Goal: Transaction & Acquisition: Purchase product/service

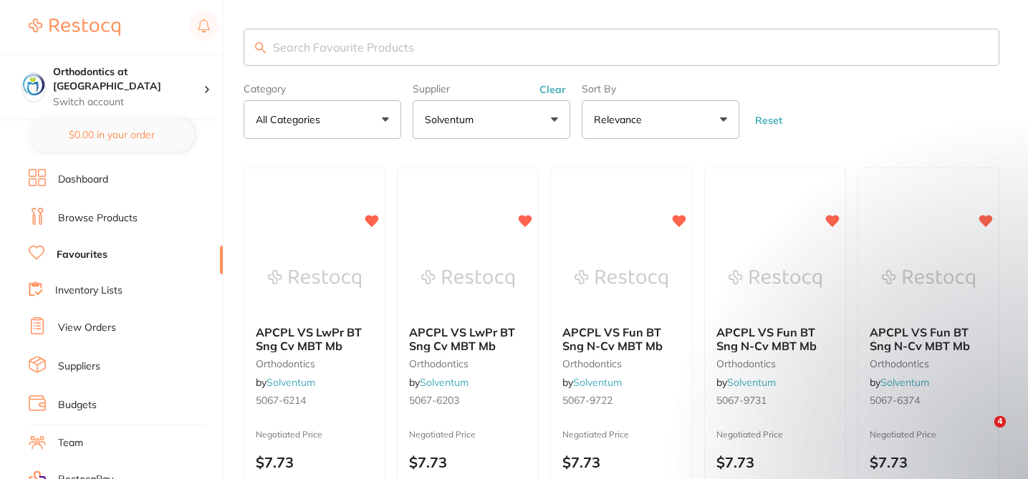
type input "KE-526C-5"
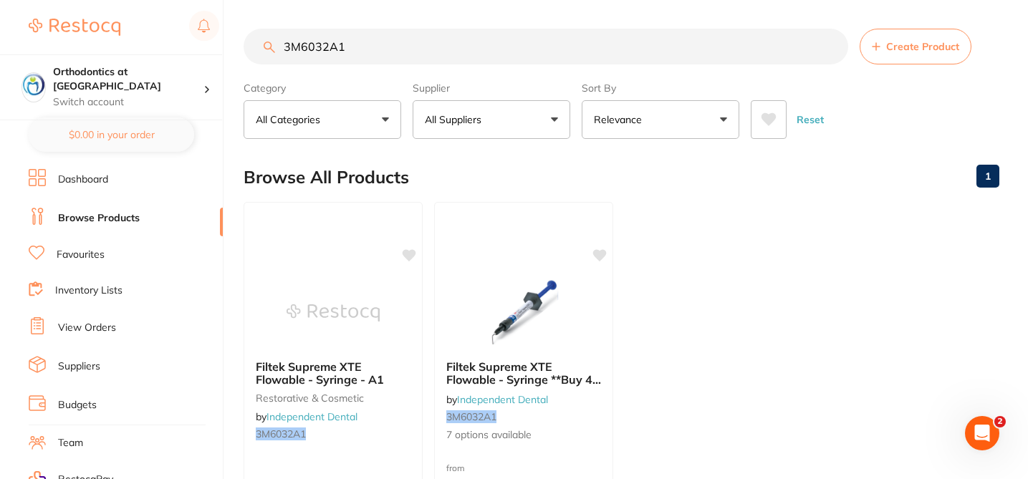
drag, startPoint x: 356, startPoint y: 42, endPoint x: 269, endPoint y: 37, distance: 87.6
click at [269, 37] on input "3M6032A1" at bounding box center [546, 47] width 605 height 36
type input "856-012SC-FG"
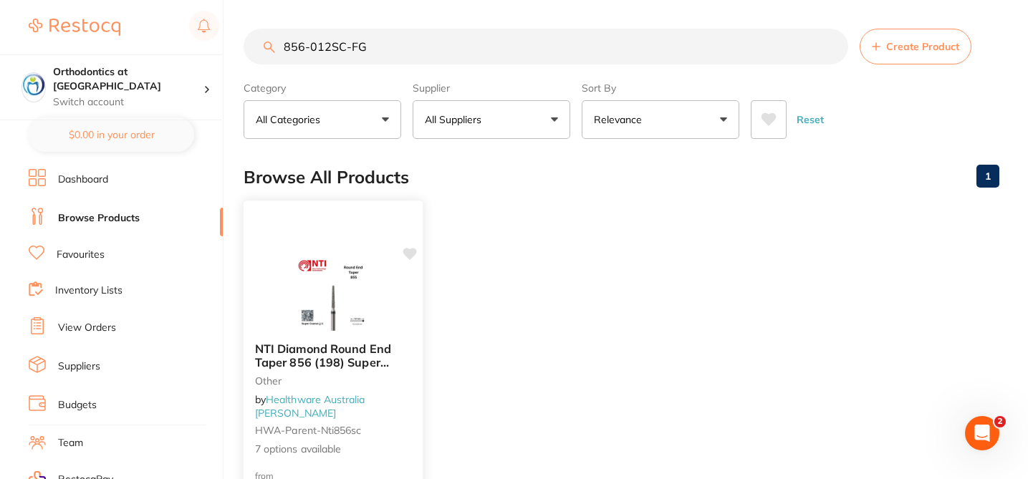
click at [388, 322] on div at bounding box center [333, 295] width 179 height 72
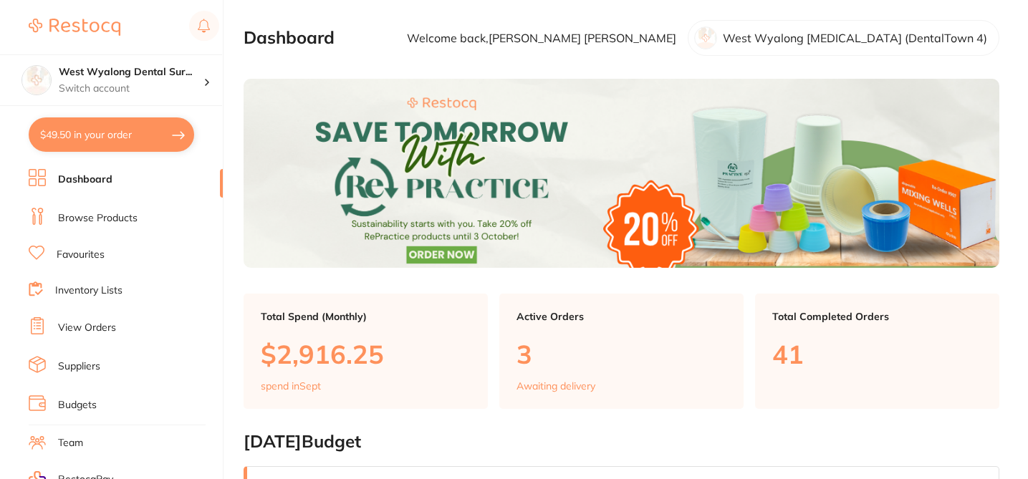
checkbox input "false"
click at [111, 218] on link "Browse Products" at bounding box center [98, 218] width 80 height 14
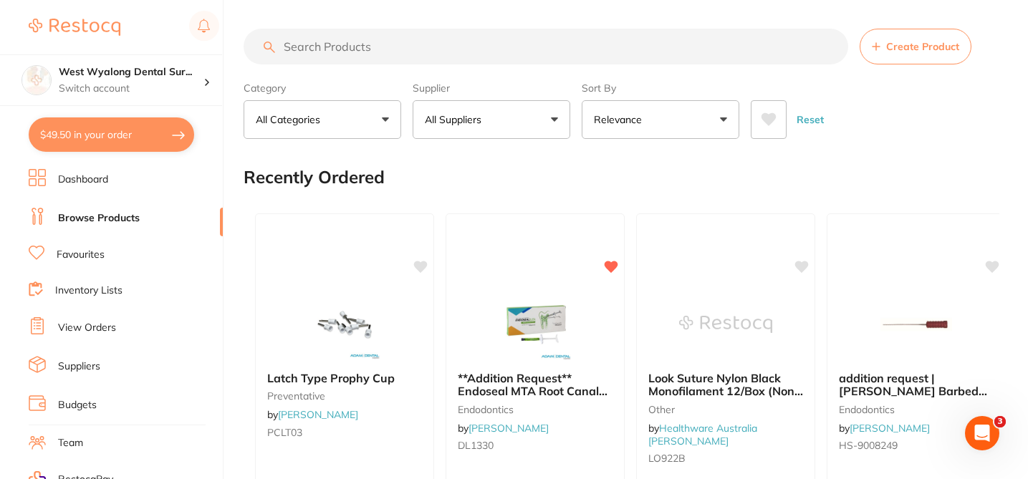
click at [358, 45] on input "search" at bounding box center [546, 47] width 605 height 36
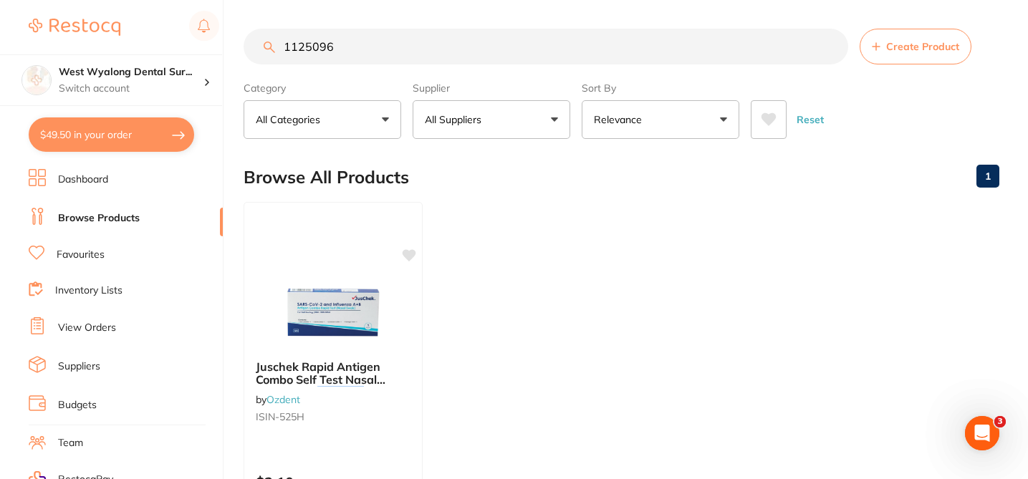
type input "1125096"
click at [552, 117] on button "All Suppliers" at bounding box center [492, 119] width 158 height 39
click at [831, 44] on input "1125096" at bounding box center [546, 47] width 605 height 36
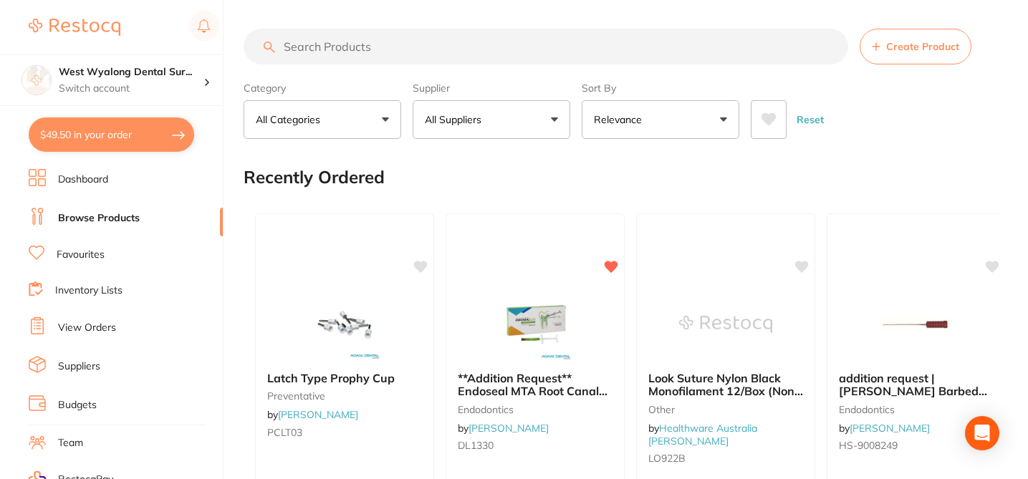
click at [485, 41] on input "search" at bounding box center [546, 47] width 605 height 36
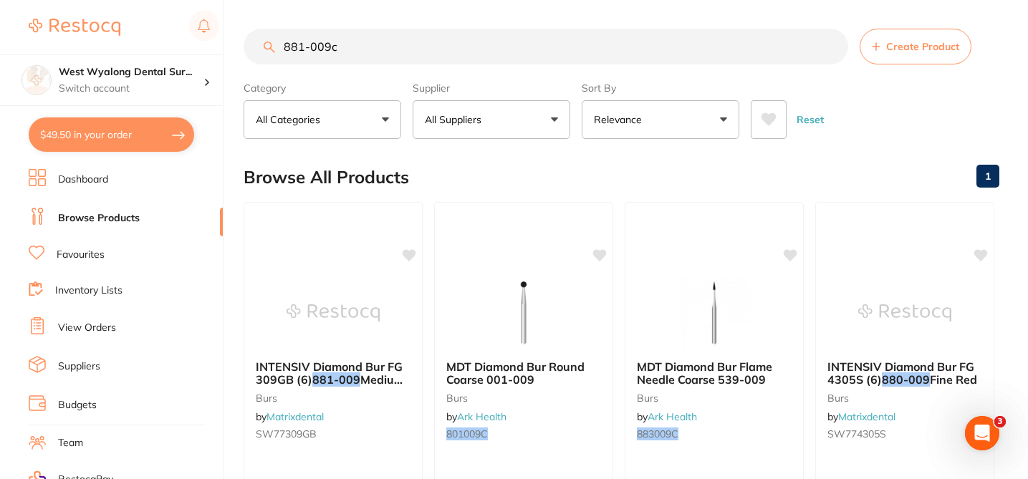
click at [557, 121] on button "All Suppliers" at bounding box center [492, 119] width 158 height 39
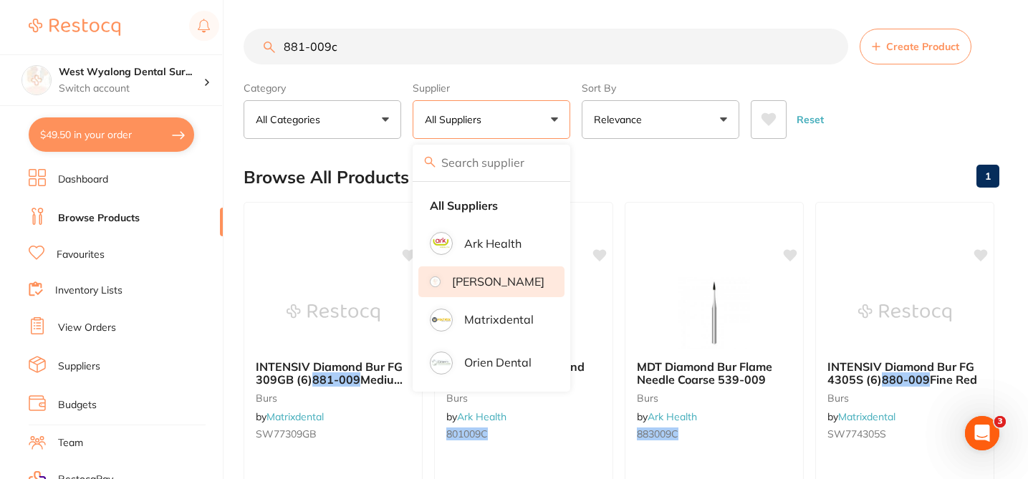
click at [521, 285] on p "Henry Schein Halas" at bounding box center [498, 281] width 92 height 13
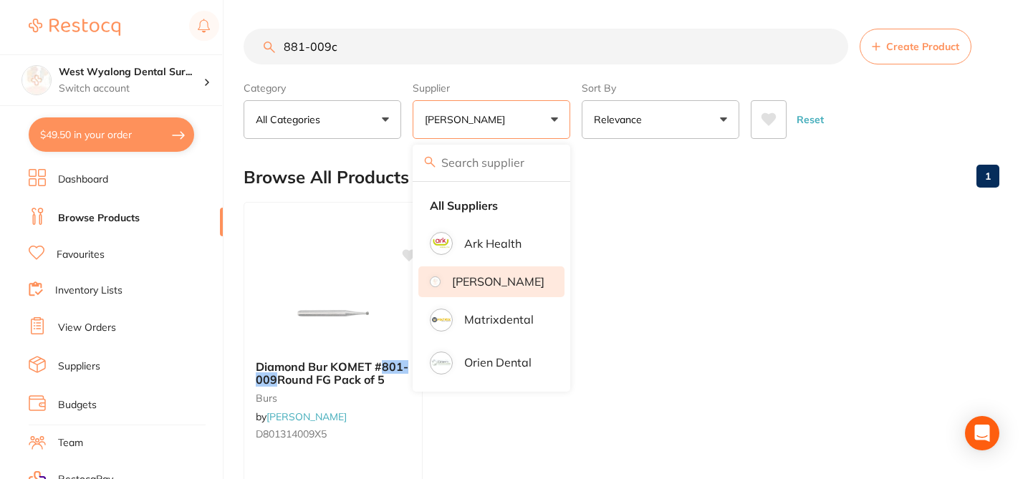
click at [607, 168] on div "Browse All Products 1" at bounding box center [622, 177] width 756 height 48
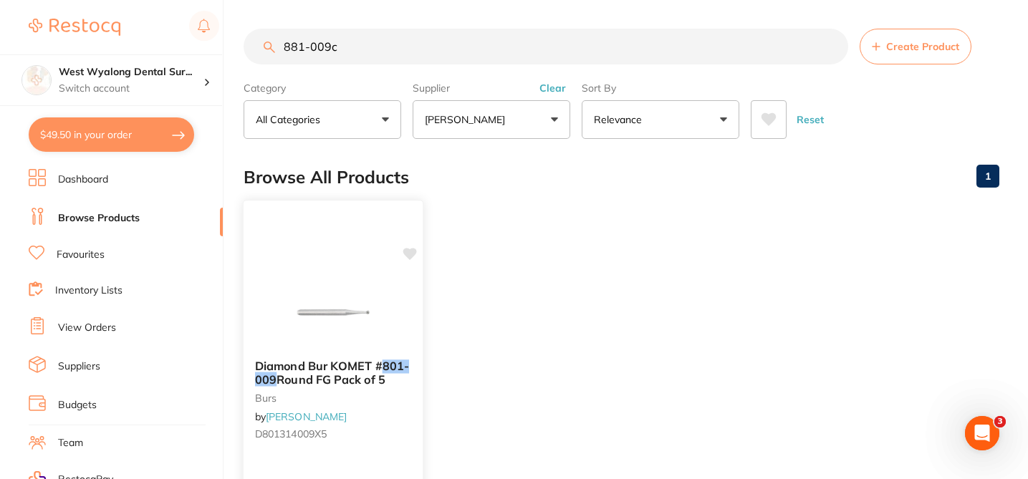
click at [403, 434] on small "D801314009X5" at bounding box center [333, 433] width 156 height 11
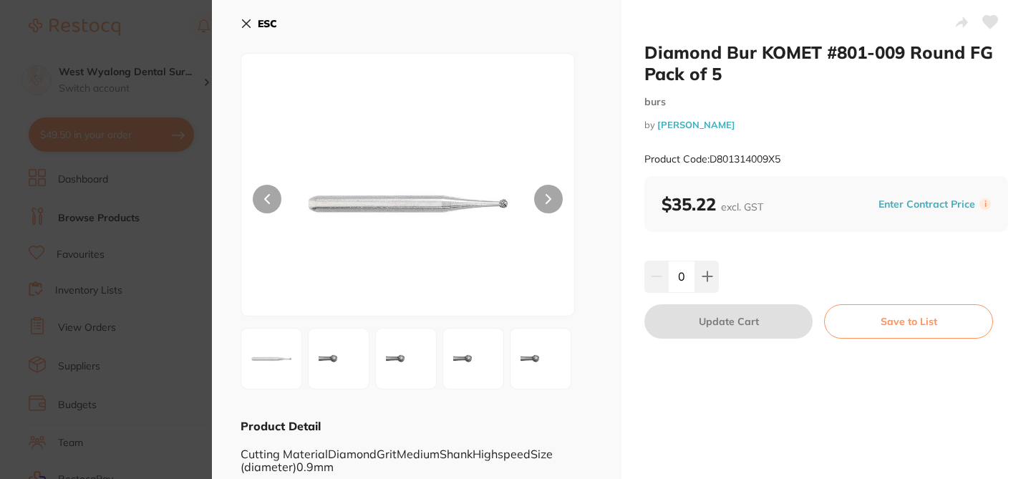
click at [163, 32] on section "Diamond Bur KOMET #801-009 Round FG Pack of 5 burs by Henry Schein Halas Produc…" at bounding box center [515, 239] width 1031 height 479
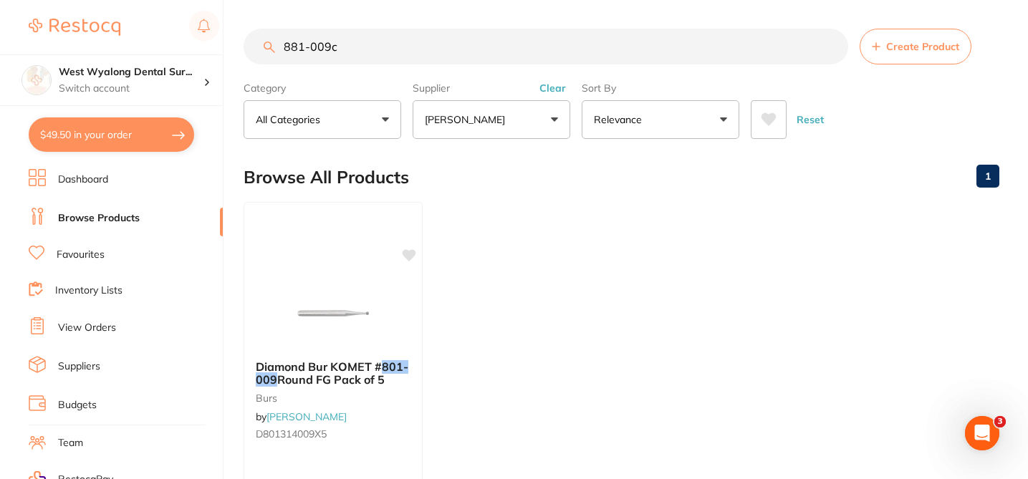
drag, startPoint x: 361, startPoint y: 49, endPoint x: 260, endPoint y: 37, distance: 101.6
click at [260, 37] on input "881-009c" at bounding box center [546, 47] width 605 height 36
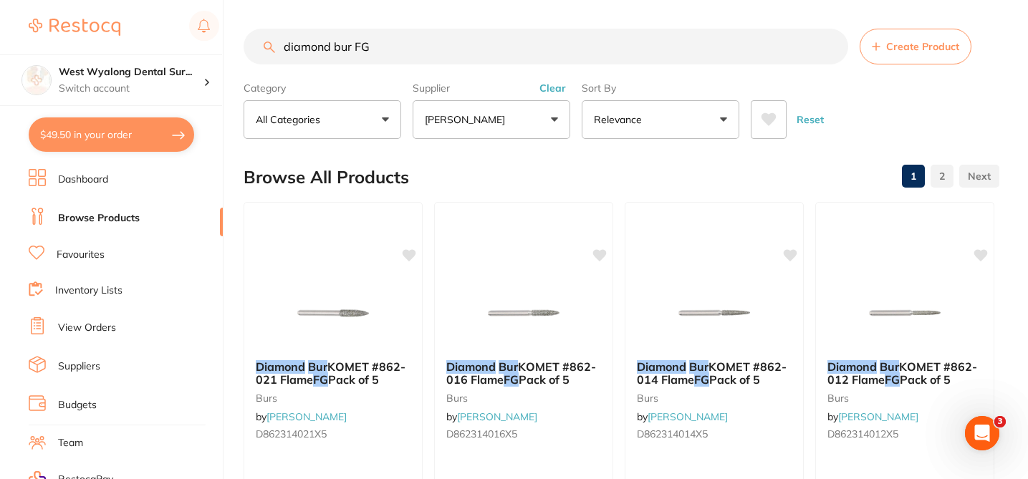
click at [482, 174] on div "Browse All Products 1 2" at bounding box center [622, 177] width 756 height 48
click at [405, 44] on input "diamond bur FG" at bounding box center [546, 47] width 605 height 36
click at [365, 48] on input "diamond bur FG #881" at bounding box center [546, 47] width 605 height 36
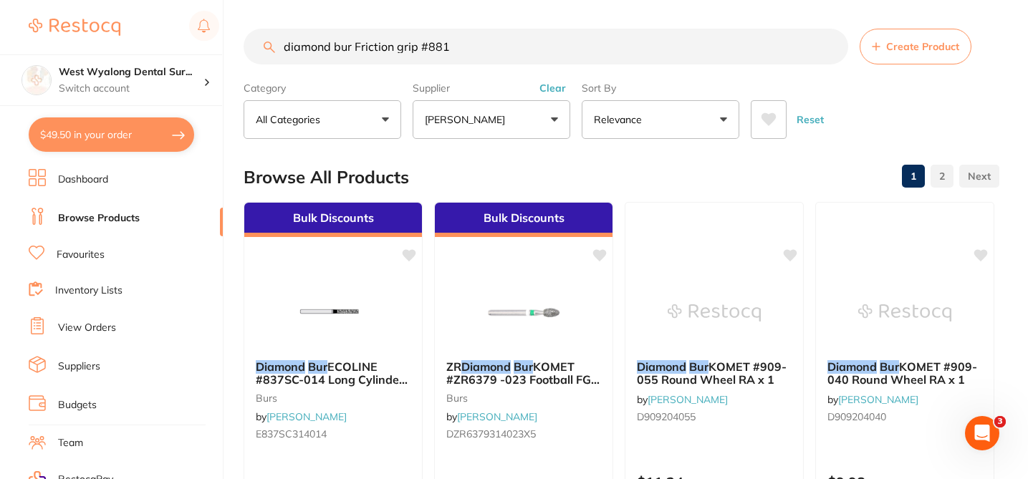
drag, startPoint x: 422, startPoint y: 45, endPoint x: 471, endPoint y: 48, distance: 48.8
click at [471, 48] on input "diamond bur Friction grip #881" at bounding box center [546, 47] width 605 height 36
click at [500, 49] on input "diamond bur Friction grip" at bounding box center [546, 47] width 605 height 36
click at [615, 183] on div "Browse All Products 1 2" at bounding box center [622, 177] width 756 height 48
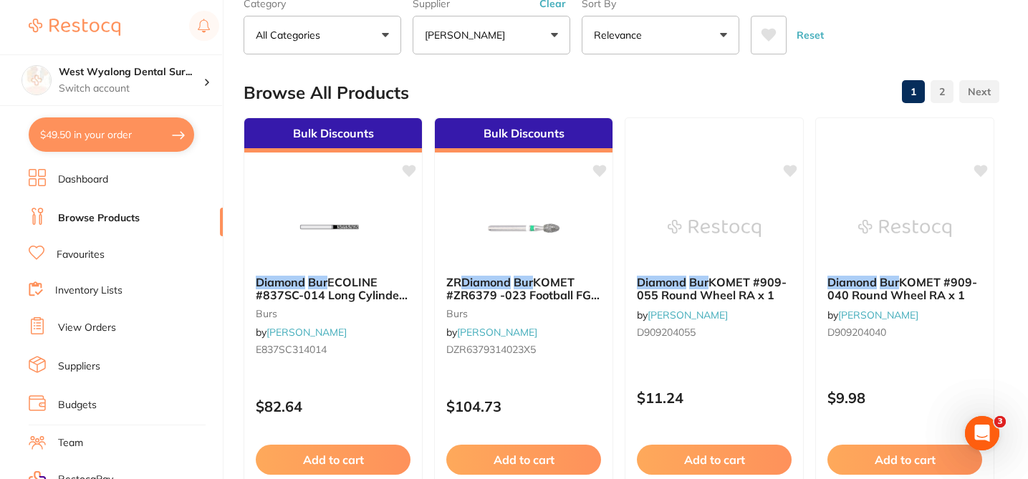
scroll to position [86, 0]
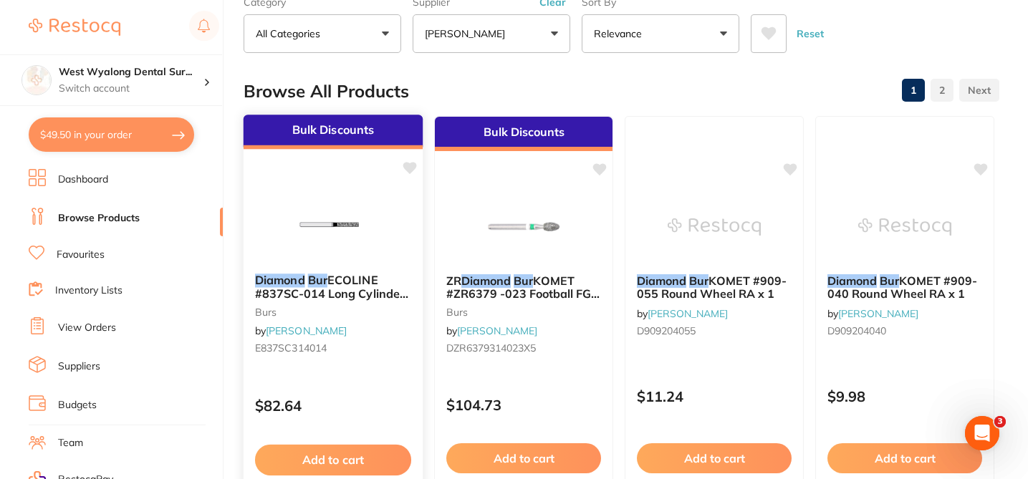
click at [375, 216] on img at bounding box center [333, 226] width 94 height 72
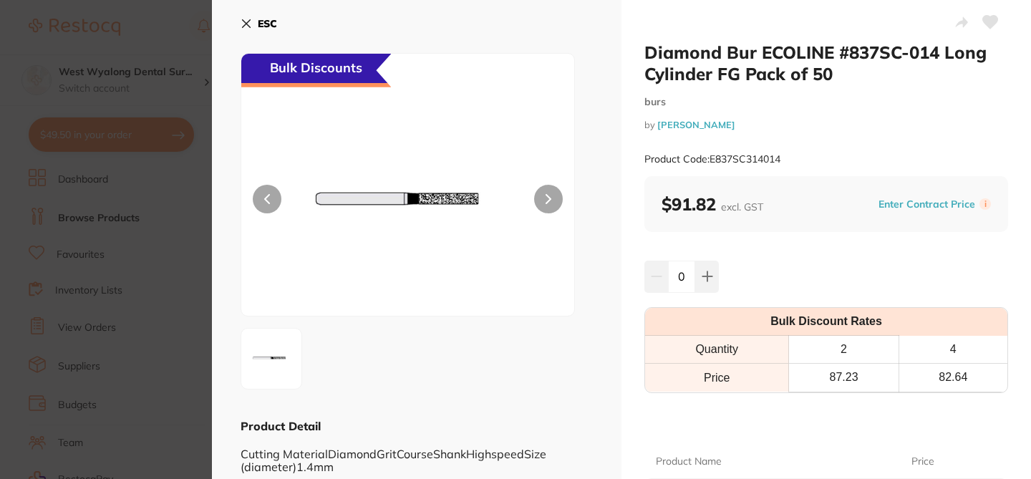
click at [243, 19] on icon at bounding box center [246, 23] width 11 height 11
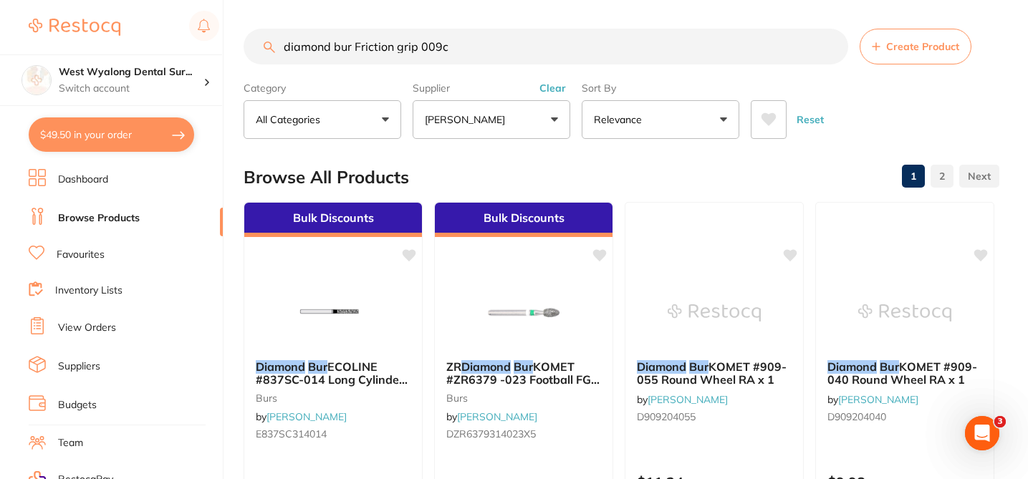
drag, startPoint x: 454, startPoint y: 51, endPoint x: 231, endPoint y: 37, distance: 223.9
click at [229, 43] on div "$49.50 West Wyalong Dental Sur... Switch account West Wyalong Dental Surgery (D…" at bounding box center [514, 239] width 1028 height 479
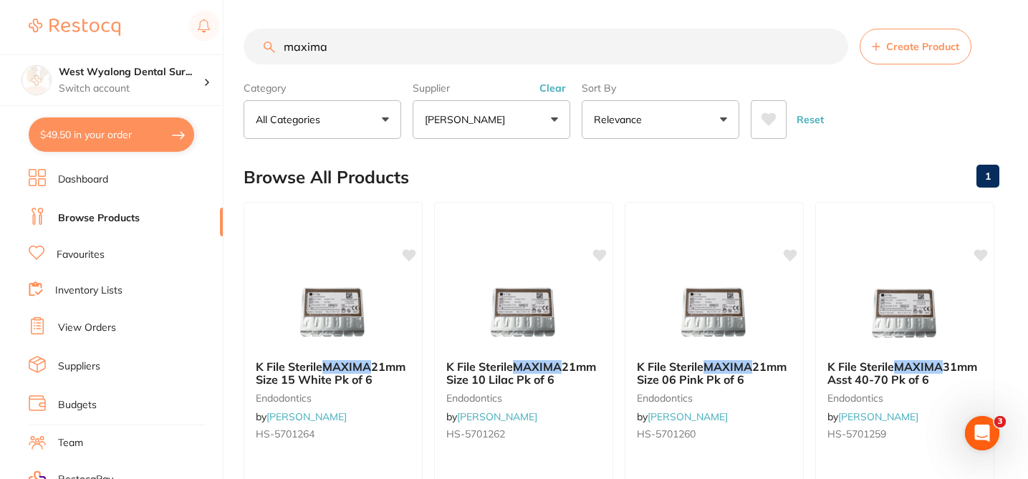
click at [348, 49] on input "maxima" at bounding box center [546, 47] width 605 height 36
click at [387, 118] on button "All Categories" at bounding box center [323, 119] width 158 height 39
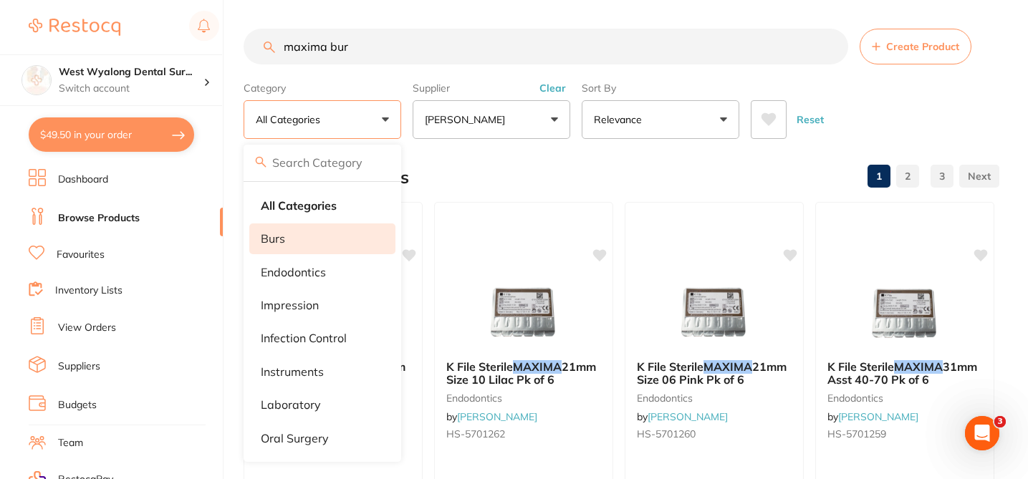
click at [322, 240] on li "burs" at bounding box center [322, 238] width 146 height 30
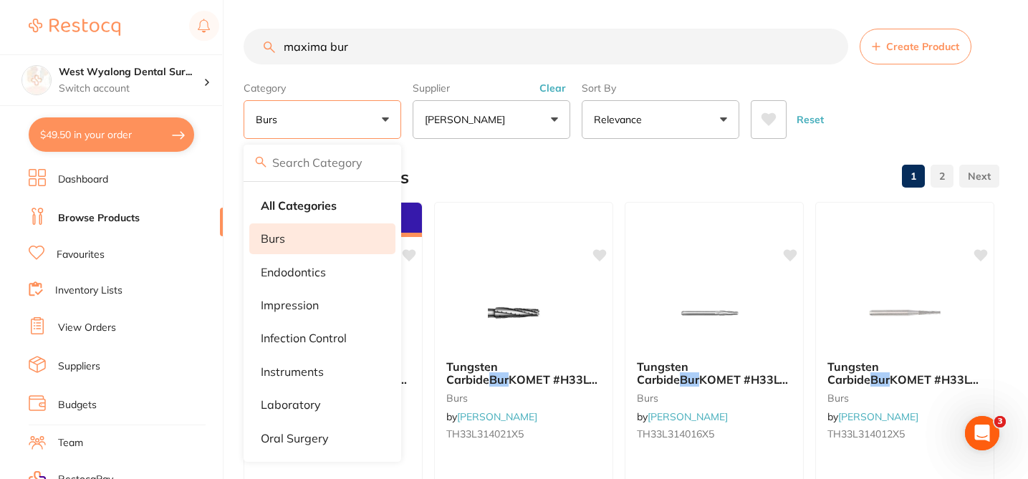
click at [453, 161] on div "Browse All Products 1 2" at bounding box center [622, 177] width 756 height 48
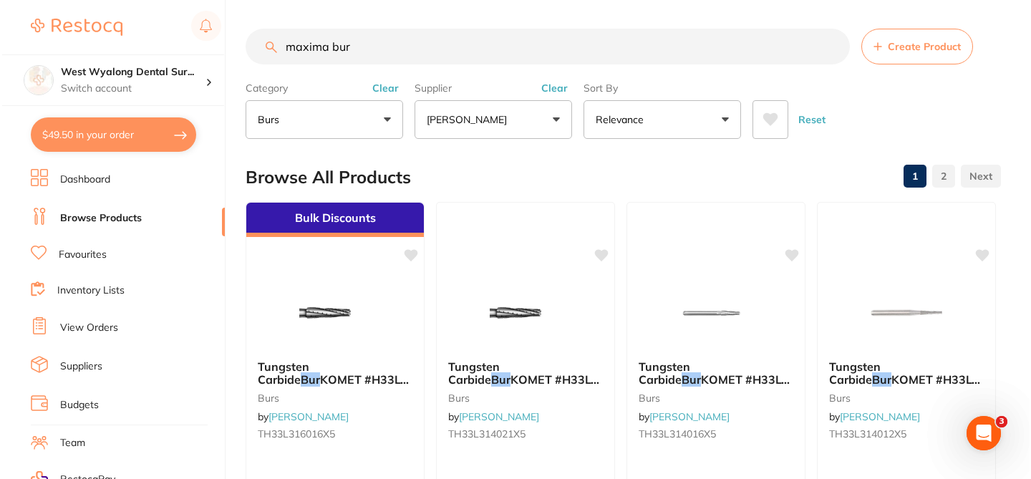
scroll to position [1, 0]
drag, startPoint x: 330, startPoint y: 48, endPoint x: 380, endPoint y: 55, distance: 51.4
click at [380, 55] on input "maxima bur" at bounding box center [546, 47] width 605 height 36
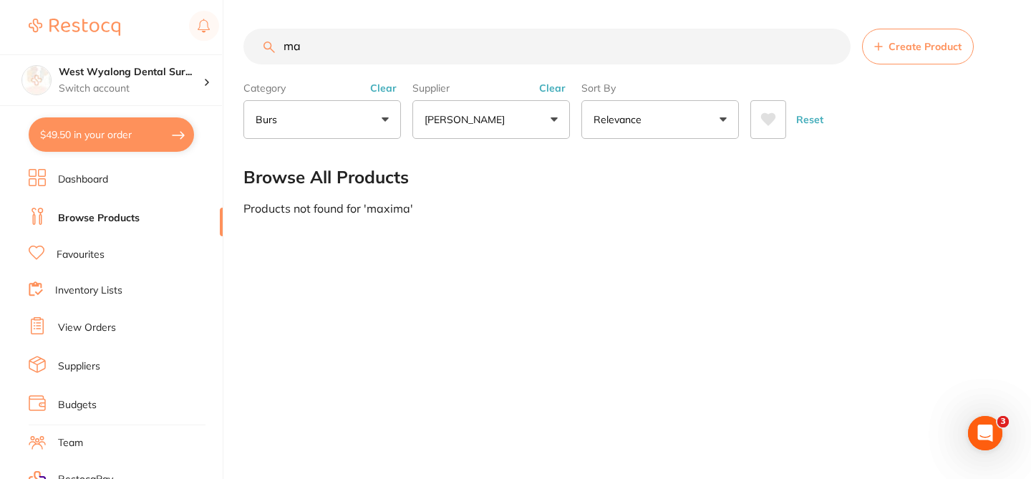
type input "m"
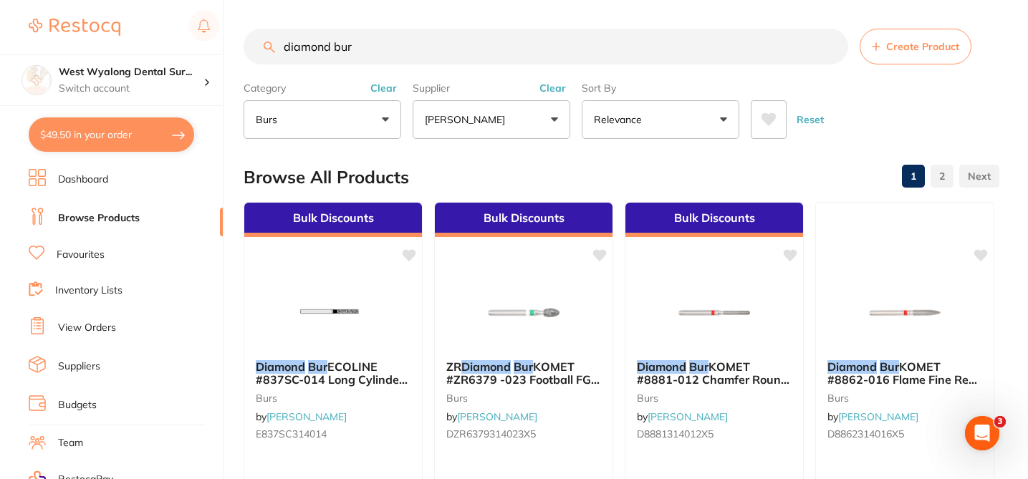
click at [477, 175] on div "Browse All Products 1 2" at bounding box center [622, 177] width 756 height 48
click at [424, 48] on input "diamond bur" at bounding box center [546, 47] width 605 height 36
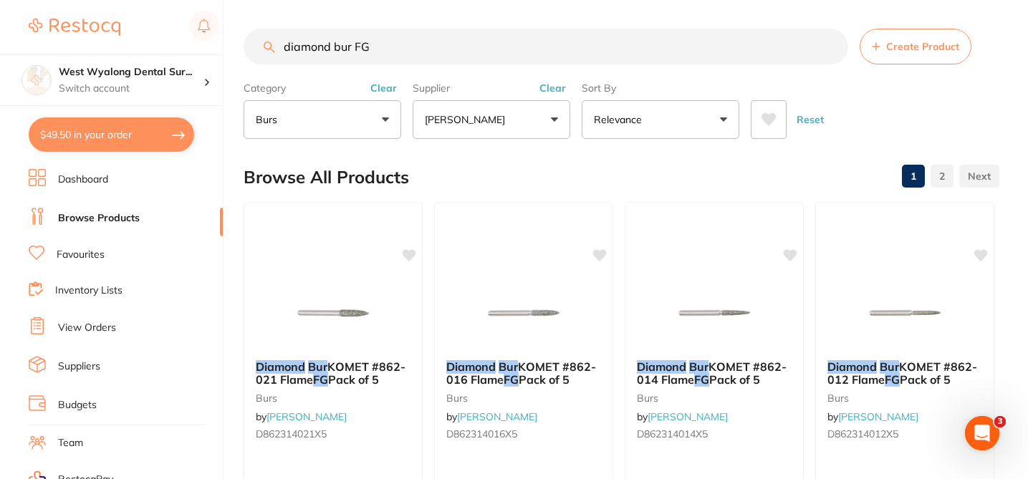
click at [512, 180] on div "Browse All Products 1 2" at bounding box center [622, 177] width 756 height 48
drag, startPoint x: 354, startPoint y: 46, endPoint x: 385, endPoint y: 47, distance: 30.8
click at [385, 47] on input "diamond bur FG" at bounding box center [546, 47] width 605 height 36
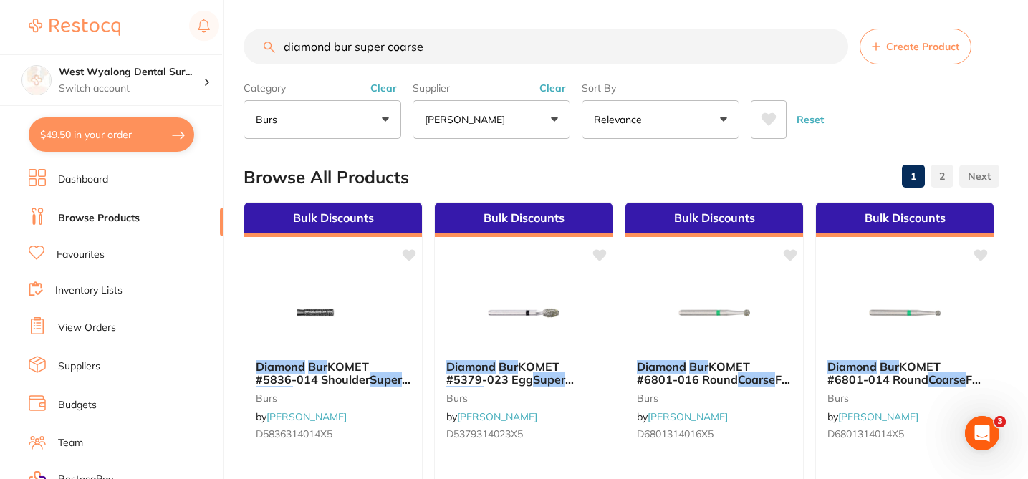
type input "diamond bur super coarse"
click at [492, 169] on div "Browse All Products 1 2" at bounding box center [622, 177] width 756 height 48
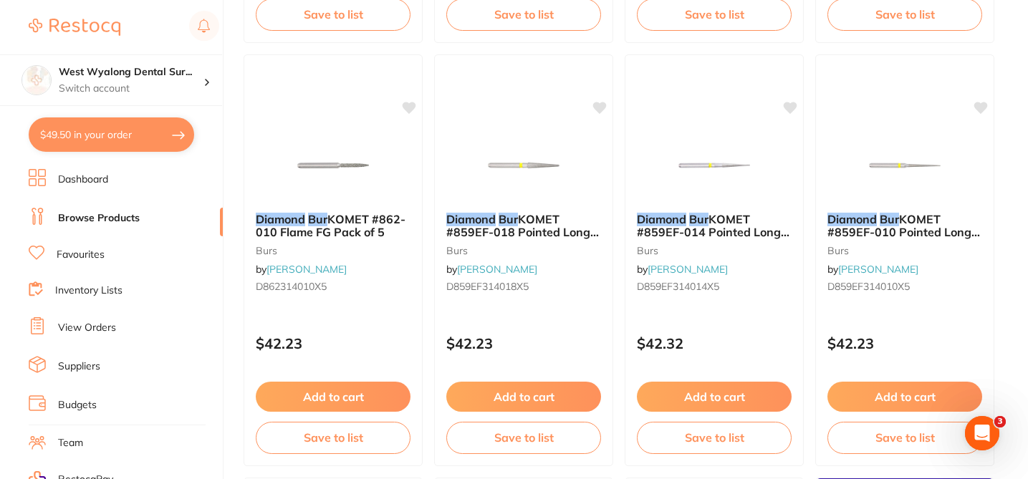
scroll to position [3123, 0]
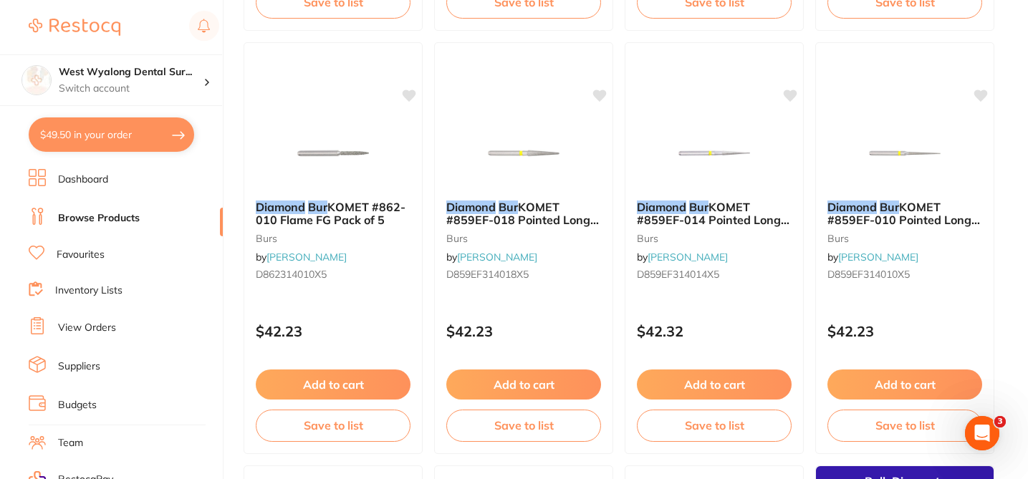
click at [107, 330] on link "View Orders" at bounding box center [87, 328] width 58 height 14
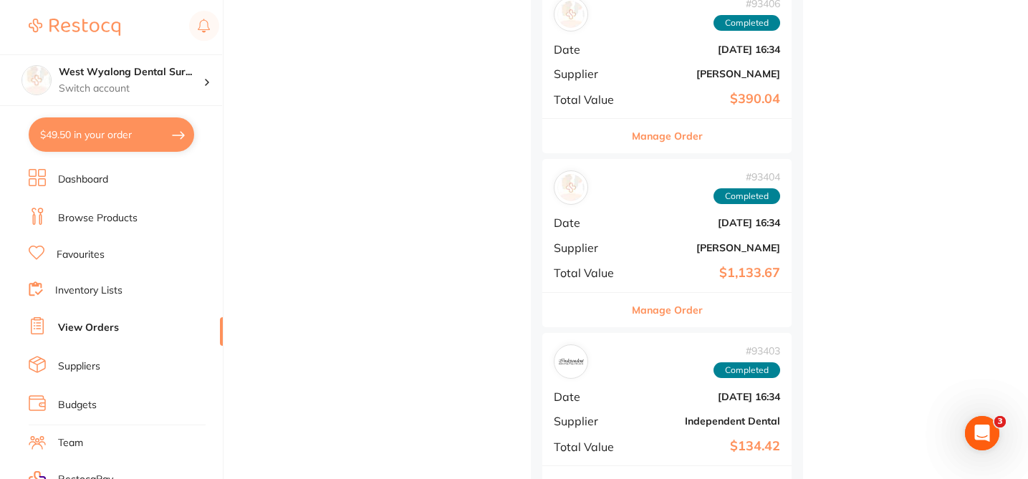
scroll to position [1289, 0]
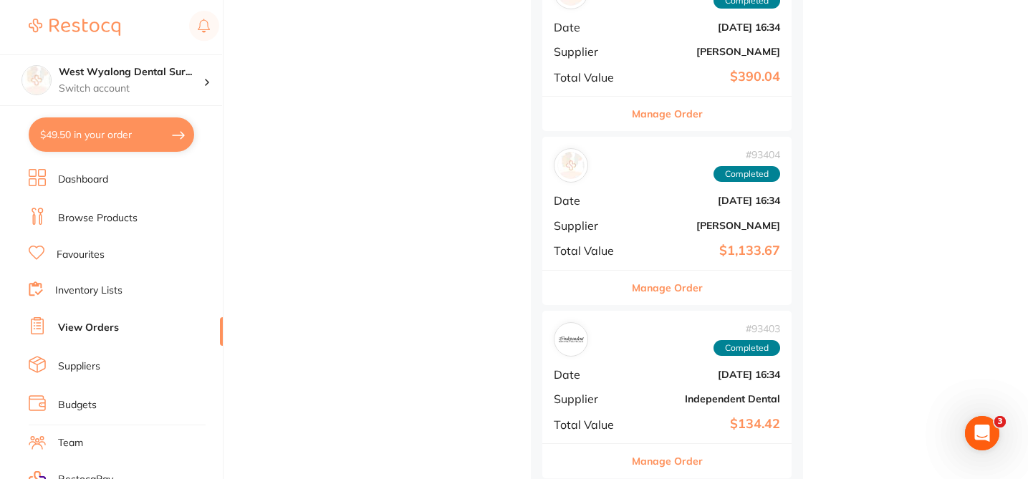
click at [678, 275] on button "Manage Order" at bounding box center [667, 288] width 71 height 34
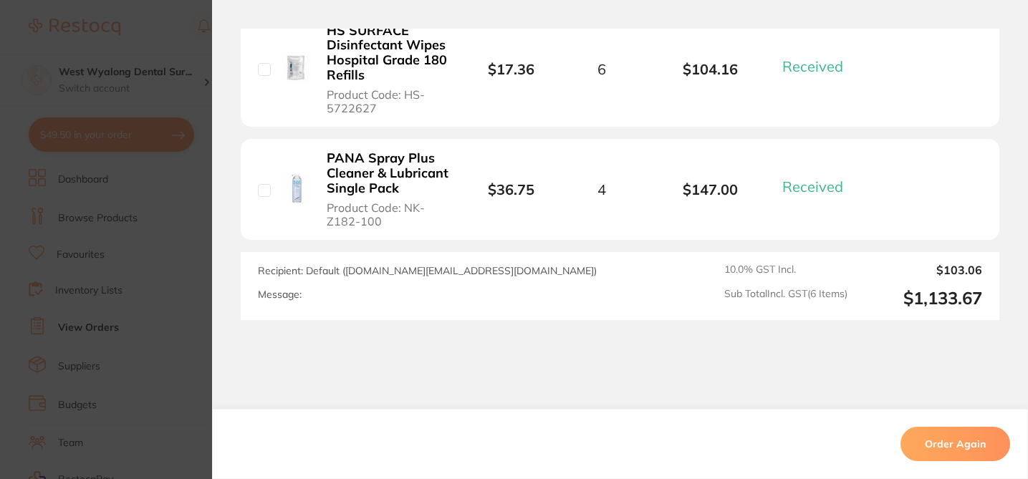
scroll to position [1014, 0]
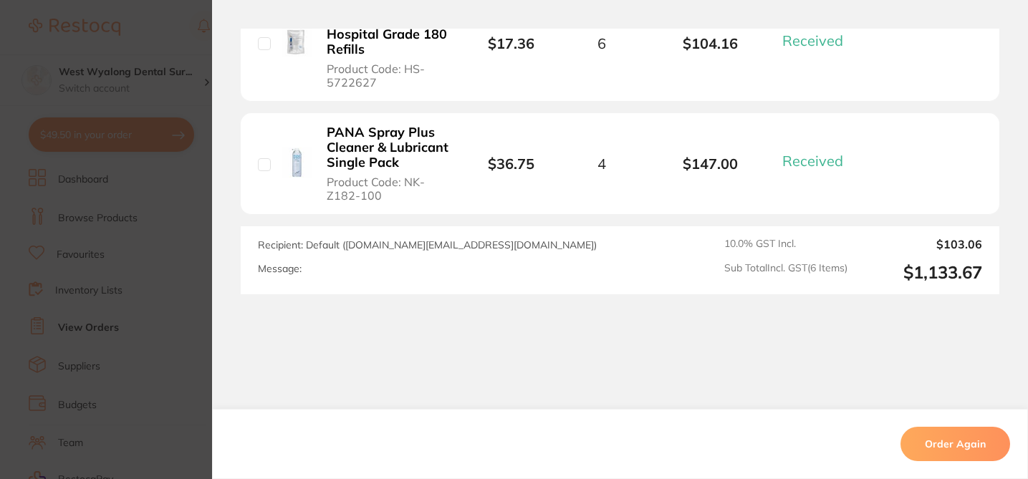
click at [177, 37] on section "Order ID: Restocq- 93404 Order Information 6 Received Completed Order Order Dat…" at bounding box center [514, 239] width 1028 height 479
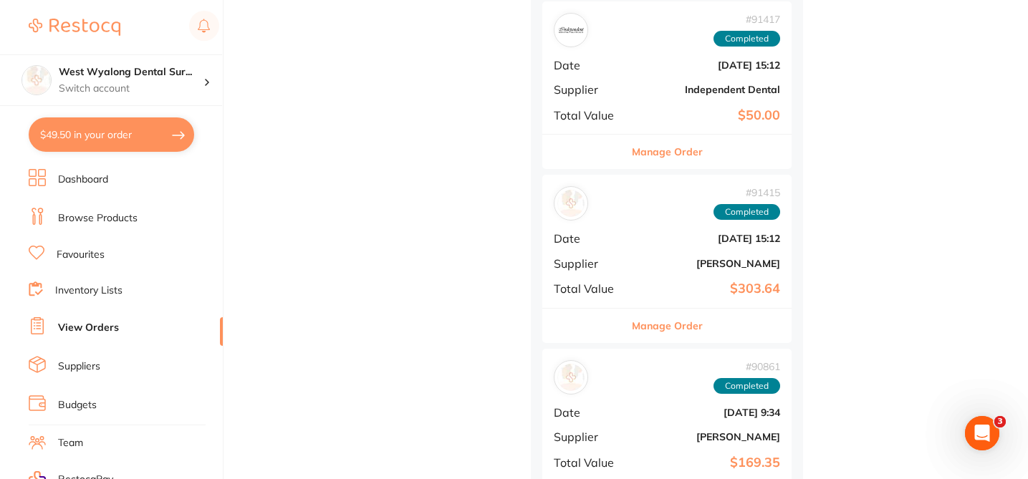
scroll to position [2321, 0]
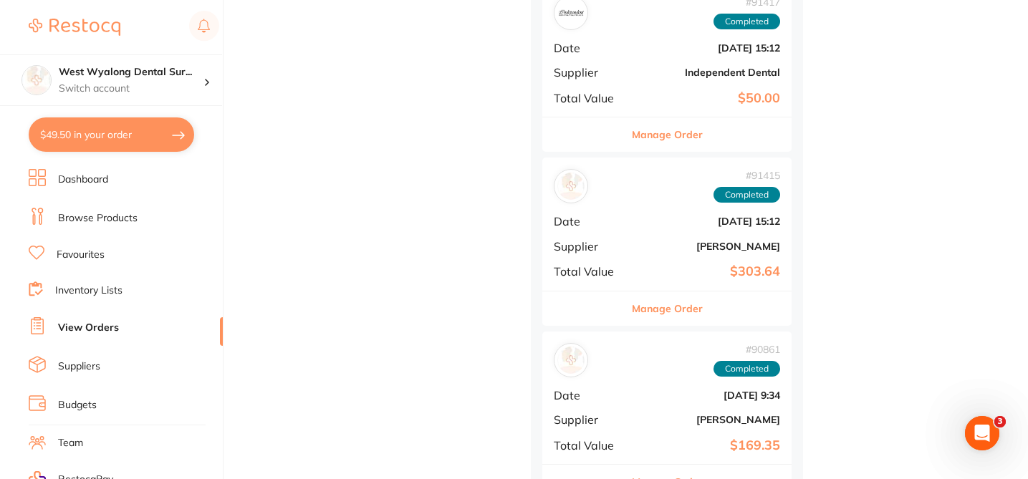
click at [668, 292] on button "Manage Order" at bounding box center [667, 309] width 71 height 34
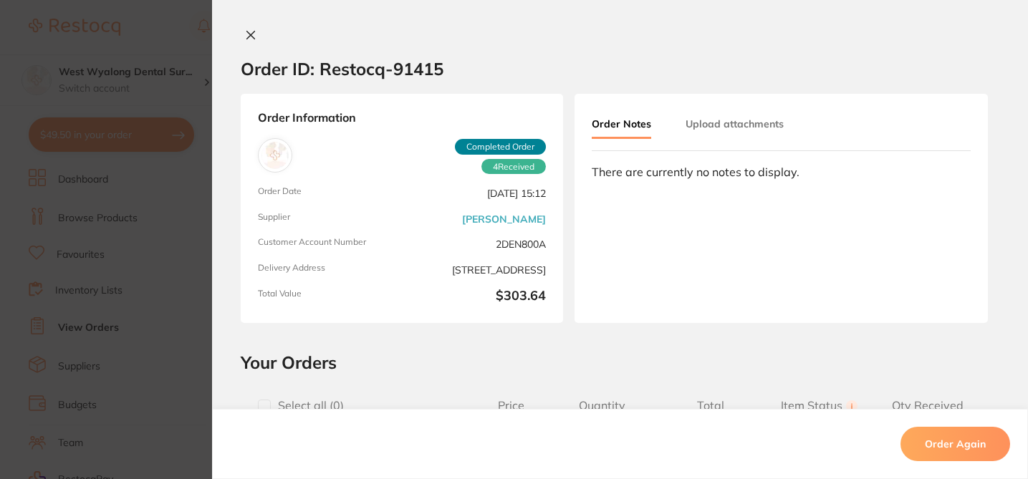
click at [309, 27] on div "Order ID: Restocq- 91415 Order Information 4 Received Completed Order Order Dat…" at bounding box center [620, 239] width 816 height 479
click at [311, 37] on div at bounding box center [620, 36] width 816 height 15
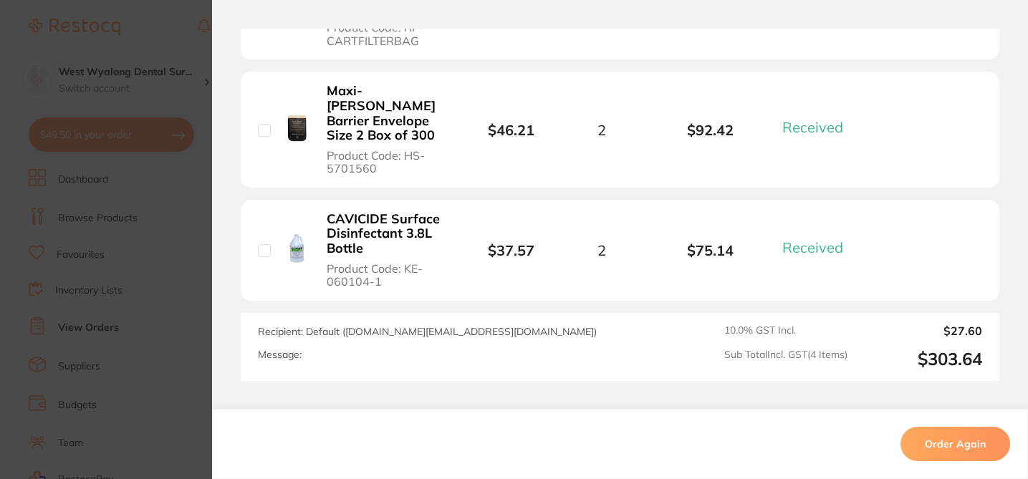
scroll to position [701, 0]
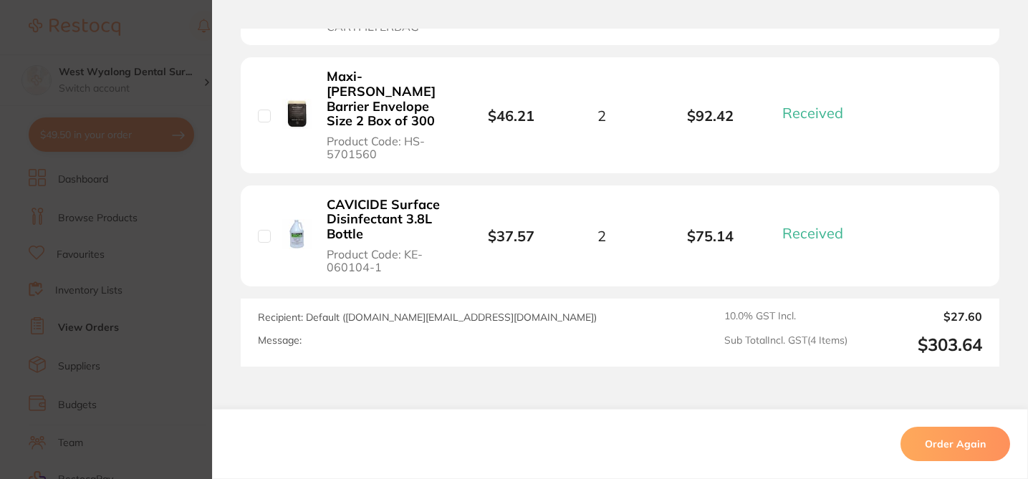
click at [154, 32] on section "Order ID: Restocq- 91415 Order Information 4 Received Completed Order Order Dat…" at bounding box center [514, 239] width 1028 height 479
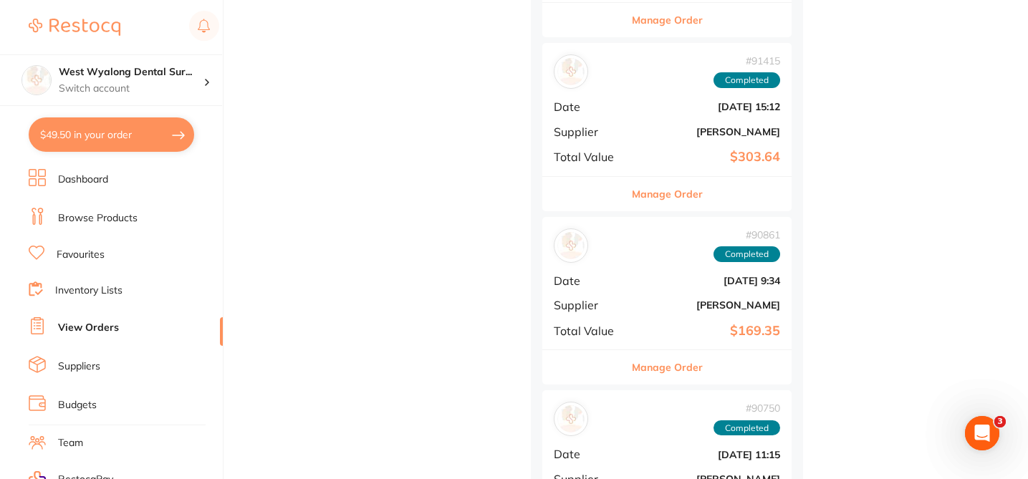
checkbox input "true"
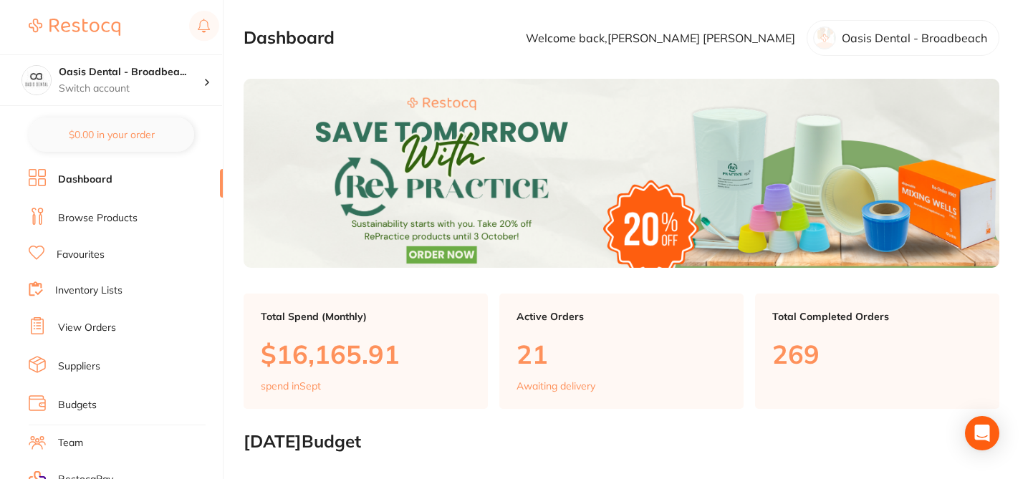
click at [119, 218] on link "Browse Products" at bounding box center [98, 218] width 80 height 14
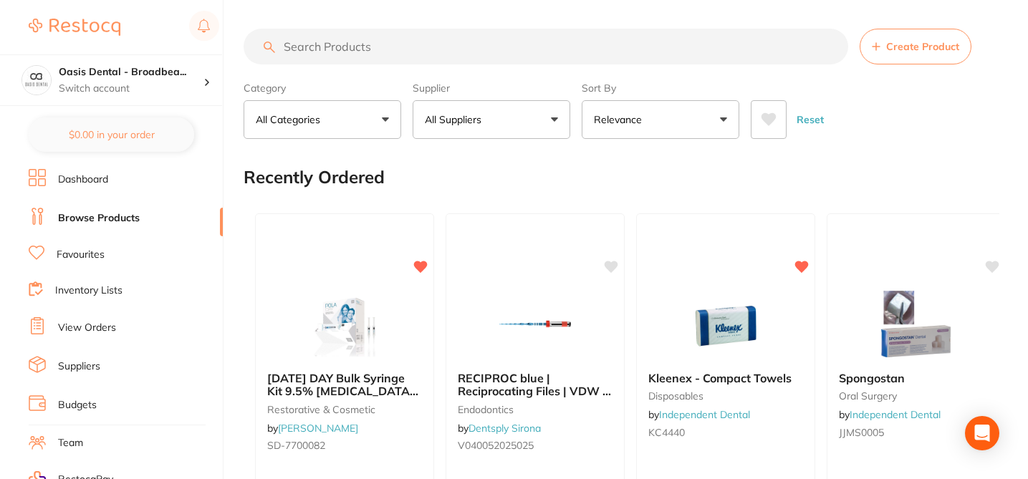
click at [326, 44] on input "search" at bounding box center [546, 47] width 605 height 36
paste input "M-107507"
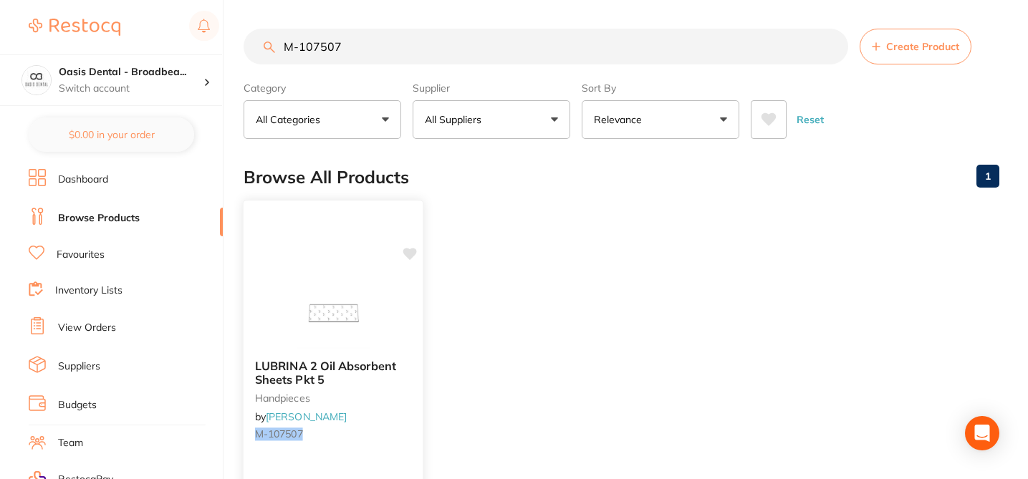
type input "M-107507"
click at [407, 260] on icon at bounding box center [410, 254] width 14 height 14
click at [413, 256] on icon at bounding box center [410, 254] width 14 height 12
click at [385, 287] on div at bounding box center [333, 312] width 179 height 72
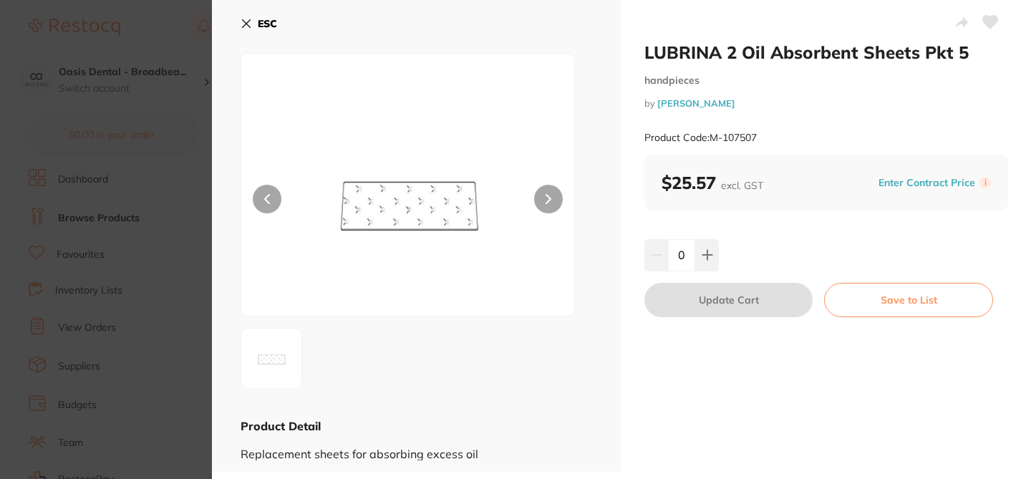
click at [983, 21] on icon at bounding box center [990, 22] width 15 height 13
click at [101, 252] on section "LUBRINA 2 Oil Absorbent Sheets Pkt 5 handpieces by Henry Schein Halas Product C…" at bounding box center [515, 239] width 1031 height 479
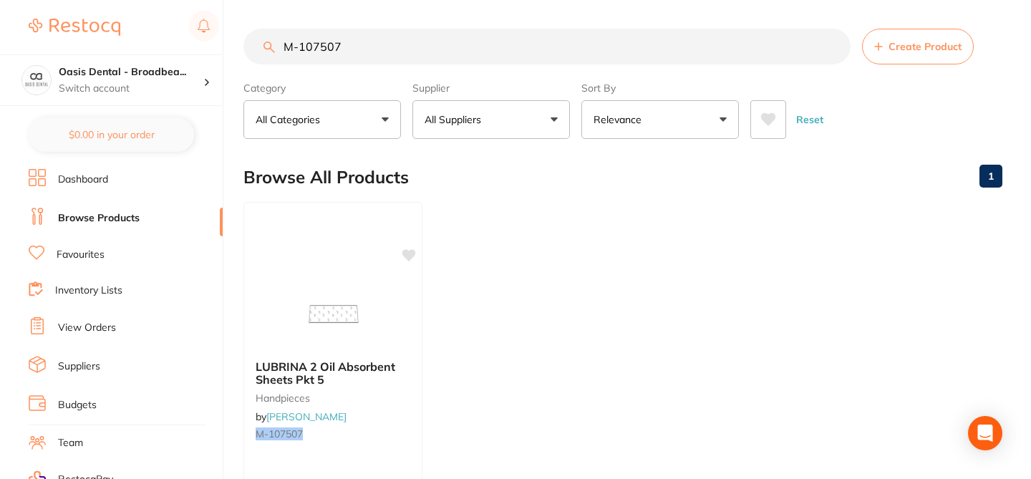
click at [101, 252] on link "Favourites" at bounding box center [81, 255] width 48 height 14
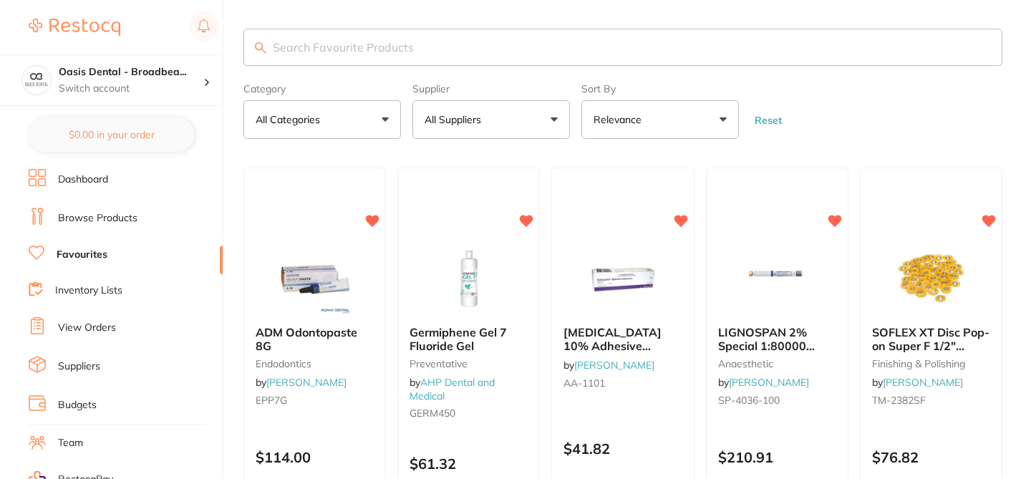
click at [306, 47] on input "search" at bounding box center [623, 47] width 759 height 37
paste input "M-107507"
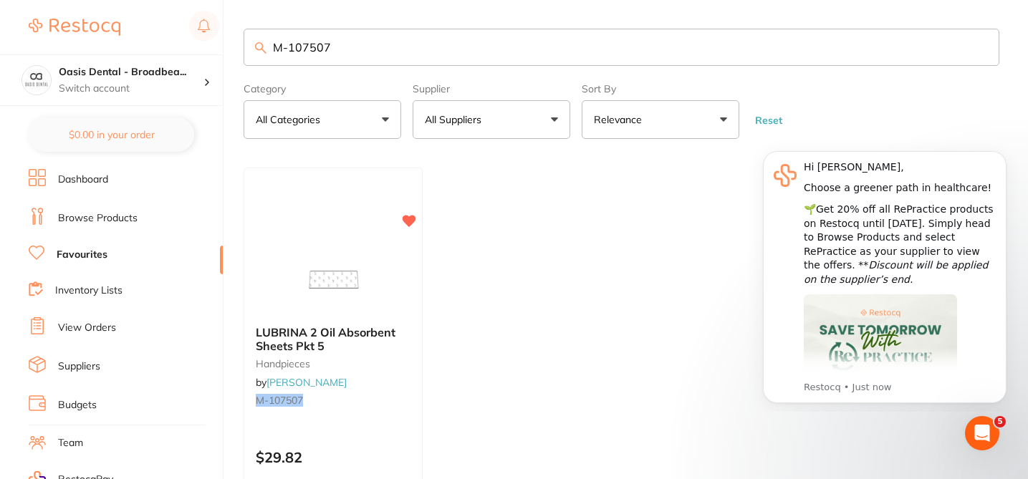
type input "M-107507"
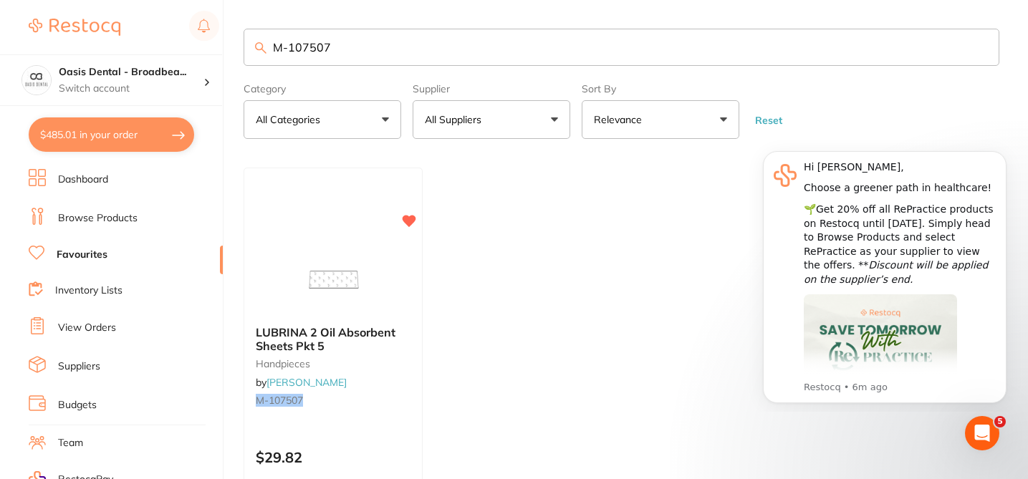
checkbox input "true"
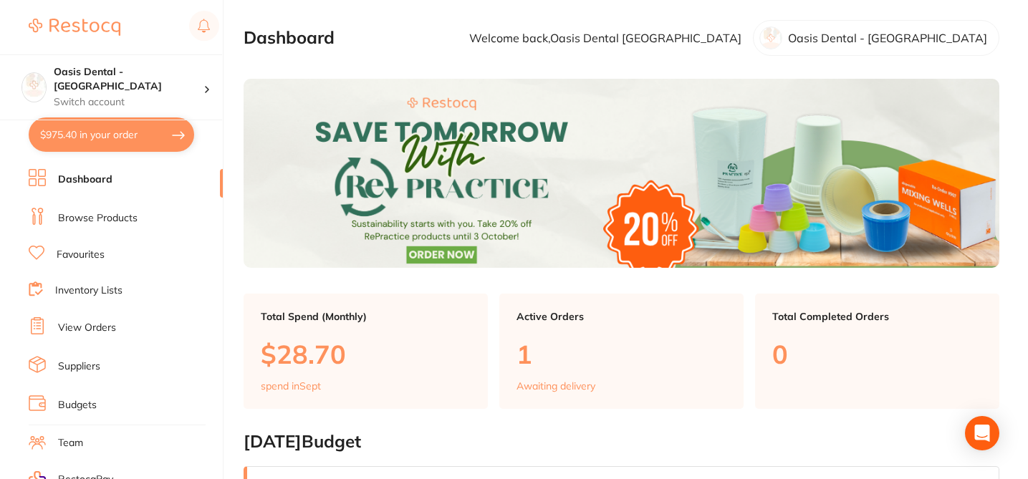
checkbox input "false"
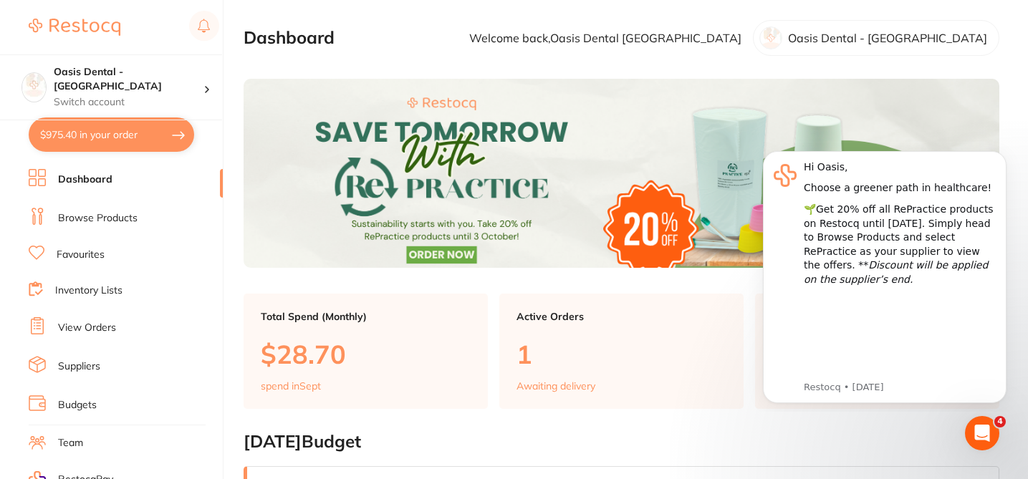
click at [130, 216] on link "Browse Products" at bounding box center [98, 218] width 80 height 14
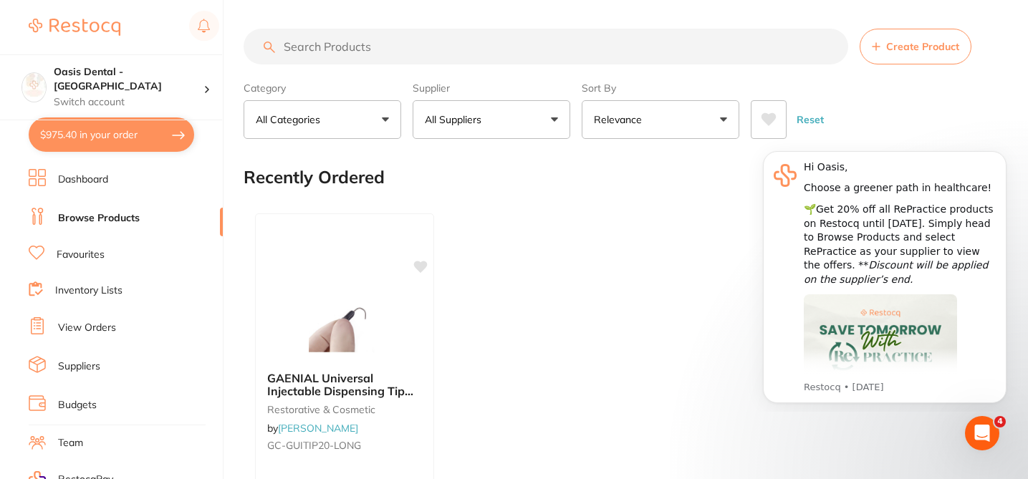
click at [317, 47] on input "search" at bounding box center [546, 47] width 605 height 36
paste input "M-107507"
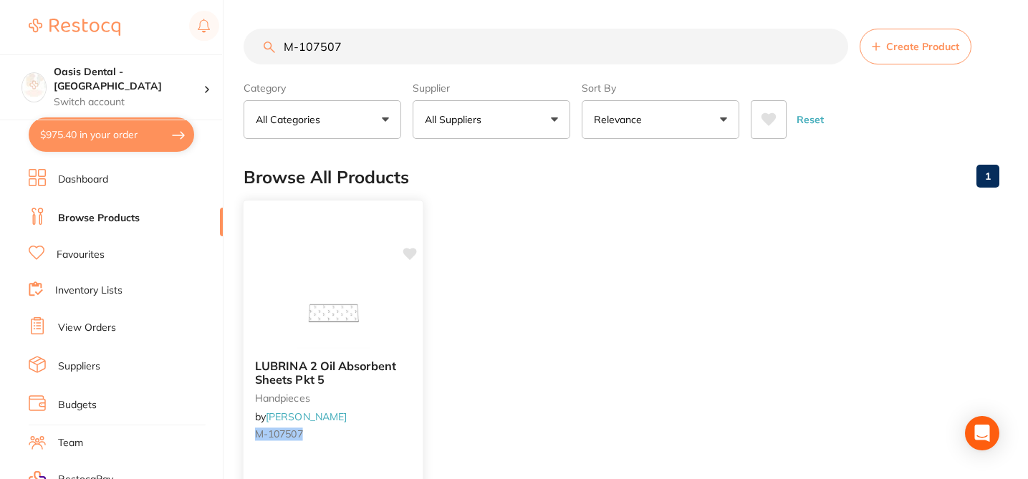
type input "M-107507"
click at [410, 253] on icon at bounding box center [410, 254] width 14 height 12
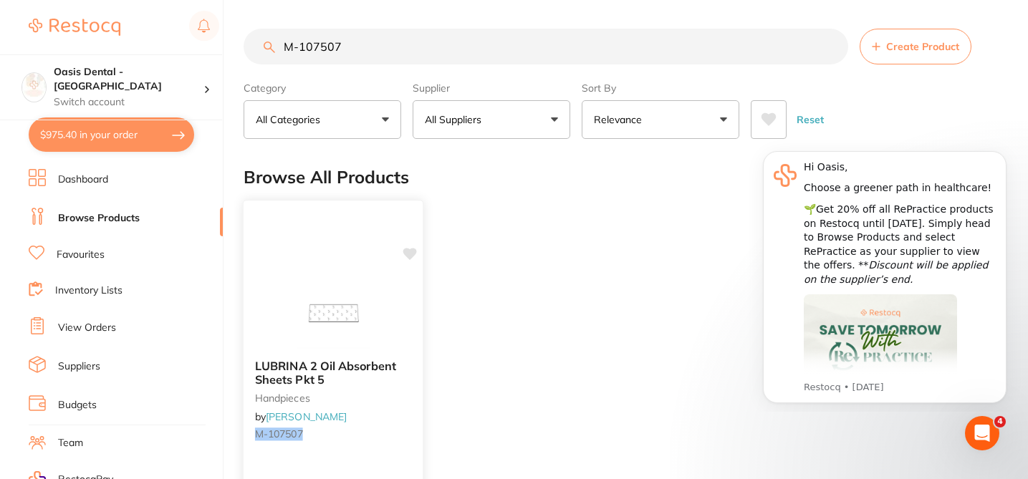
click at [413, 289] on div at bounding box center [333, 312] width 179 height 72
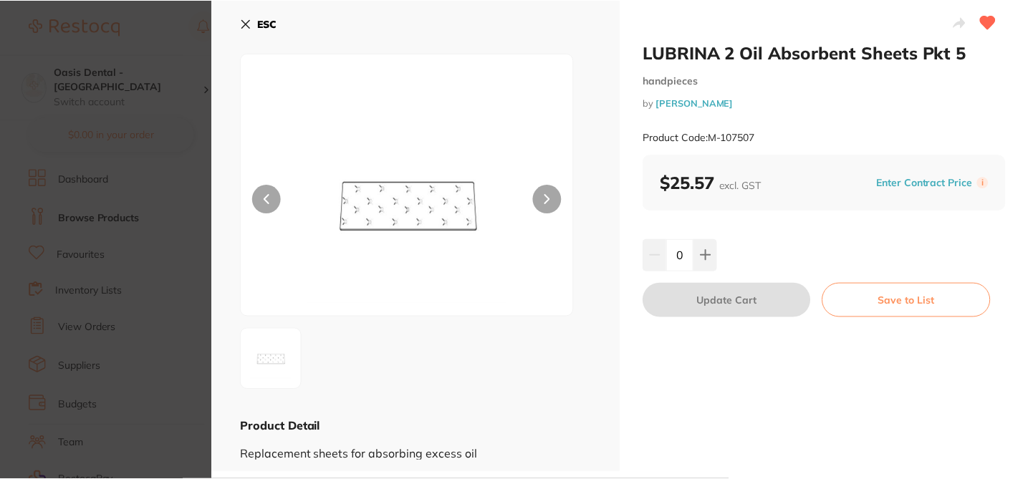
scroll to position [209, 0]
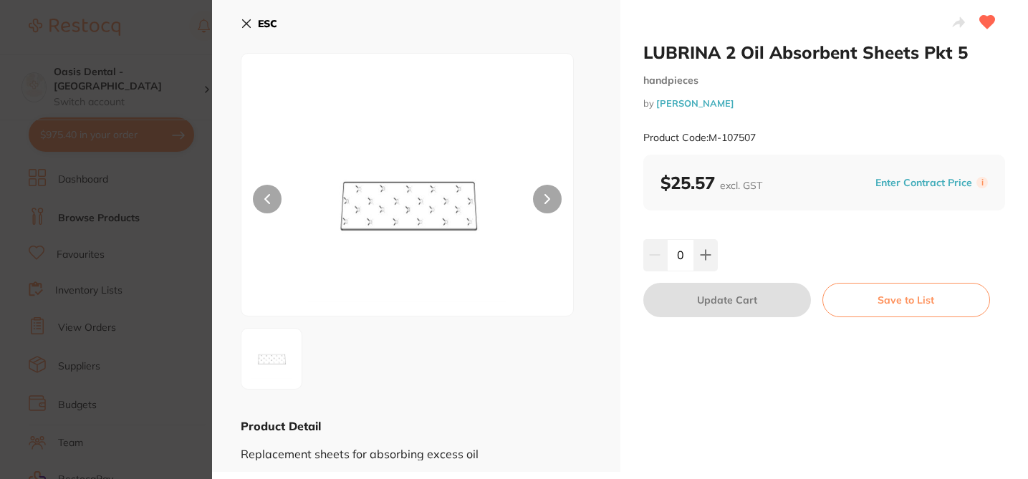
checkbox input "true"
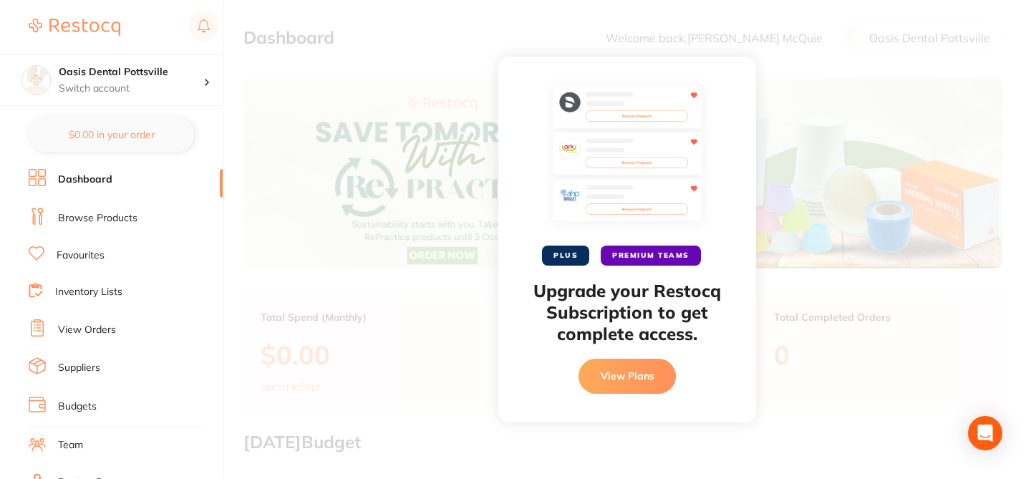
click at [95, 221] on link "Browse Products" at bounding box center [98, 218] width 80 height 14
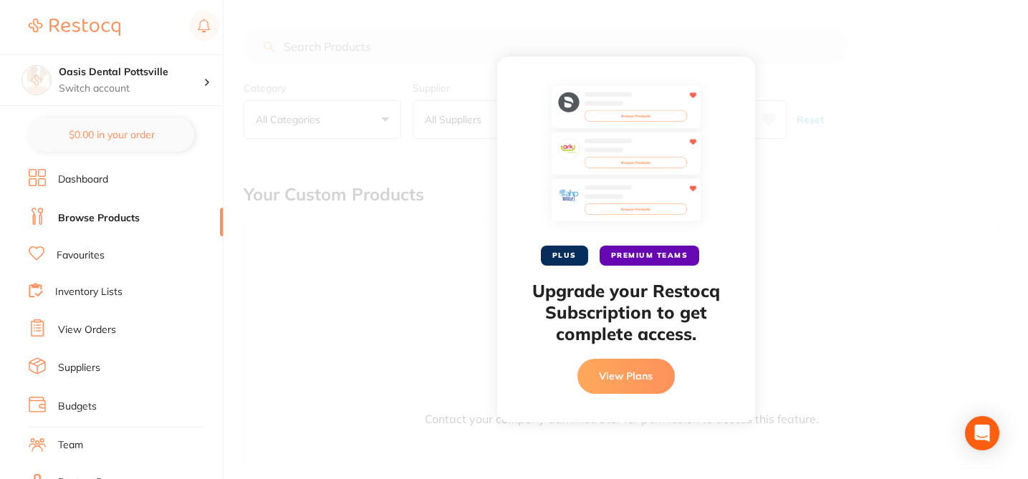
click at [317, 42] on div "PLUS PREMIUM TEAMS Upgrade your Restocq Subscription to get complete access. Vi…" at bounding box center [625, 239] width 804 height 479
click at [323, 48] on div "PLUS PREMIUM TEAMS Upgrade your Restocq Subscription to get complete access. Vi…" at bounding box center [625, 239] width 804 height 479
click at [319, 48] on div "PLUS PREMIUM TEAMS Upgrade your Restocq Subscription to get complete access. Vi…" at bounding box center [625, 239] width 804 height 479
click at [373, 240] on div "PLUS PREMIUM TEAMS Upgrade your Restocq Subscription to get complete access. Vi…" at bounding box center [625, 239] width 804 height 479
click at [89, 252] on link "Favourites" at bounding box center [81, 256] width 48 height 14
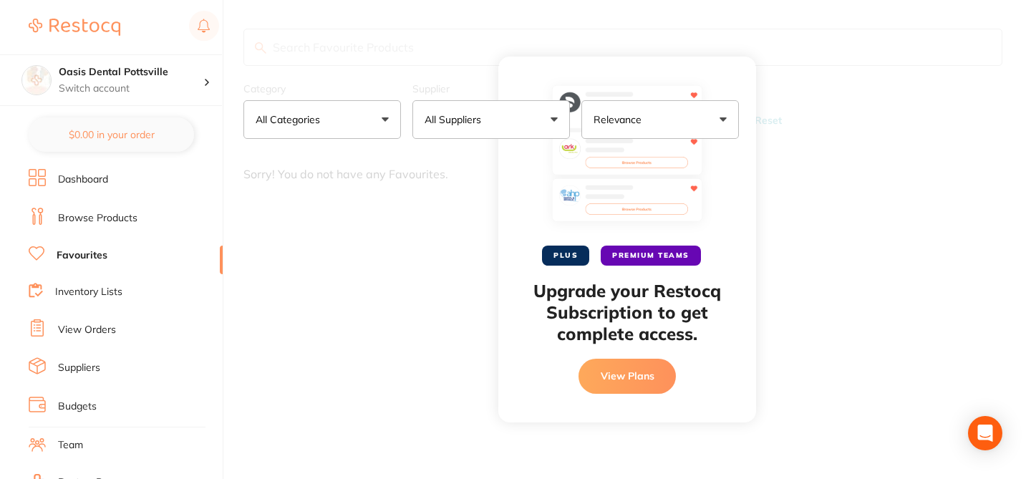
click at [118, 208] on li "Browse Products" at bounding box center [126, 218] width 194 height 21
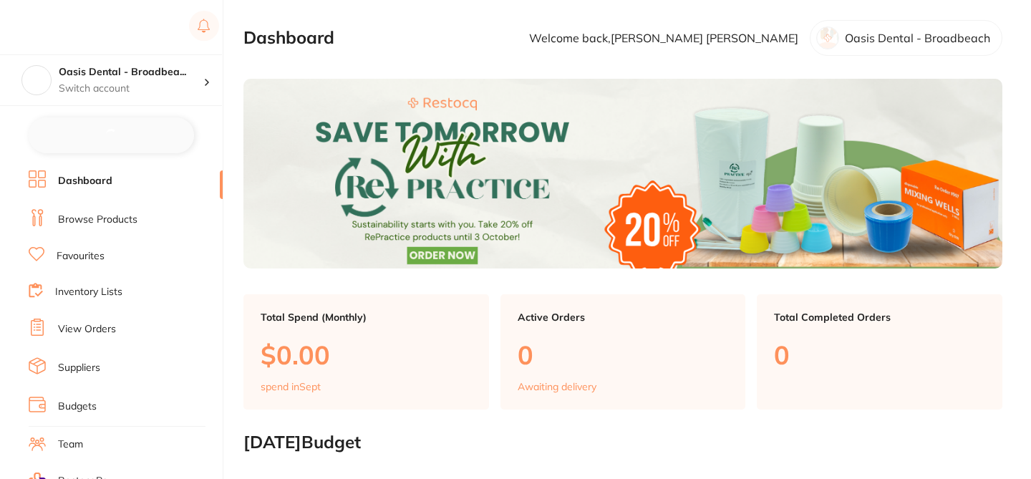
checkbox input "false"
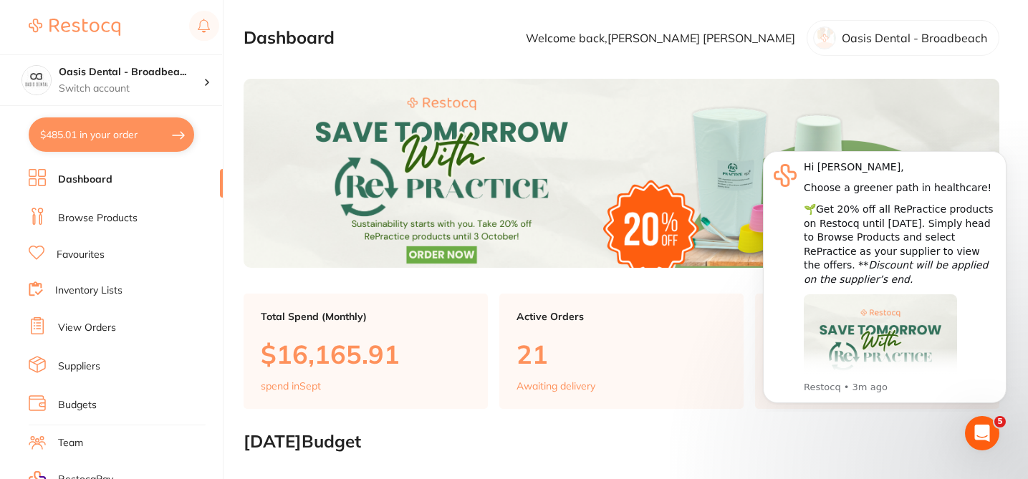
click at [107, 223] on link "Browse Products" at bounding box center [98, 218] width 80 height 14
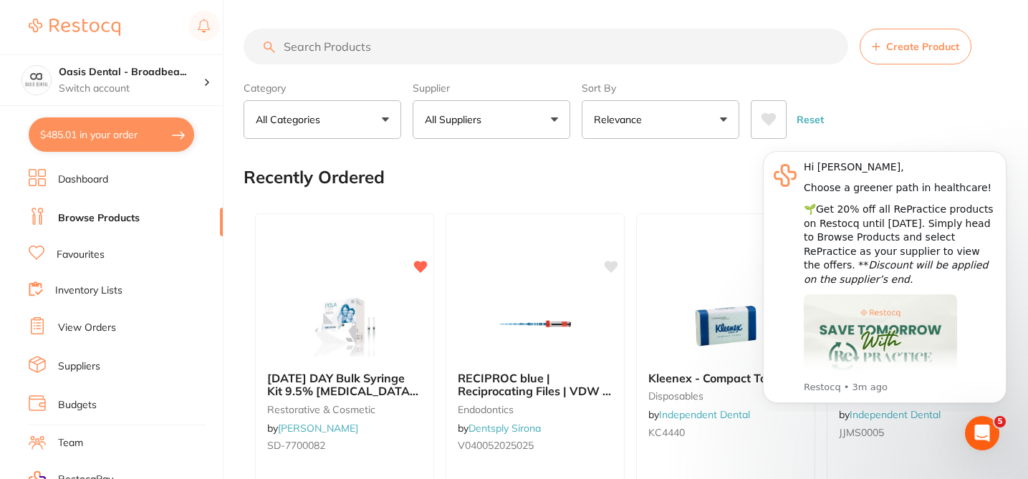
click at [327, 47] on input "search" at bounding box center [546, 47] width 605 height 36
paste input "M-107507"
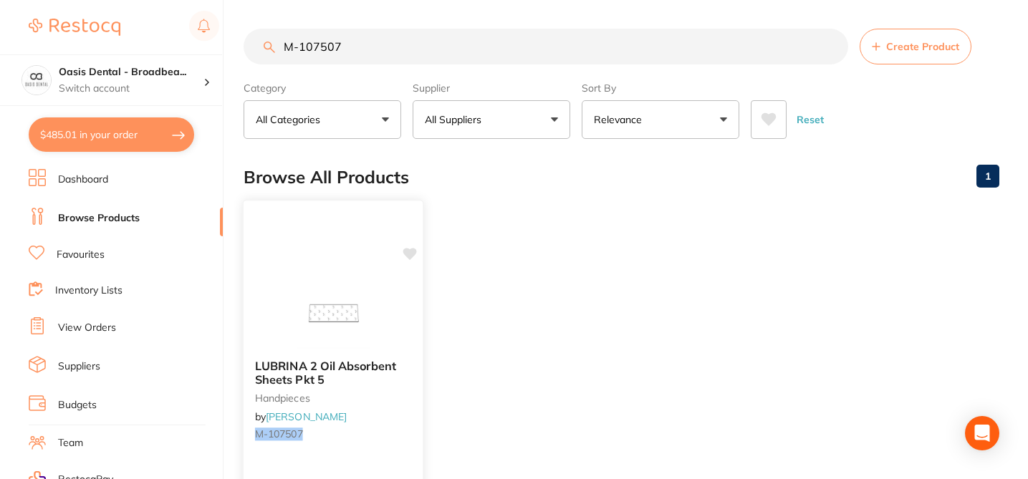
type input "M-107507"
click at [409, 254] on icon at bounding box center [410, 254] width 14 height 12
click at [395, 410] on div "LUBRINA 2 Oil Absorbent Sheets Pkt 5 handpieces by [PERSON_NAME] M-107507" at bounding box center [333, 403] width 179 height 110
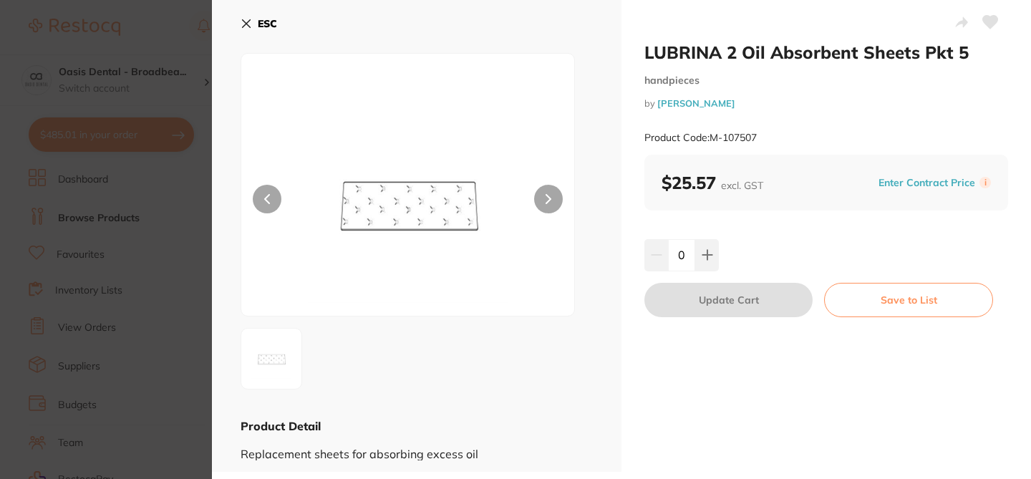
click at [989, 25] on icon at bounding box center [990, 22] width 15 height 13
checkbox input "true"
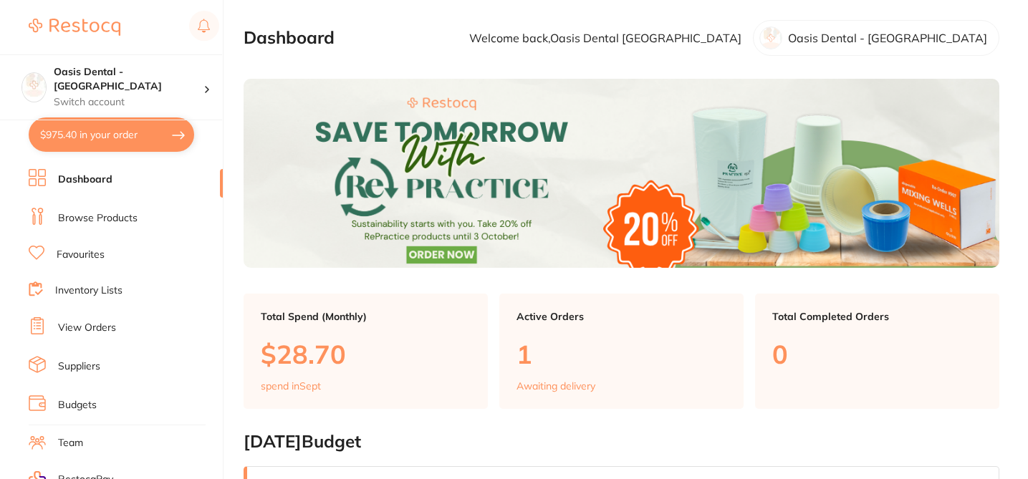
checkbox input "false"
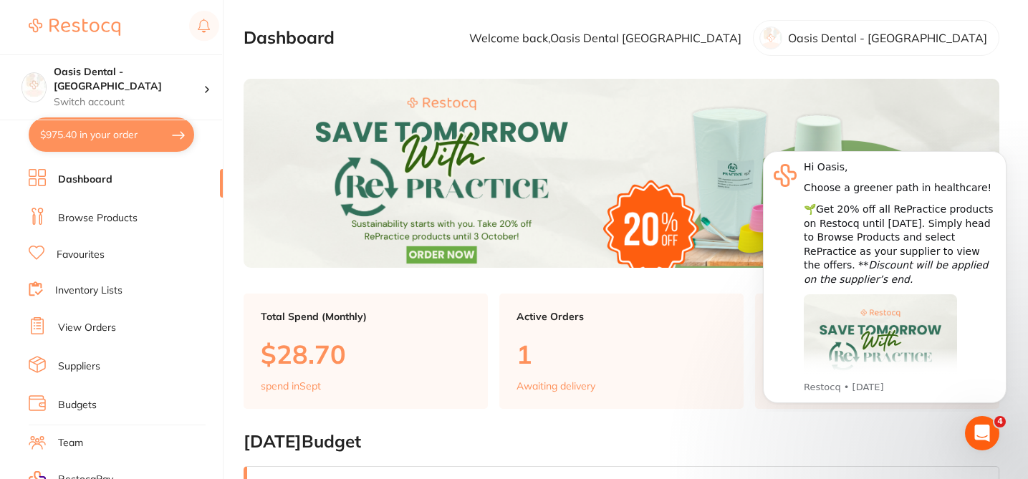
click at [82, 256] on link "Favourites" at bounding box center [81, 255] width 48 height 14
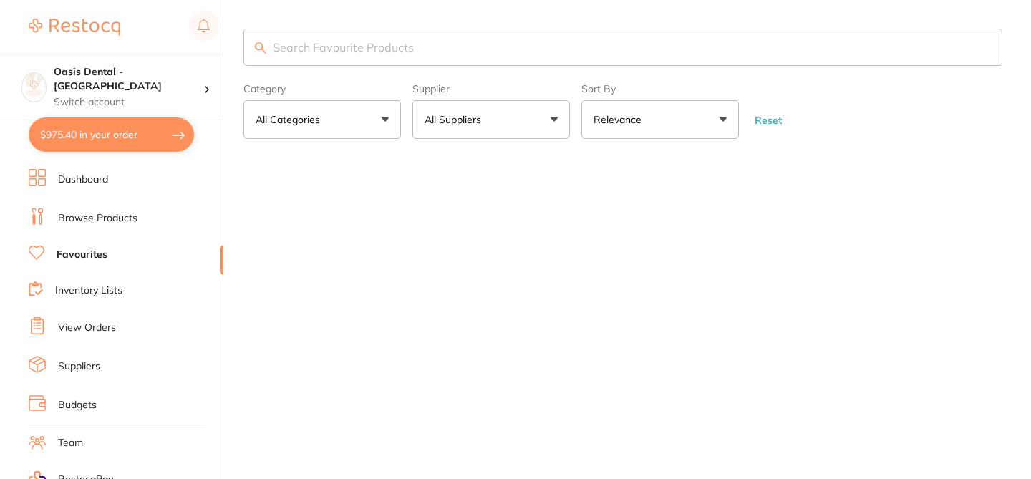
click at [286, 44] on input "search" at bounding box center [623, 47] width 759 height 37
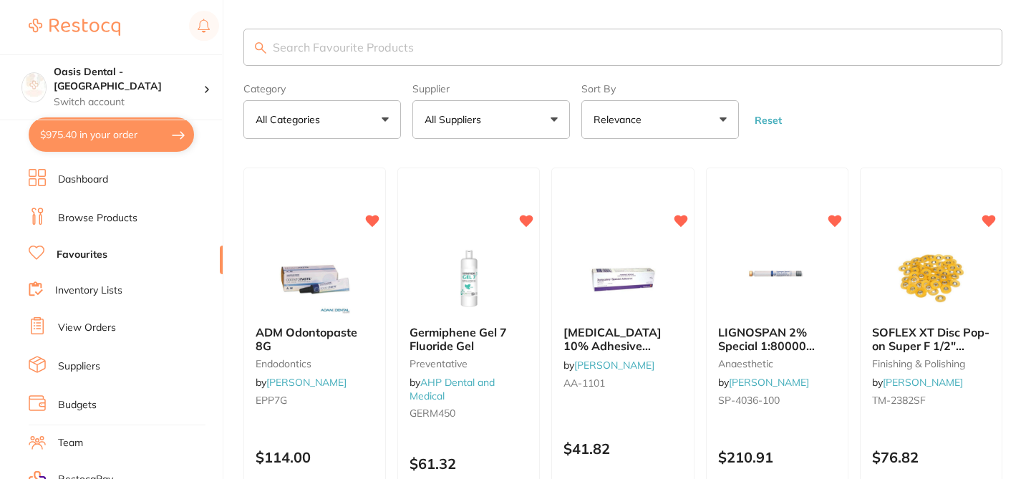
paste input "M-107507"
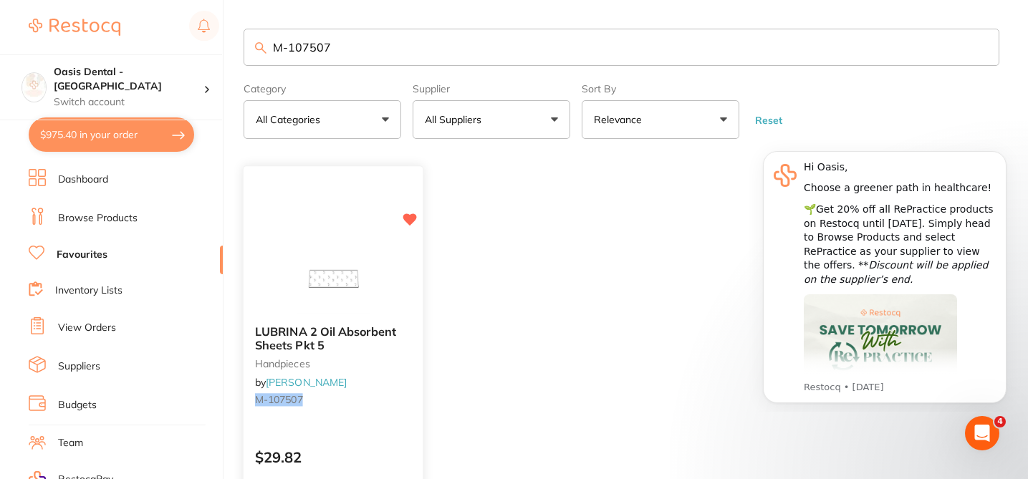
type input "M-107507"
click at [364, 425] on div "LUBRINA 2 Oil Absorbent Sheets Pkt 5 handpieces by [PERSON_NAME] M-107507 $29.8…" at bounding box center [333, 374] width 181 height 416
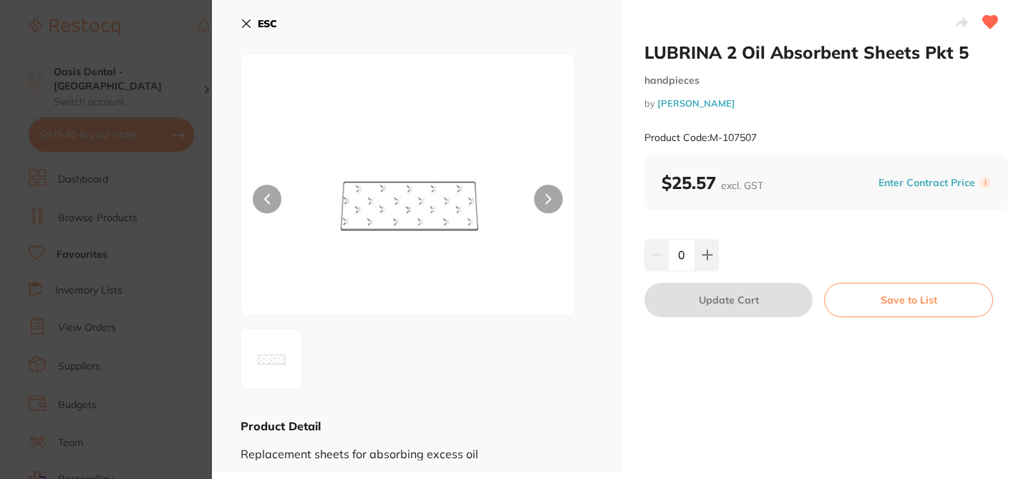
click at [245, 24] on icon at bounding box center [246, 23] width 11 height 11
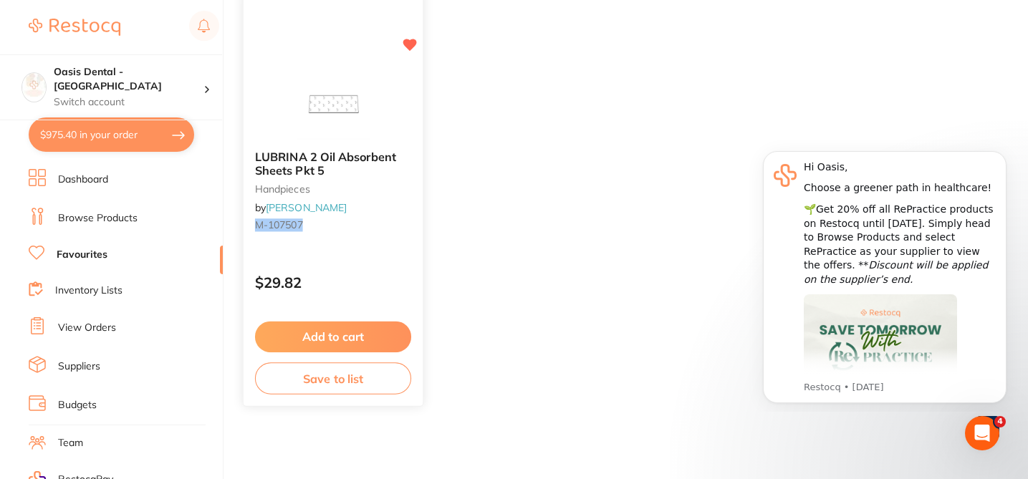
click at [367, 256] on div "LUBRINA 2 Oil Absorbent Sheets Pkt 5 handpieces by [PERSON_NAME] M-107507 $29.8…" at bounding box center [333, 199] width 181 height 416
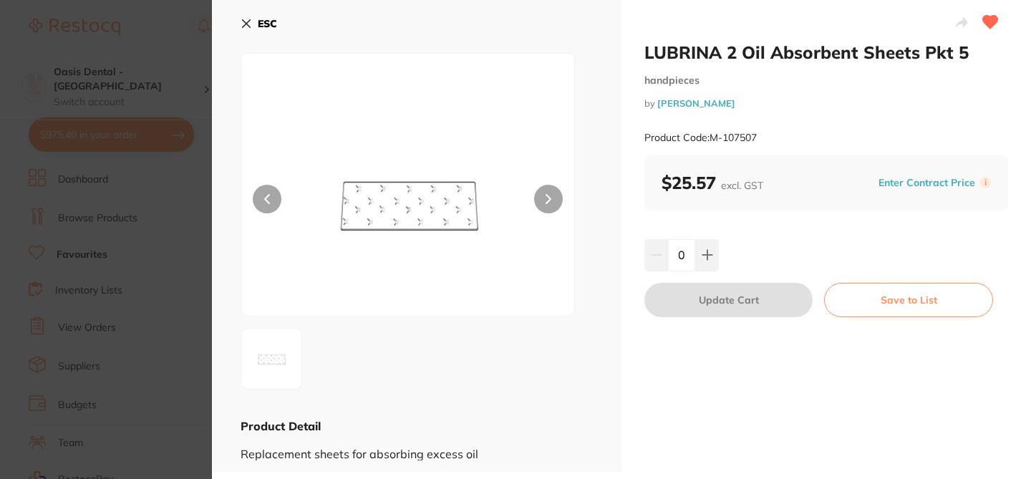
checkbox input "true"
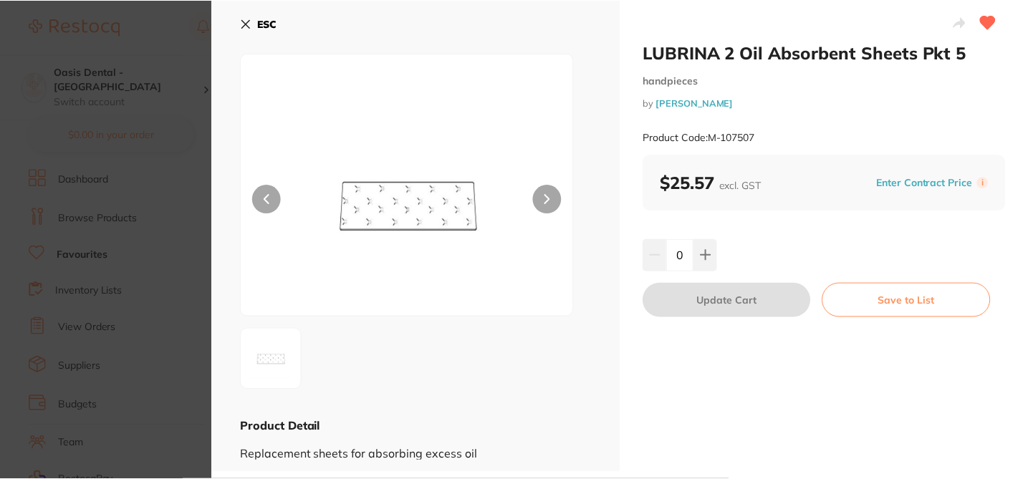
scroll to position [175, 0]
drag, startPoint x: 762, startPoint y: 137, endPoint x: 706, endPoint y: 134, distance: 56.7
click at [706, 134] on div "Product Code: M-107507" at bounding box center [824, 137] width 362 height 35
copy small "M-107507"
click at [243, 26] on icon at bounding box center [247, 24] width 8 height 8
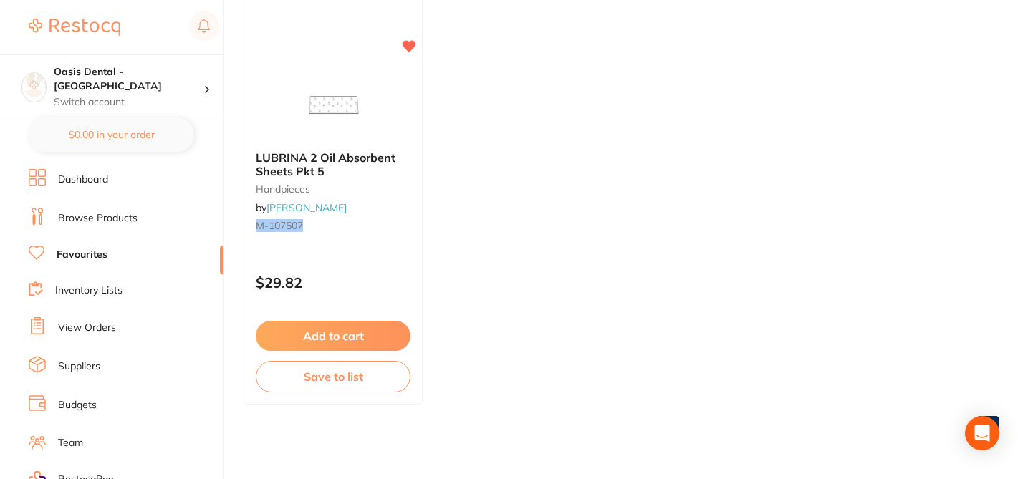
click at [740, 73] on ul "LUBRINA 2 Oil Absorbent Sheets Pkt 5 handpieces by [PERSON_NAME] M-107507 $29.8…" at bounding box center [622, 199] width 756 height 412
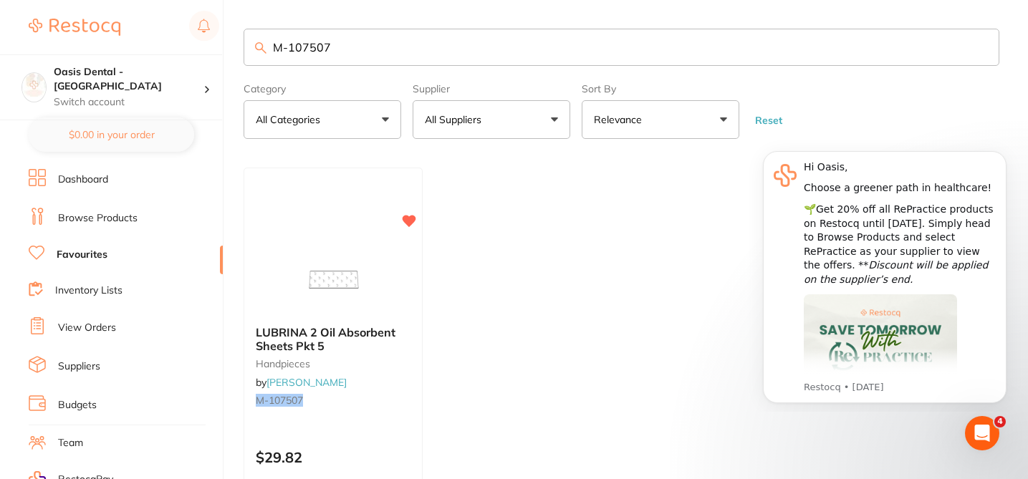
click at [115, 221] on link "Browse Products" at bounding box center [98, 218] width 80 height 14
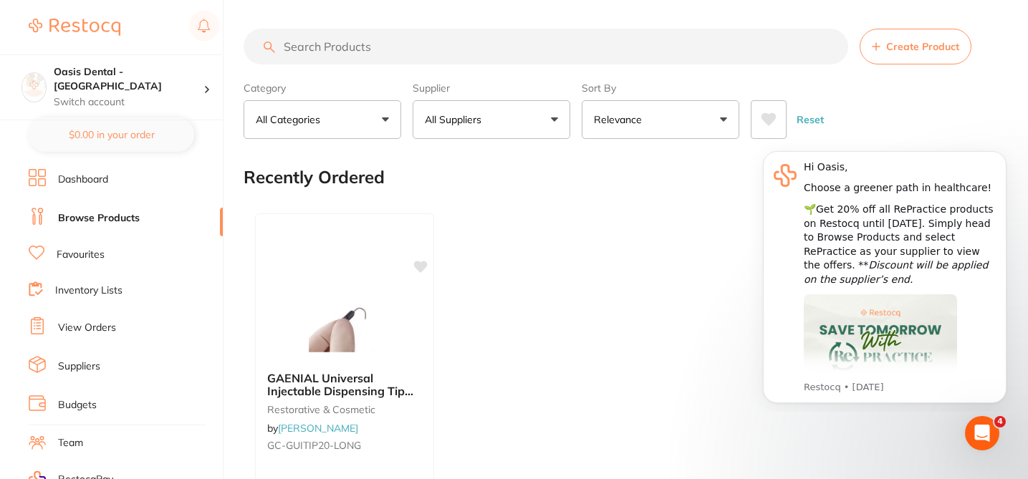
click at [380, 54] on input "search" at bounding box center [546, 47] width 605 height 36
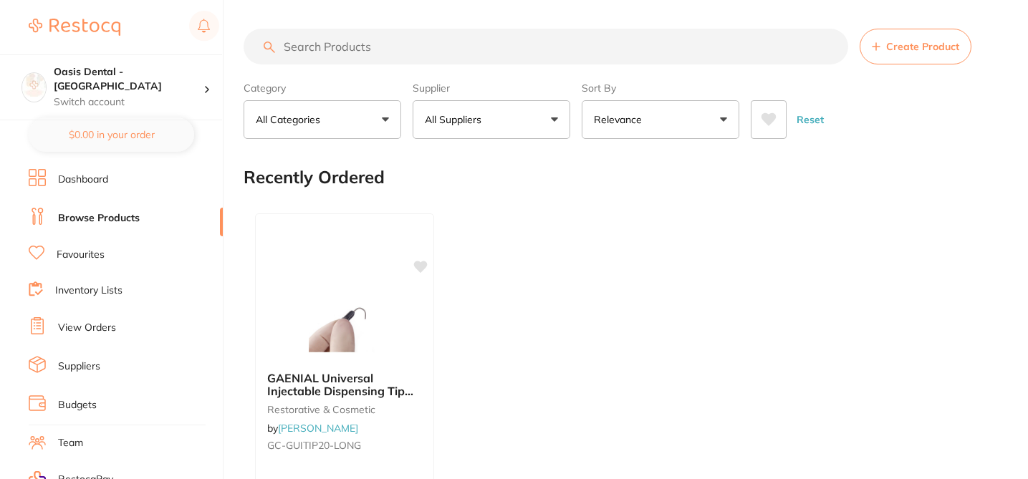
click at [370, 49] on input "search" at bounding box center [546, 47] width 605 height 36
paste input "M-107507"
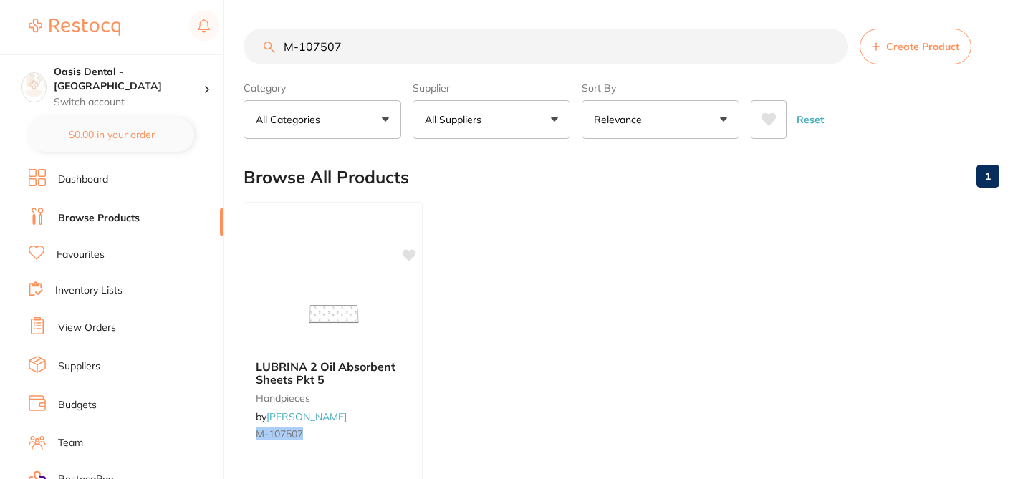
type input "M-107507"
click at [486, 173] on div "Browse All Products 1" at bounding box center [622, 177] width 756 height 48
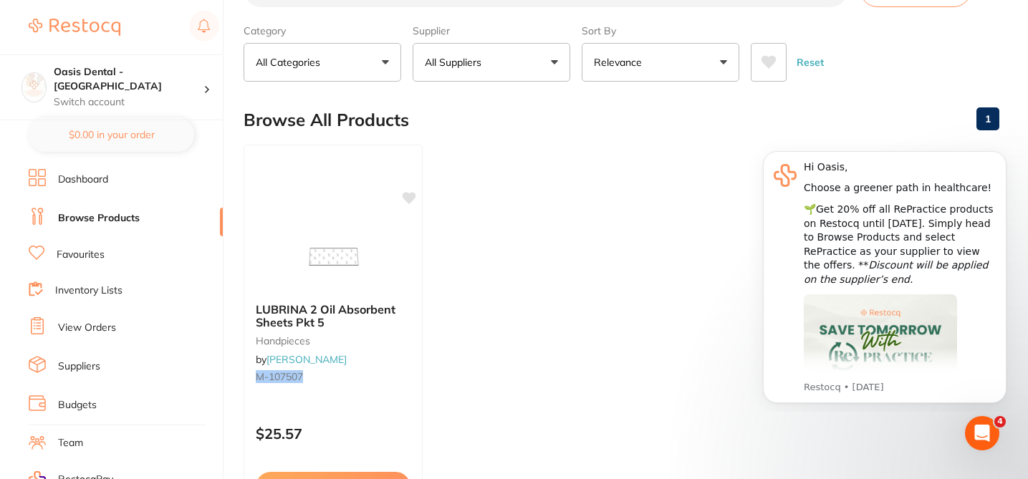
click at [479, 191] on ul "LUBRINA 2 Oil Absorbent Sheets Pkt 5 handpieces by [PERSON_NAME] M-107507 $25.5…" at bounding box center [622, 351] width 756 height 412
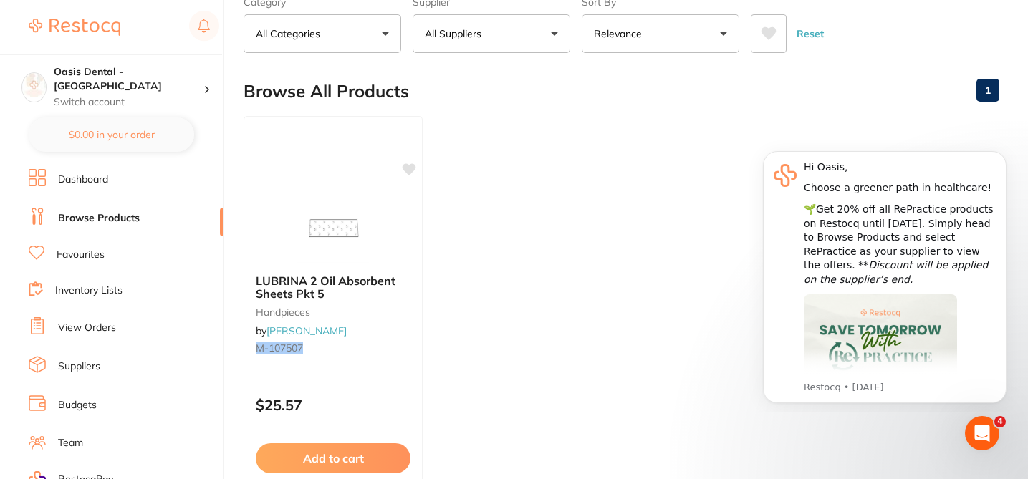
click at [100, 252] on link "Favourites" at bounding box center [81, 255] width 48 height 14
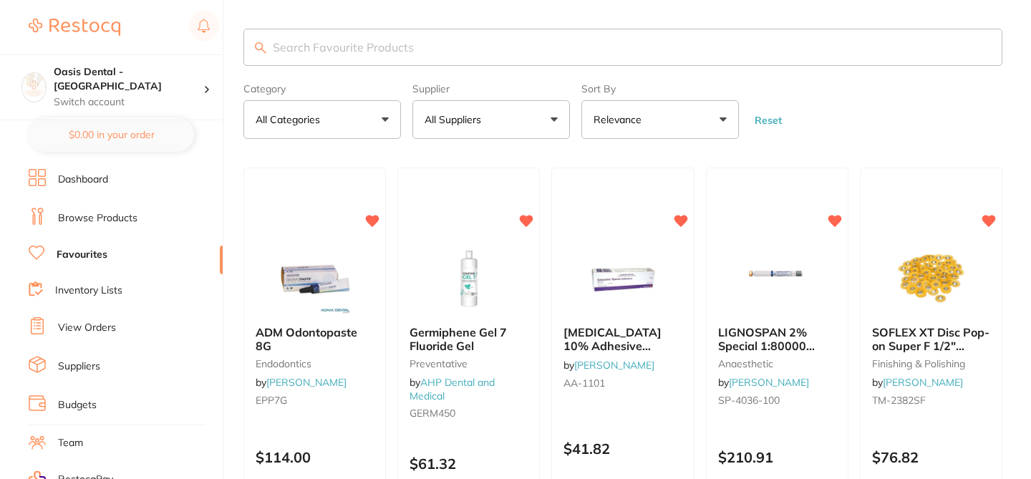
click at [416, 52] on input "search" at bounding box center [623, 47] width 759 height 37
paste input "M-107507"
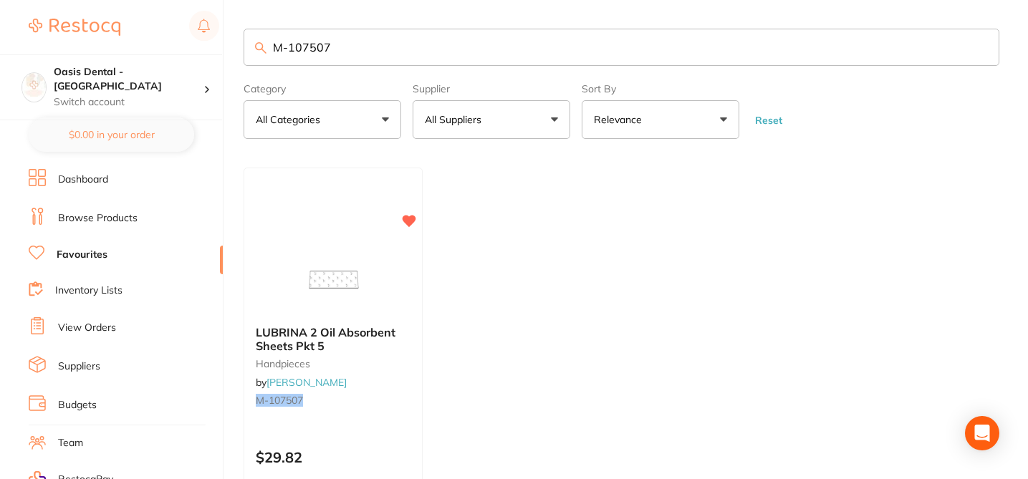
type input "M-107507"
click at [925, 123] on form "Category All Categories All Categories handpieces Clear Category false All Cate…" at bounding box center [622, 108] width 756 height 62
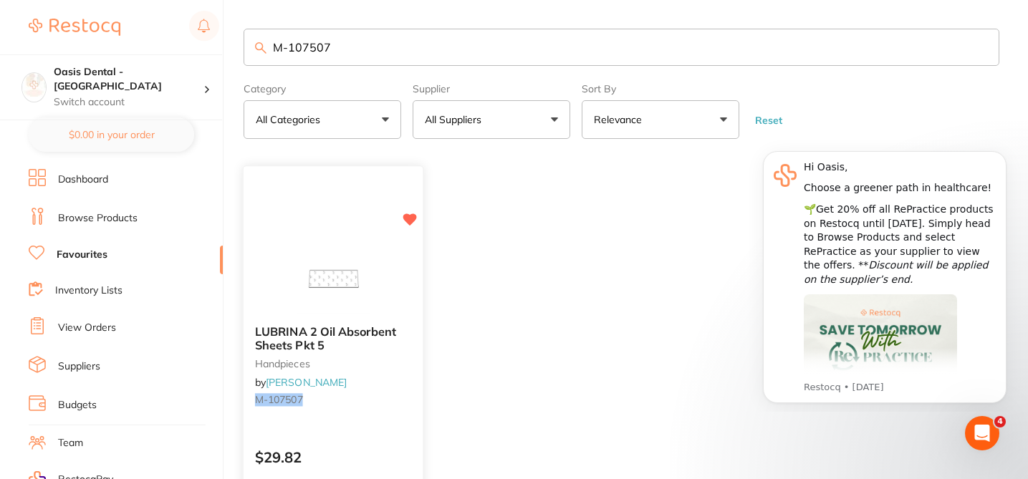
click at [361, 438] on div "$29.82" at bounding box center [333, 455] width 179 height 39
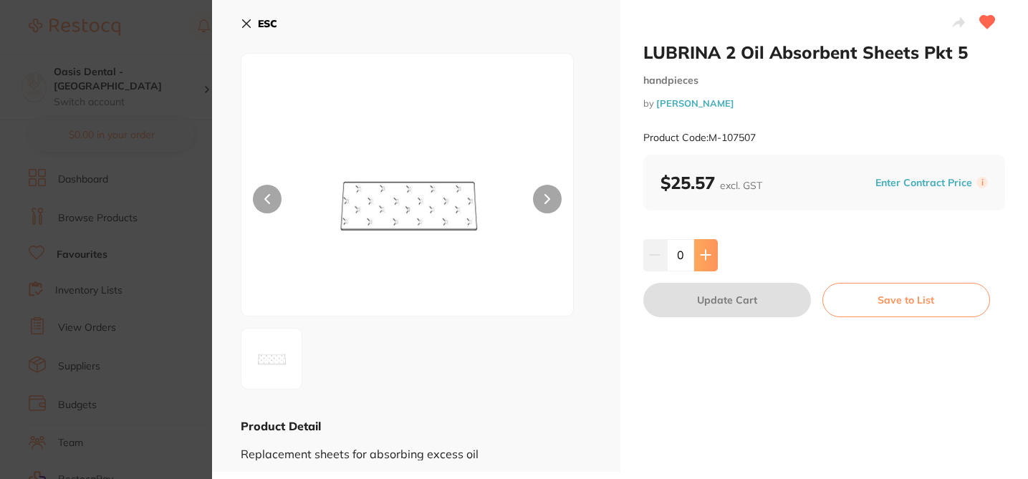
click at [708, 261] on button at bounding box center [706, 255] width 24 height 32
type input "1"
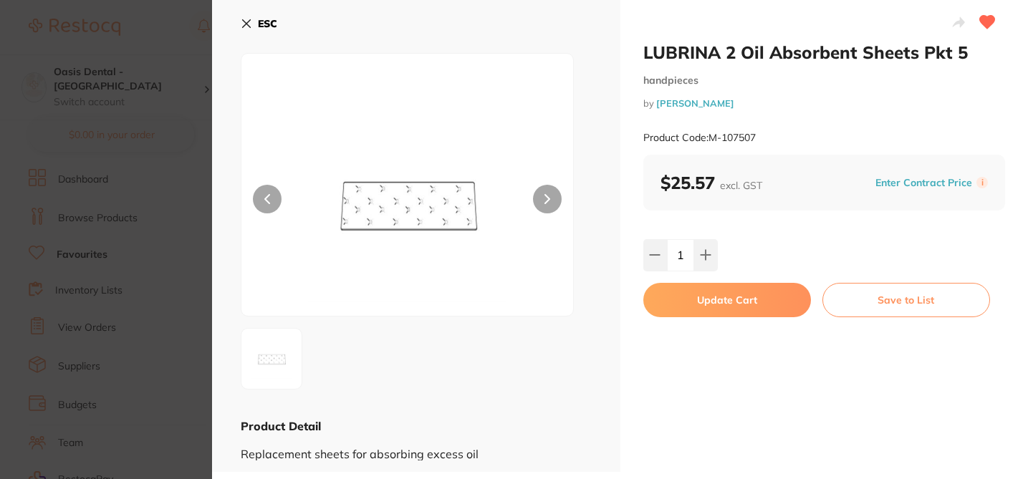
click at [740, 309] on button "Update Cart" at bounding box center [727, 300] width 168 height 34
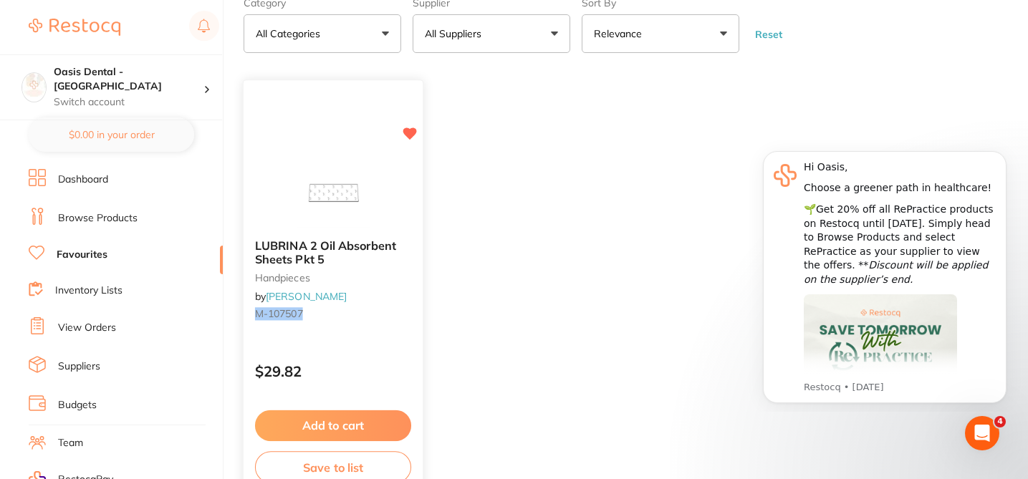
click at [362, 428] on button "Add to cart" at bounding box center [333, 425] width 156 height 31
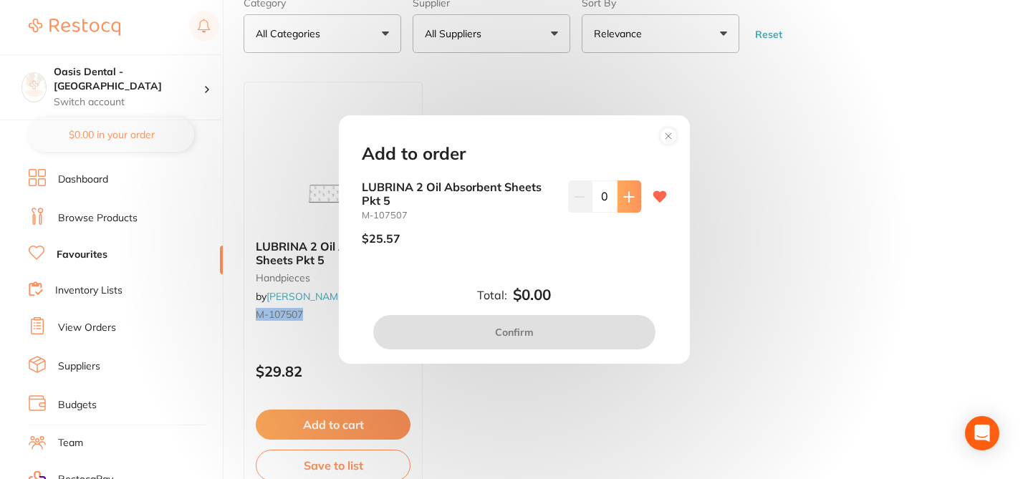
click at [623, 199] on icon at bounding box center [628, 196] width 11 height 11
type input "1"
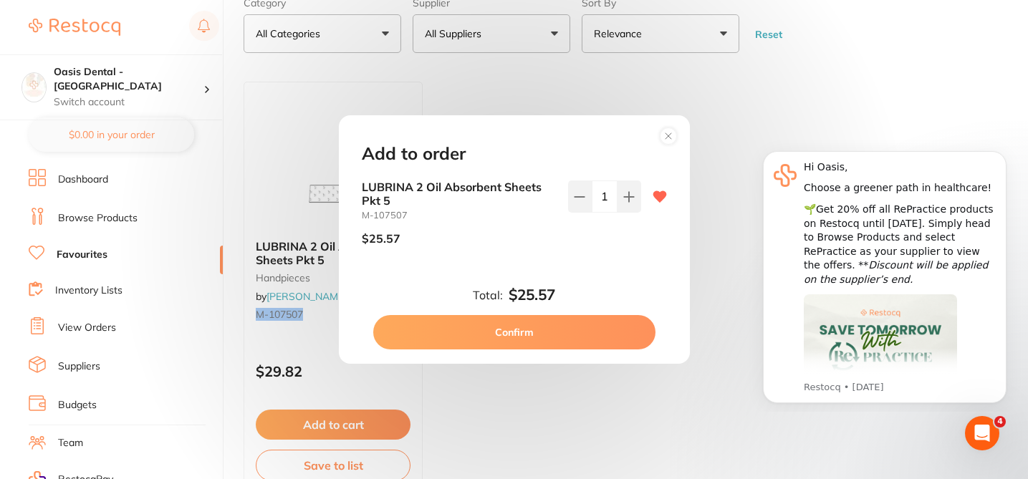
click at [559, 329] on button "Confirm" at bounding box center [514, 332] width 282 height 34
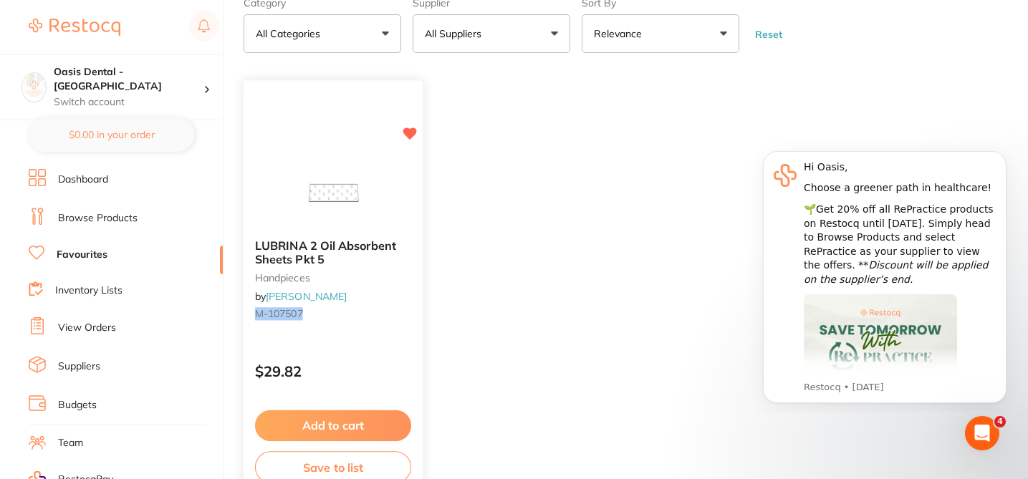
click at [389, 426] on button "Add to cart" at bounding box center [333, 425] width 156 height 31
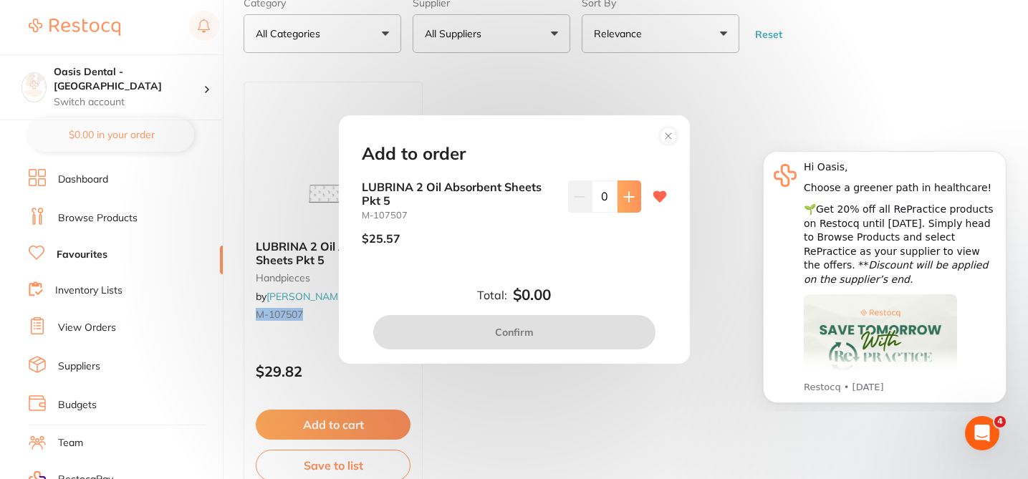
click at [627, 194] on icon at bounding box center [628, 196] width 11 height 11
type input "1"
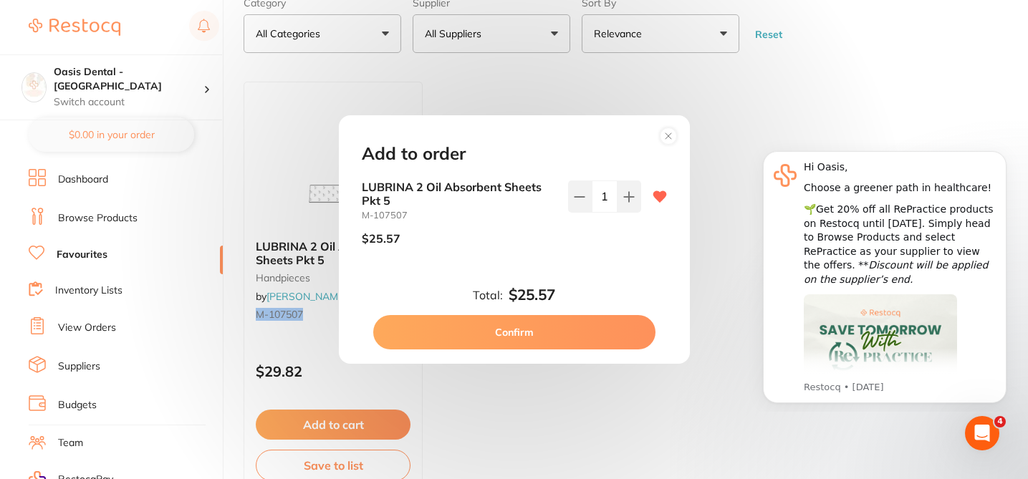
click at [579, 338] on button "Confirm" at bounding box center [514, 332] width 282 height 34
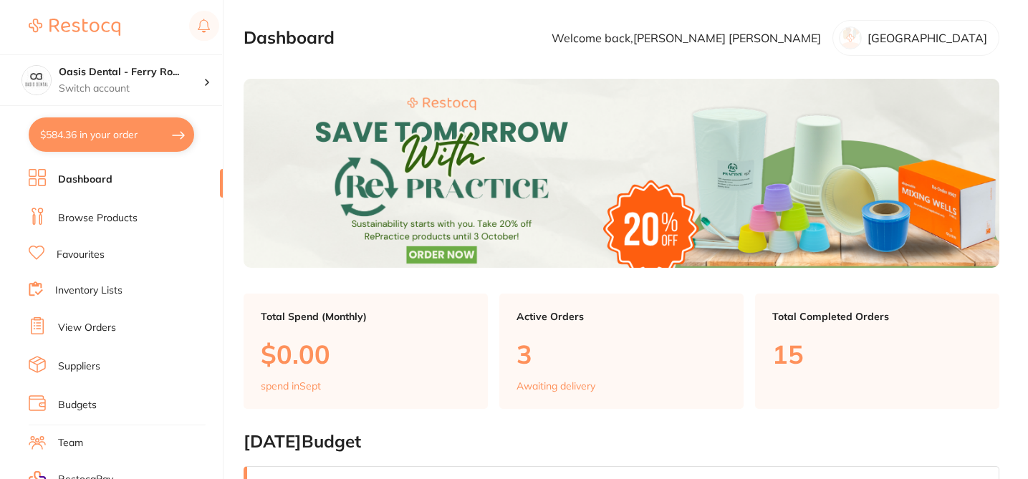
checkbox input "false"
click at [135, 221] on link "Browse Products" at bounding box center [98, 218] width 80 height 14
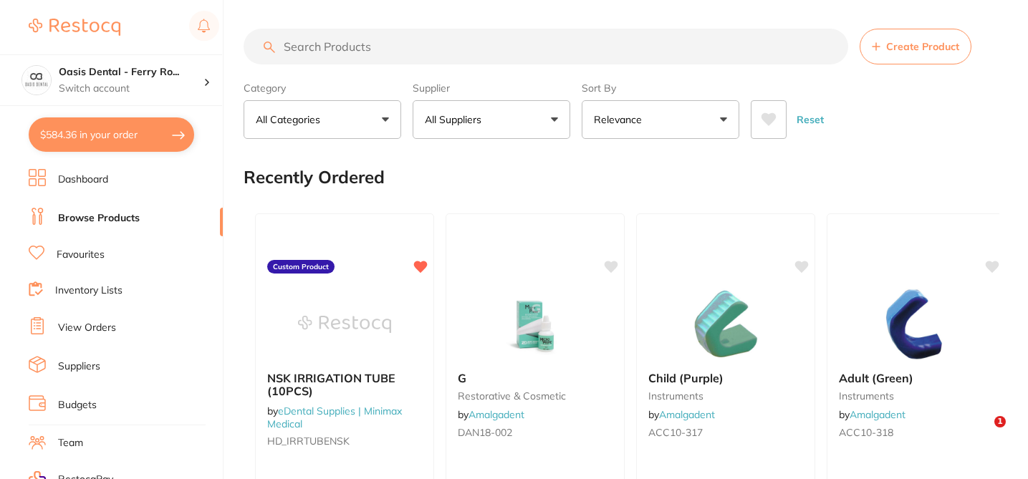
click at [317, 45] on input "search" at bounding box center [546, 47] width 605 height 36
paste input "$25.57"
type input "$25.57"
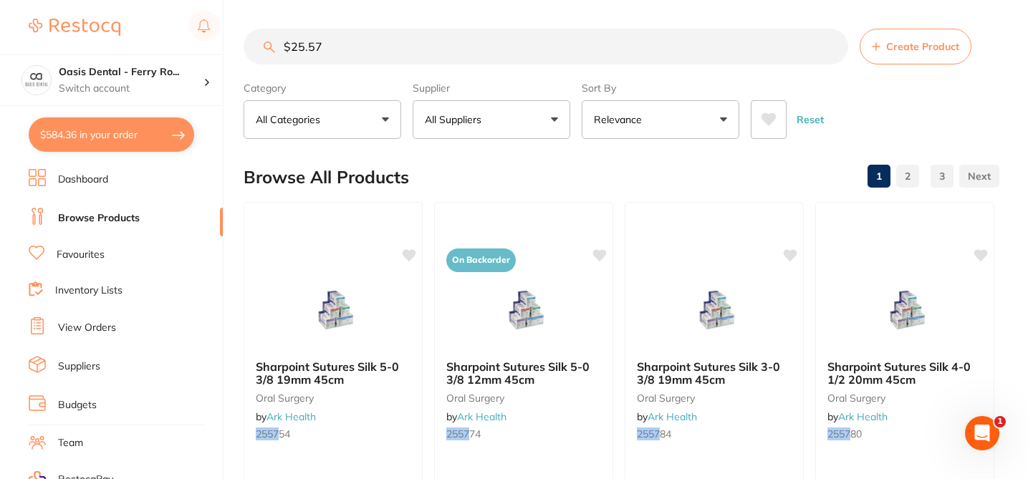
click at [256, 40] on input "$25.57" at bounding box center [546, 47] width 605 height 36
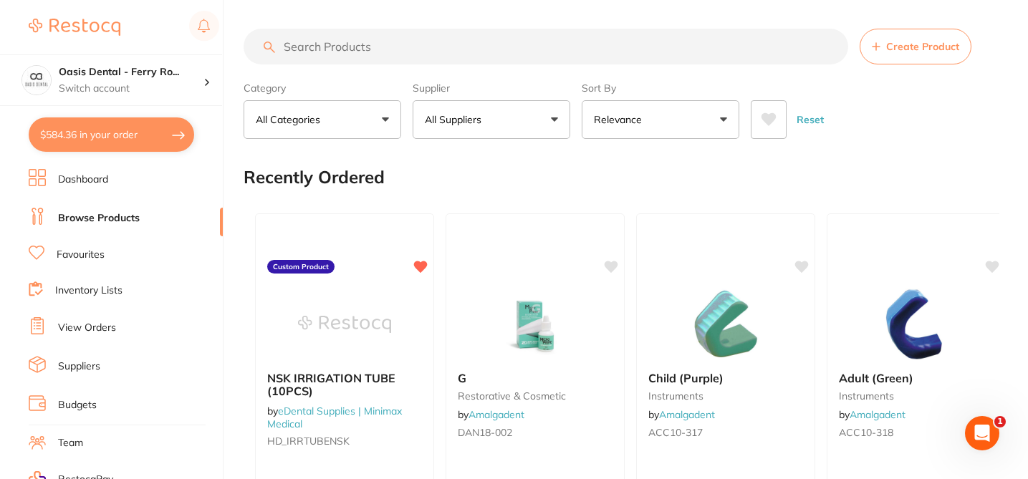
click at [349, 48] on input "search" at bounding box center [546, 47] width 605 height 36
paste input "M-107507"
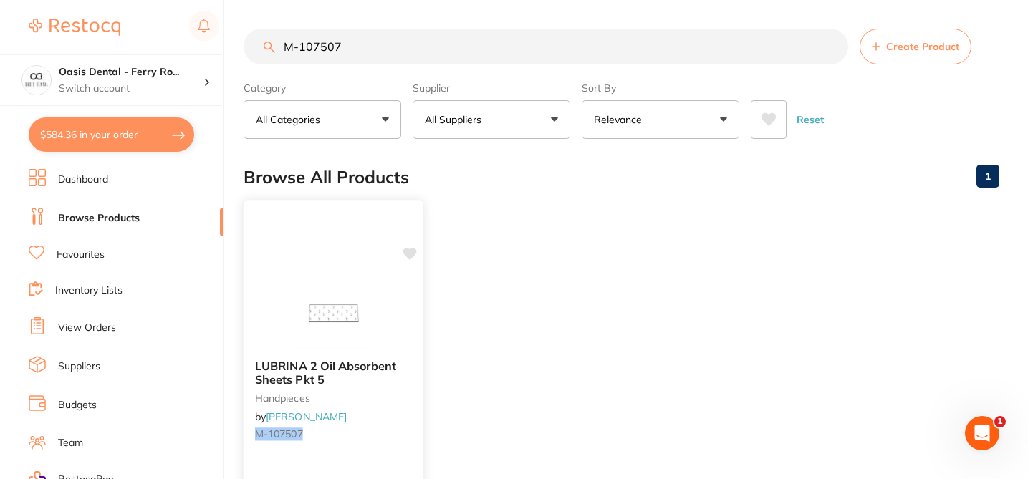
type input "M-107507"
click at [410, 254] on icon at bounding box center [410, 254] width 14 height 12
click at [410, 300] on div at bounding box center [333, 312] width 179 height 72
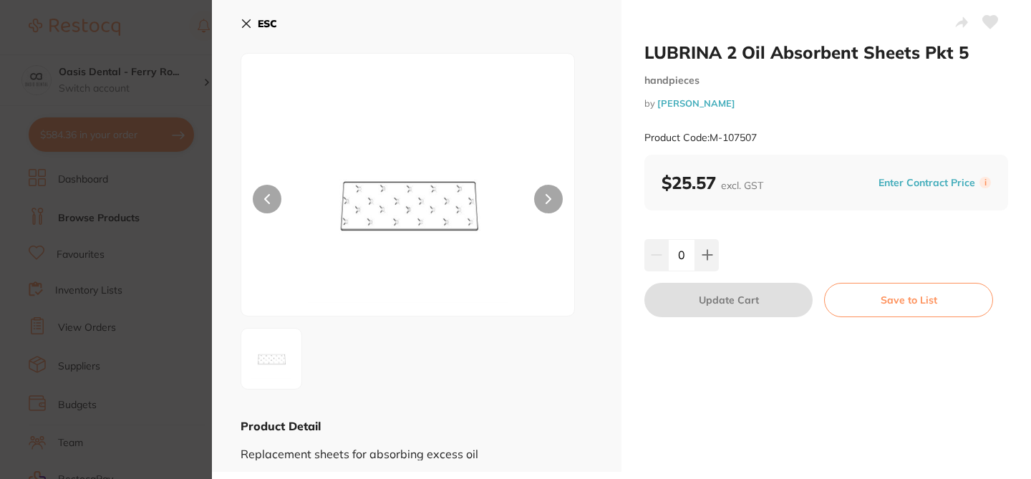
click at [993, 24] on icon at bounding box center [991, 22] width 16 height 14
click at [179, 22] on section "LUBRINA 2 Oil Absorbent Sheets Pkt 5 handpieces by Henry Schein Halas Product C…" at bounding box center [515, 239] width 1031 height 479
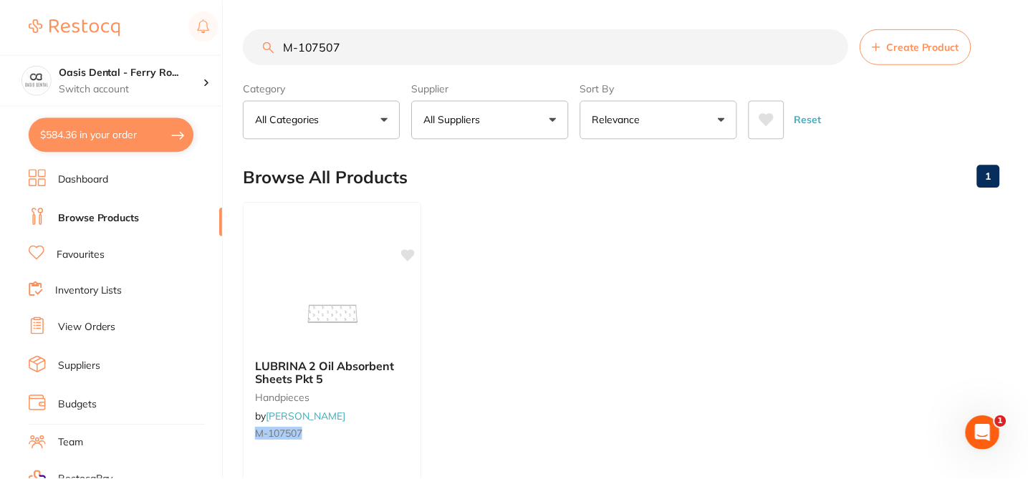
scroll to position [175, 0]
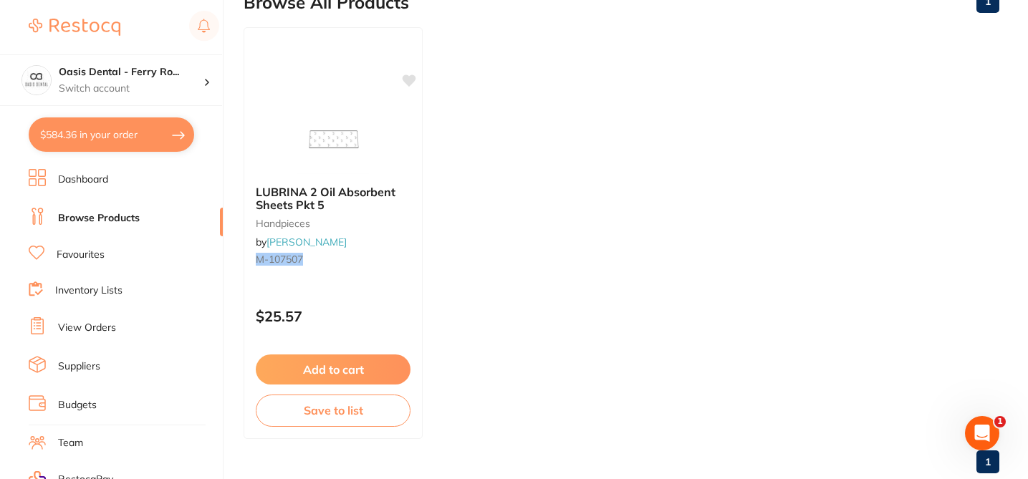
click at [101, 249] on link "Favourites" at bounding box center [81, 255] width 48 height 14
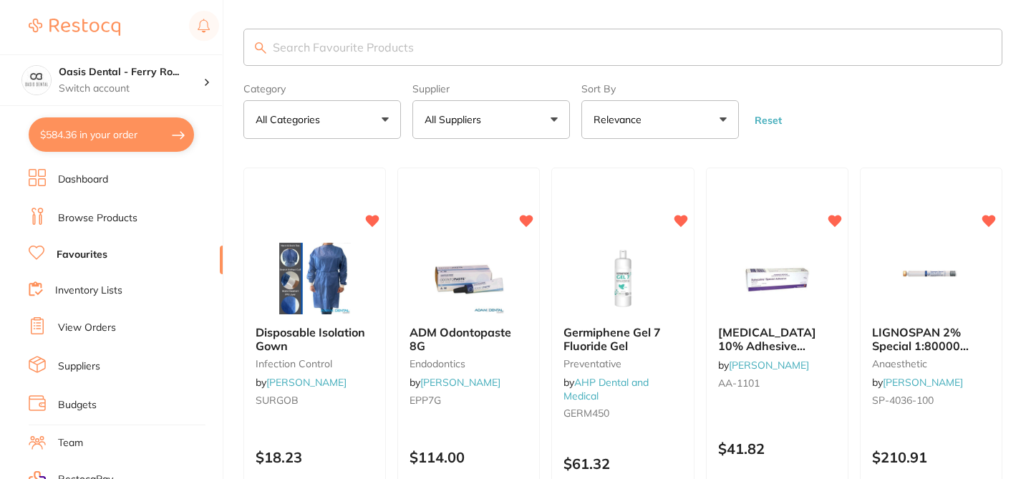
click at [433, 53] on input "search" at bounding box center [623, 47] width 759 height 37
paste input "M-107507"
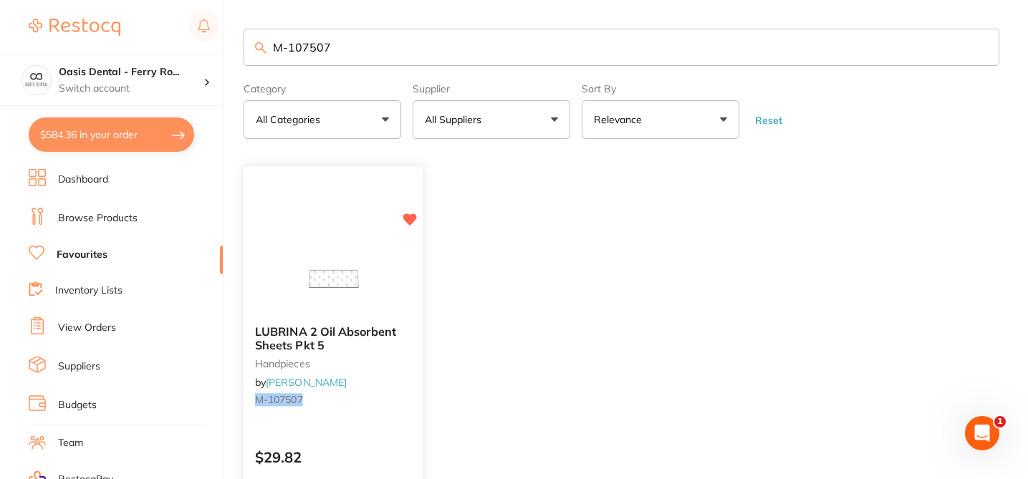
type input "M-107507"
click at [493, 247] on ul "LUBRINA 2 Oil Absorbent Sheets Pkt 5 handpieces by Henry Schein Halas M-107507 …" at bounding box center [622, 374] width 756 height 412
click at [383, 430] on div "LUBRINA 2 Oil Absorbent Sheets Pkt 5 handpieces by Henry Schein Halas M-107507 …" at bounding box center [333, 374] width 181 height 416
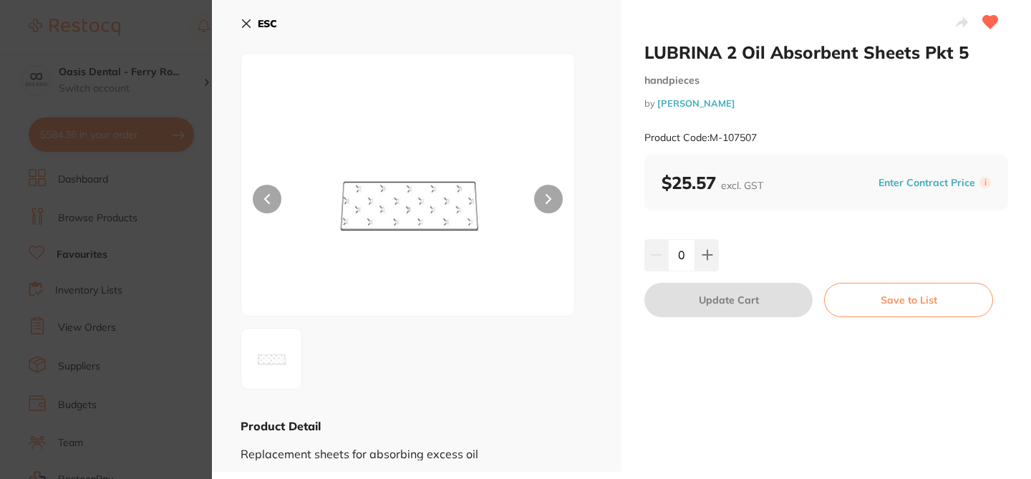
click at [175, 28] on section "LUBRINA 2 Oil Absorbent Sheets Pkt 5 handpieces by Henry Schein Halas Product C…" at bounding box center [515, 239] width 1031 height 479
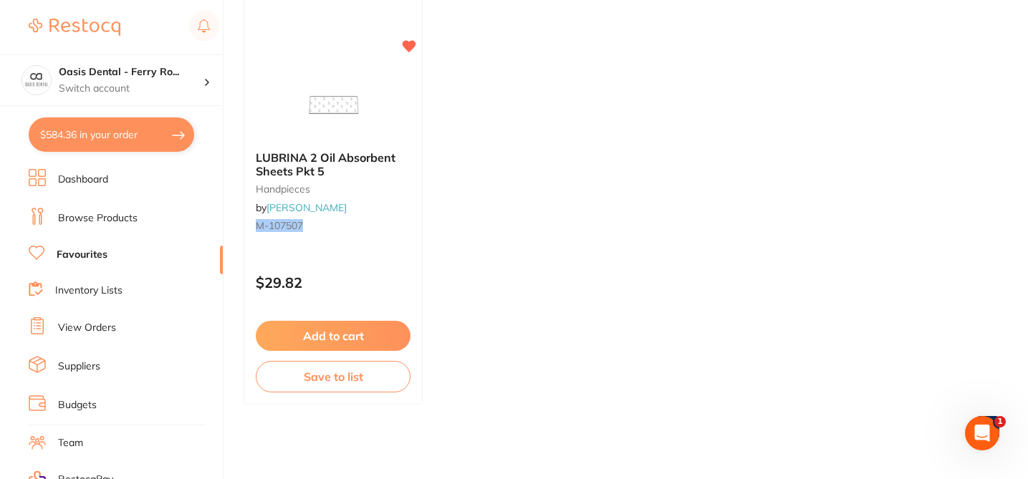
checkbox input "true"
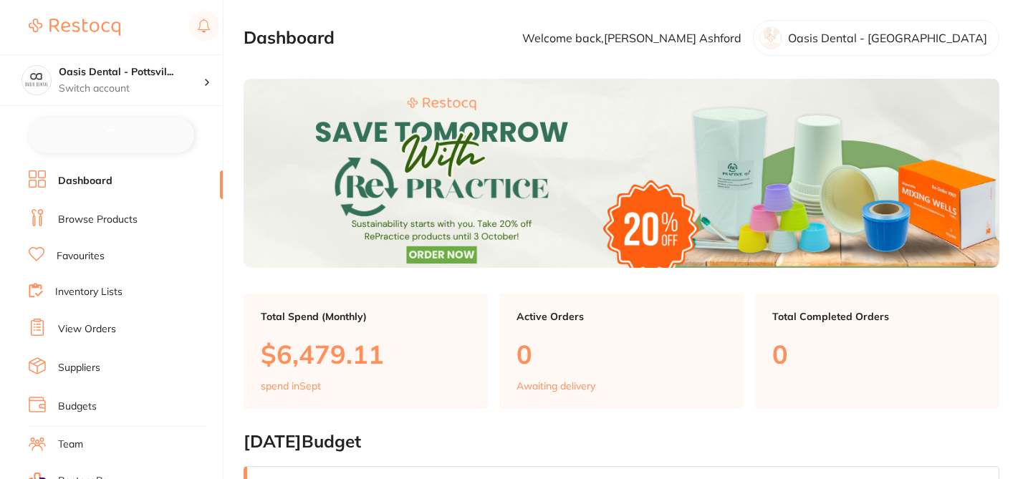
click at [100, 222] on link "Browse Products" at bounding box center [98, 220] width 80 height 14
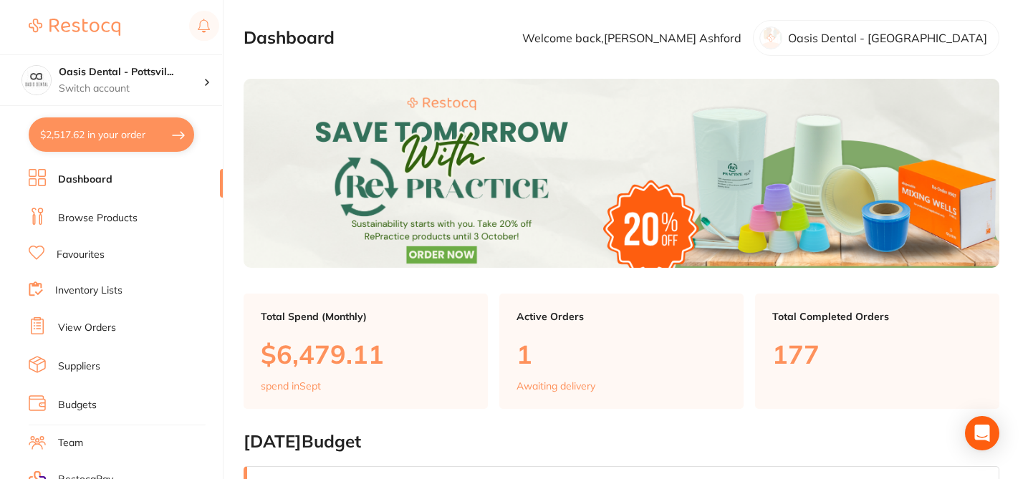
checkbox input "false"
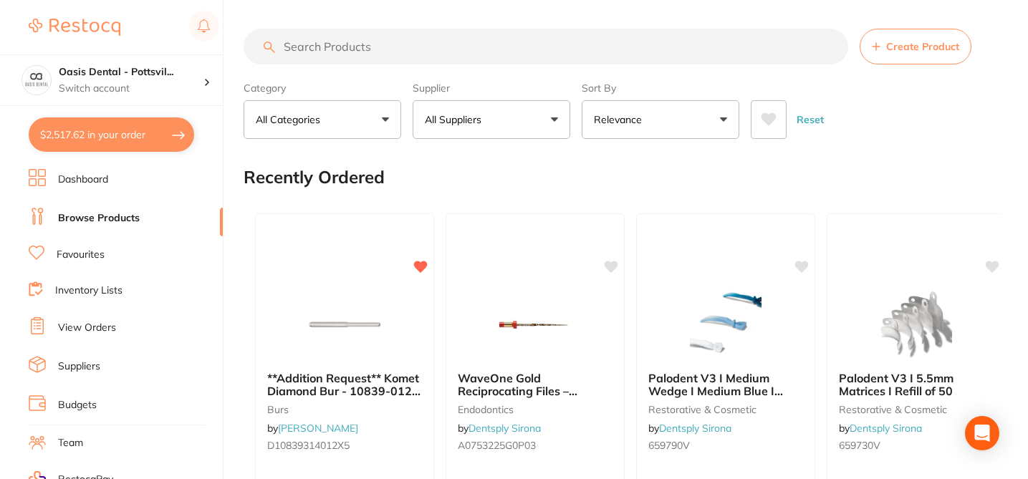
click at [308, 46] on input "search" at bounding box center [546, 47] width 605 height 36
paste input "M-107507"
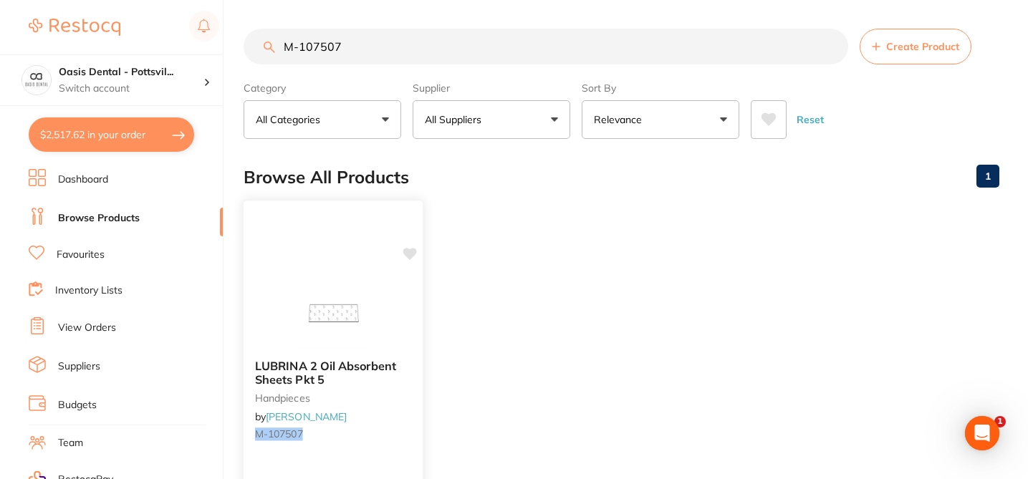
type input "M-107507"
click at [410, 257] on icon at bounding box center [410, 254] width 14 height 12
click at [394, 420] on div "LUBRINA 2 Oil Absorbent Sheets Pkt 5 handpieces by Henry Schein Halas M-107507" at bounding box center [333, 403] width 179 height 110
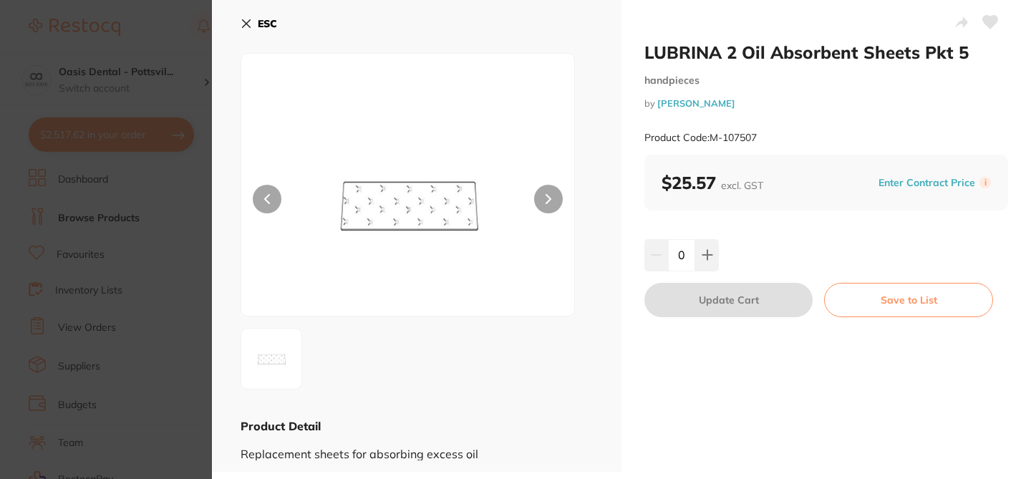
click at [986, 19] on icon at bounding box center [990, 22] width 15 height 13
click at [162, 16] on section "LUBRINA 2 Oil Absorbent Sheets Pkt 5 handpieces by Henry Schein Halas Product C…" at bounding box center [515, 239] width 1031 height 479
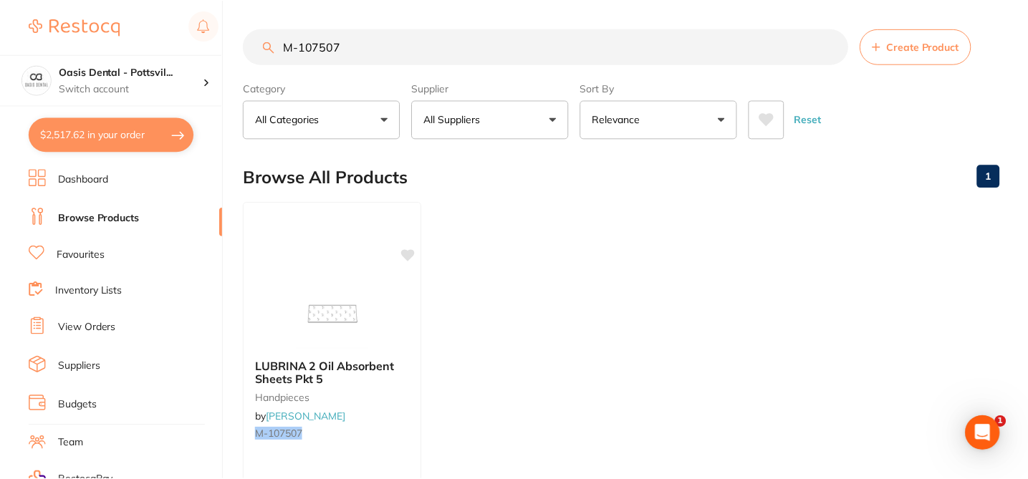
scroll to position [175, 0]
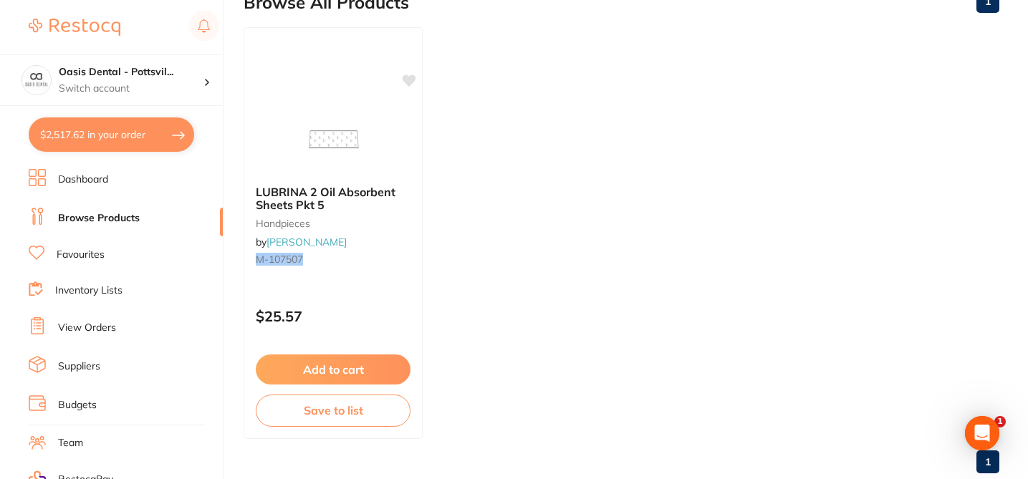
click at [97, 251] on link "Favourites" at bounding box center [81, 255] width 48 height 14
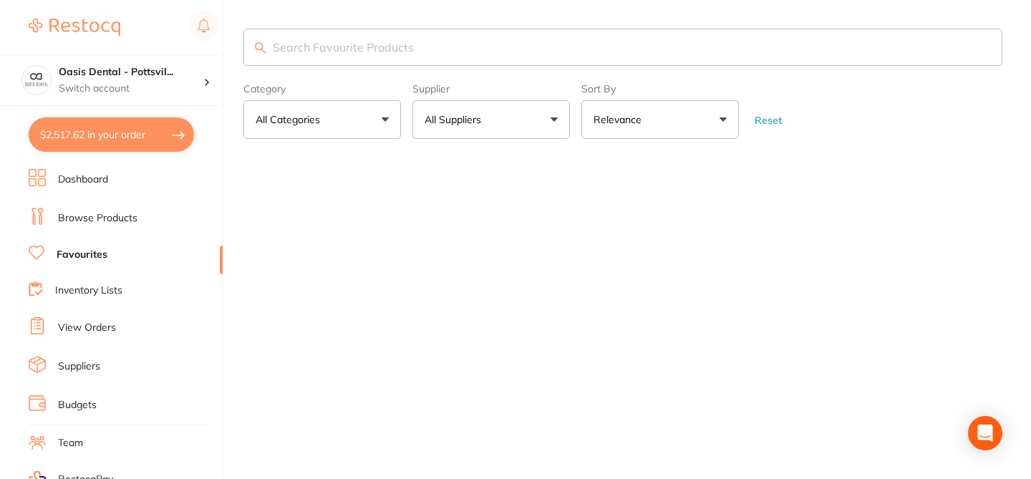
click at [361, 55] on input "search" at bounding box center [623, 47] width 759 height 37
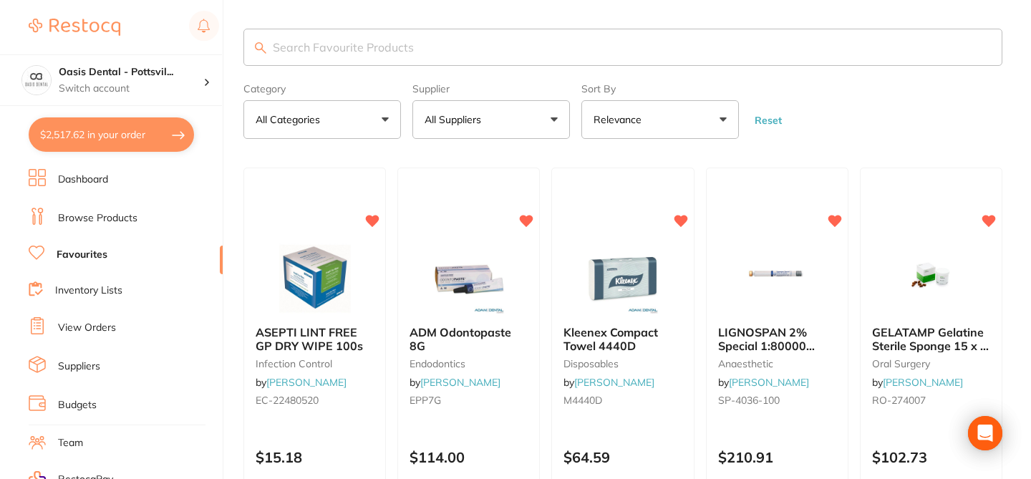
paste input "M-107507"
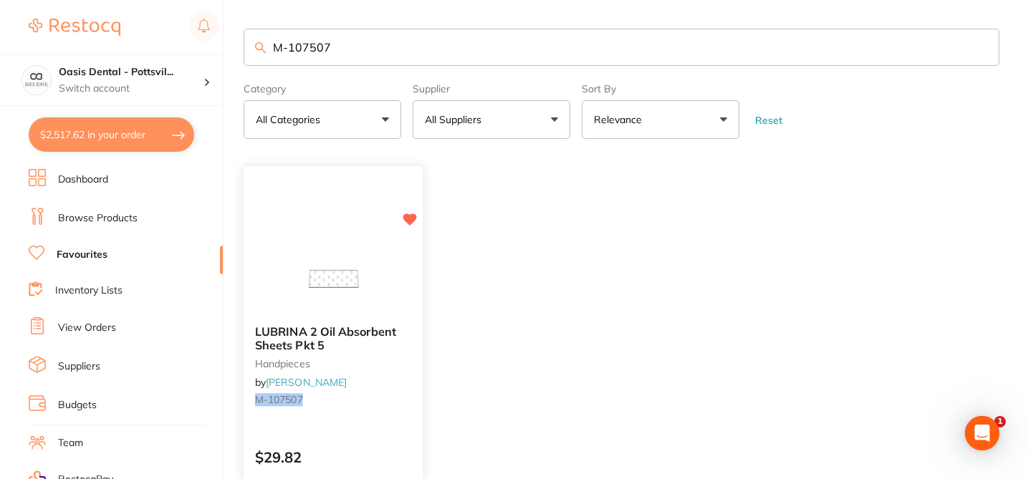
type input "M-107507"
click at [337, 218] on div "LUBRINA 2 Oil Absorbent Sheets Pkt 5 handpieces by Henry Schein Halas M-107507 …" at bounding box center [333, 374] width 181 height 416
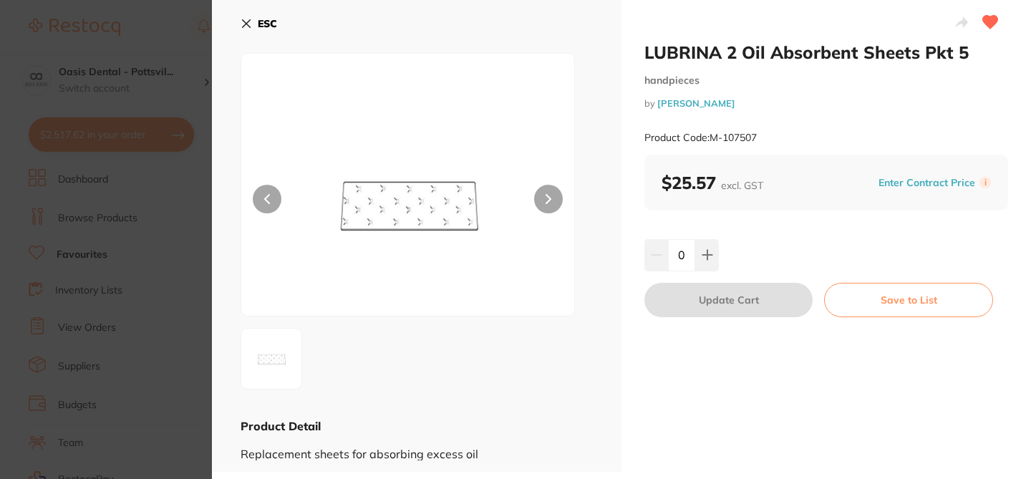
checkbox input "true"
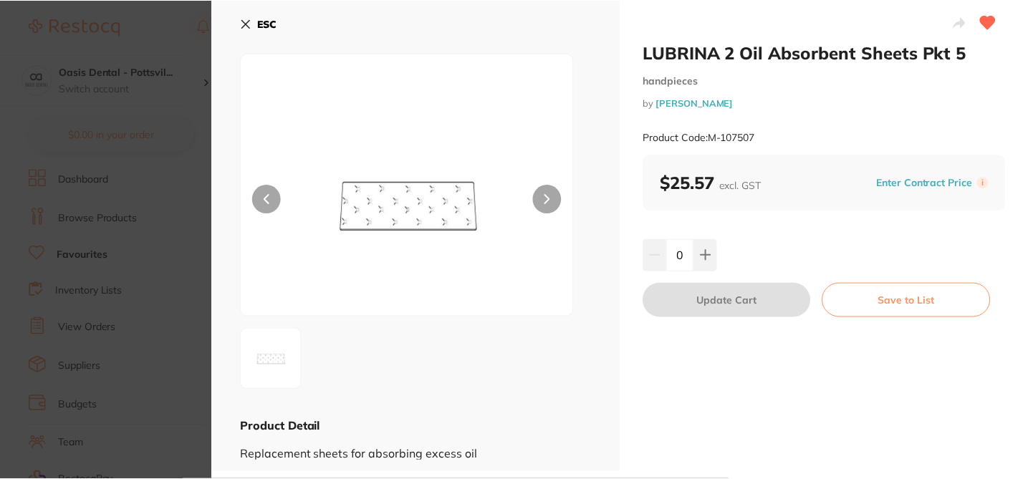
scroll to position [175, 0]
click at [160, 36] on section "LUBRINA 2 Oil Absorbent Sheets Pkt 5 handpieces by Henry Schein Halas Product C…" at bounding box center [514, 239] width 1028 height 479
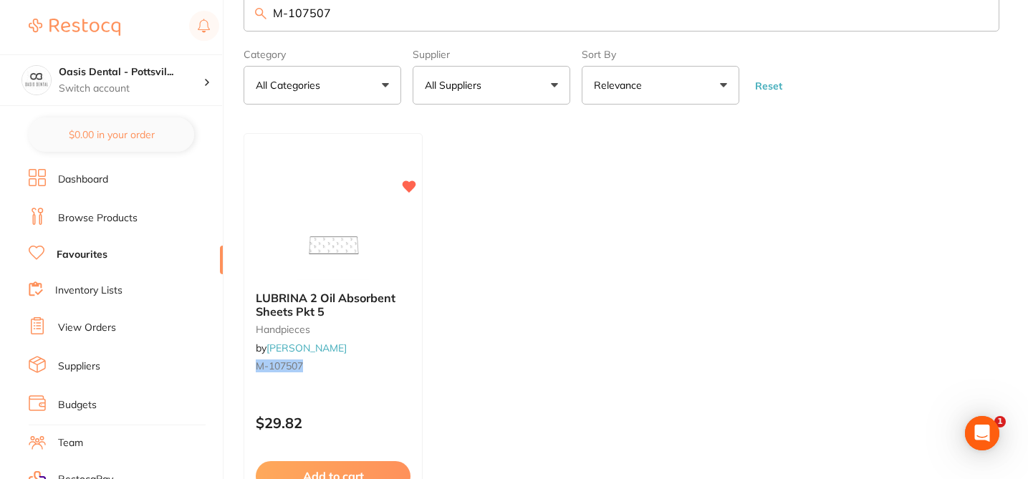
scroll to position [32, 0]
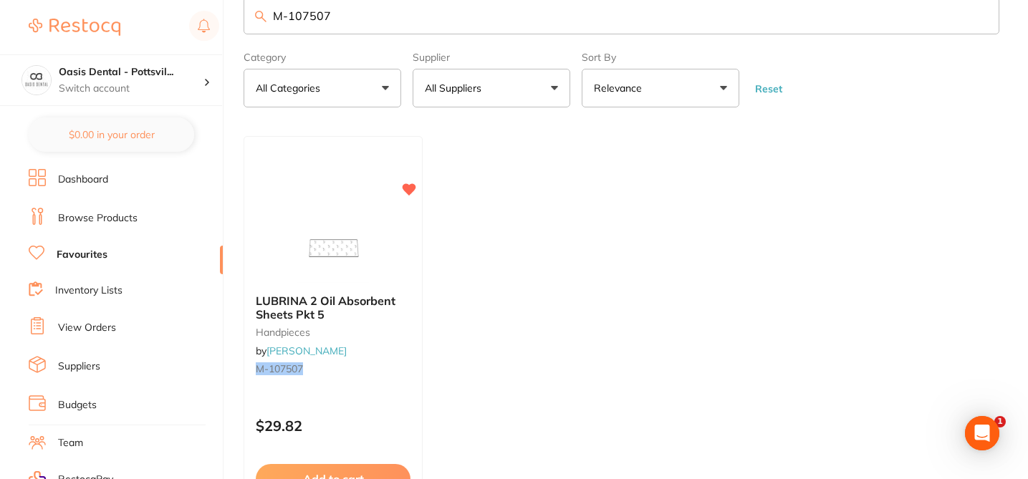
click at [128, 216] on link "Browse Products" at bounding box center [98, 218] width 80 height 14
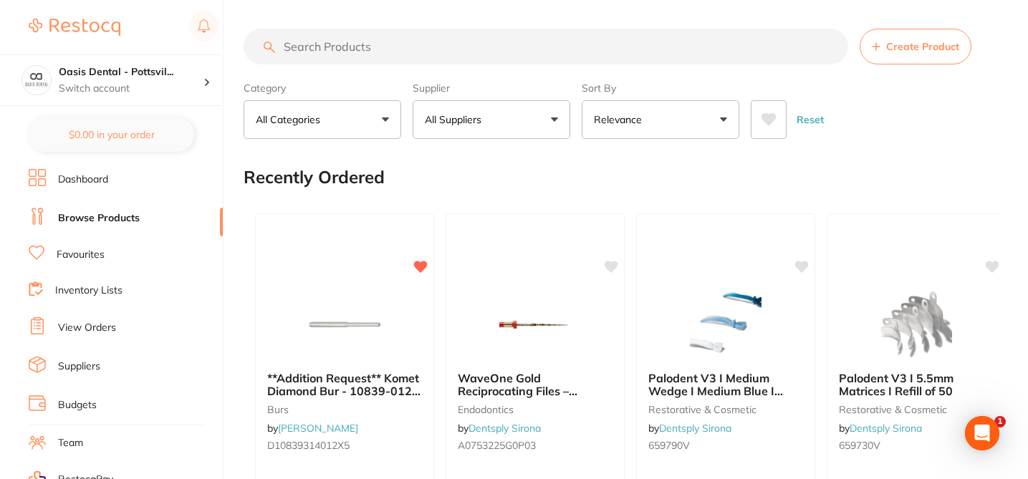
click at [333, 46] on input "search" at bounding box center [546, 47] width 605 height 36
paste input "M-107507"
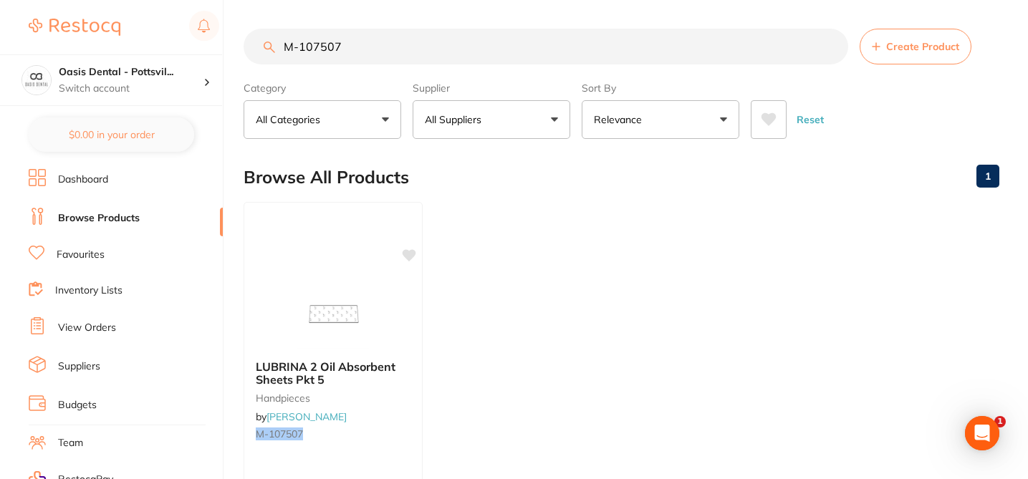
type input "M-107507"
click at [691, 281] on ul "LUBRINA 2 Oil Absorbent Sheets Pkt 5 handpieces by Henry Schein Halas M-107507 …" at bounding box center [622, 408] width 756 height 412
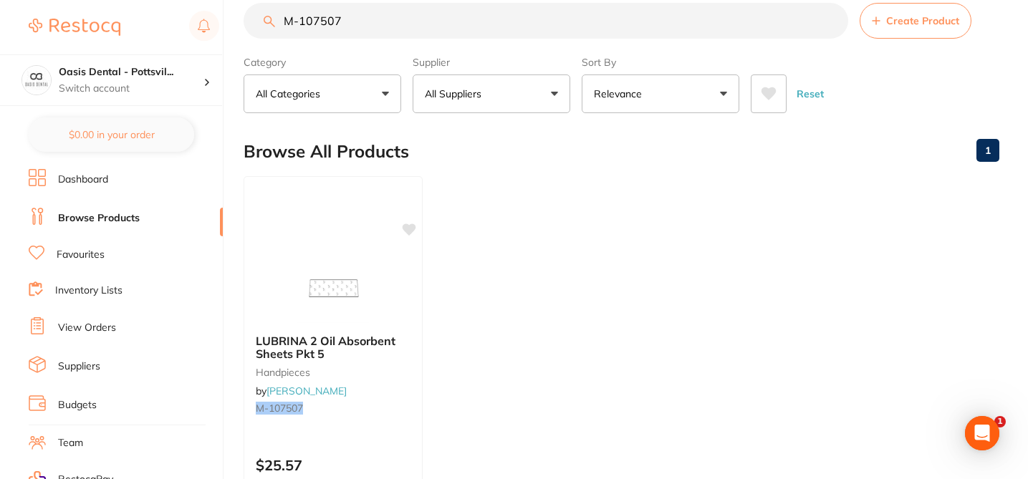
scroll to position [29, 0]
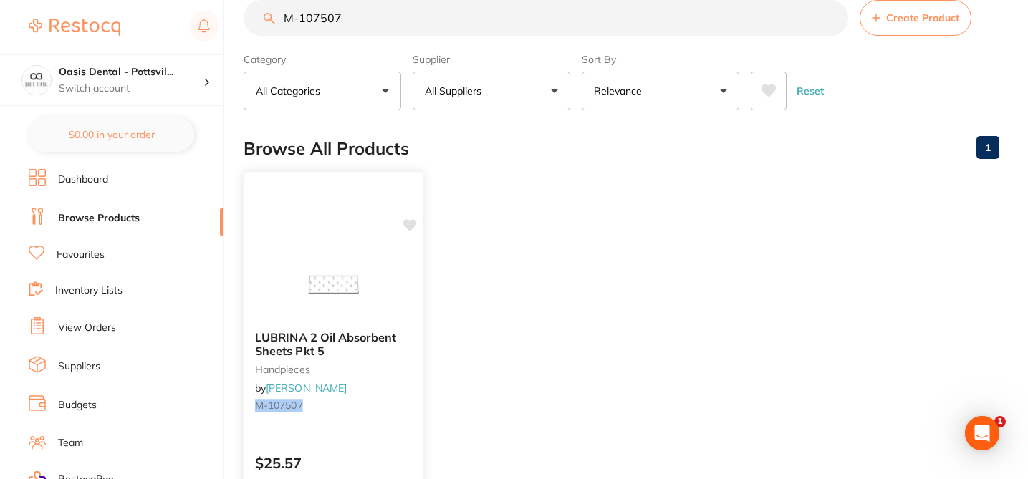
click at [403, 225] on icon at bounding box center [410, 225] width 14 height 14
click at [405, 226] on icon at bounding box center [410, 225] width 14 height 12
click at [580, 185] on ul "LUBRINA 2 Oil Absorbent Sheets Pkt 5 handpieces by Henry Schein Halas M-107507 …" at bounding box center [622, 379] width 756 height 412
click at [484, 183] on ul "LUBRINA 2 Oil Absorbent Sheets Pkt 5 handpieces by Henry Schein Halas M-107507 …" at bounding box center [622, 379] width 756 height 412
click at [93, 256] on link "Favourites" at bounding box center [81, 255] width 48 height 14
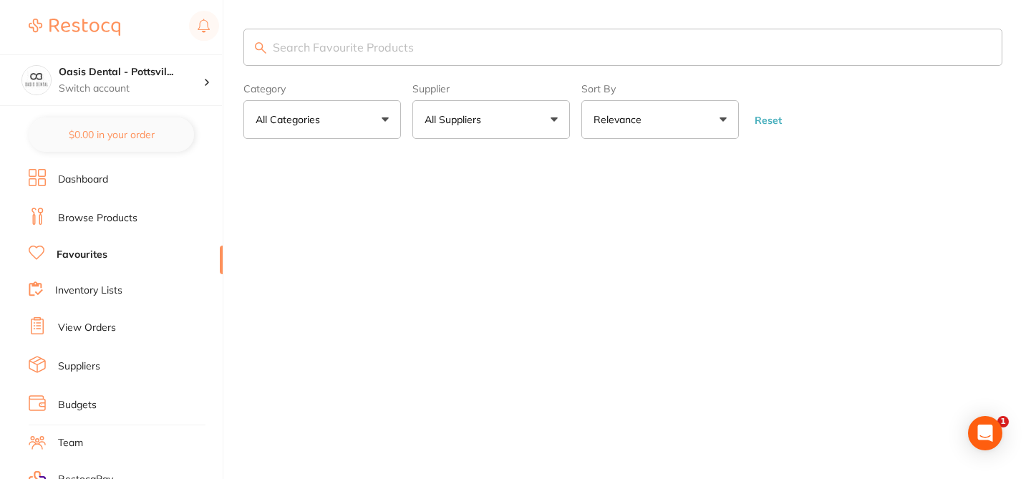
click at [355, 49] on input "search" at bounding box center [623, 47] width 759 height 37
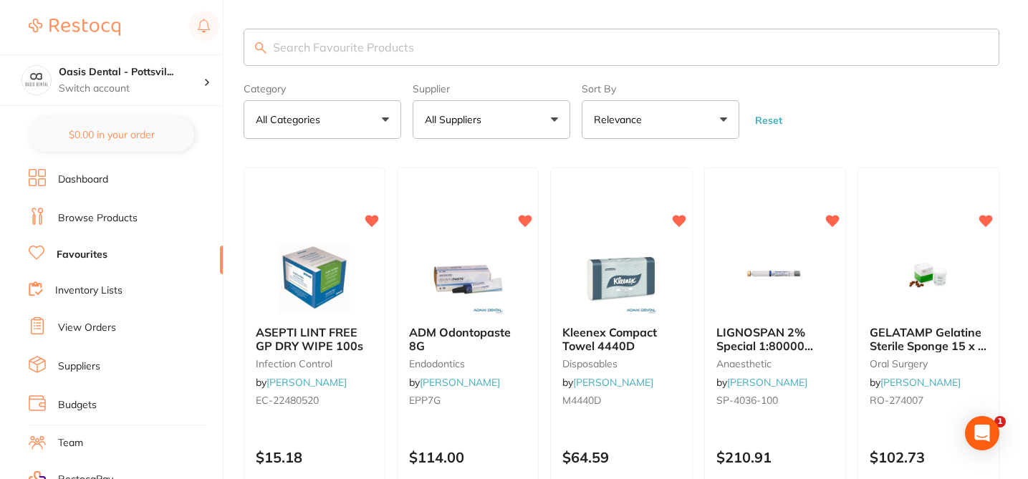
paste input "M-107507"
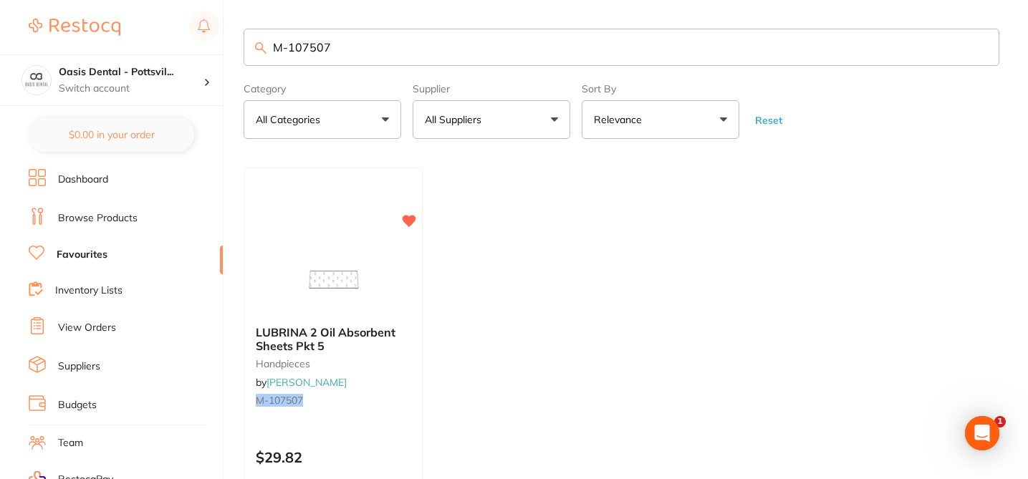
type input "M-107507"
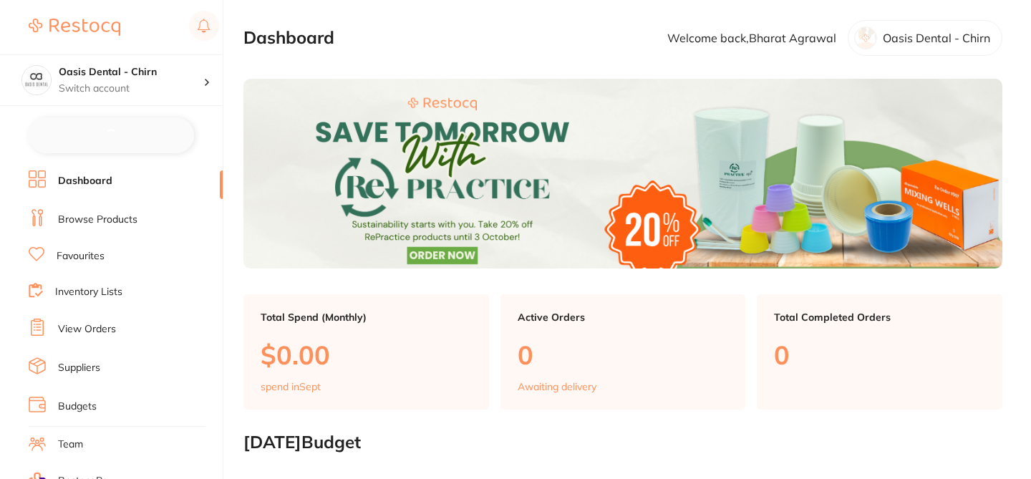
click at [133, 219] on link "Browse Products" at bounding box center [98, 220] width 80 height 14
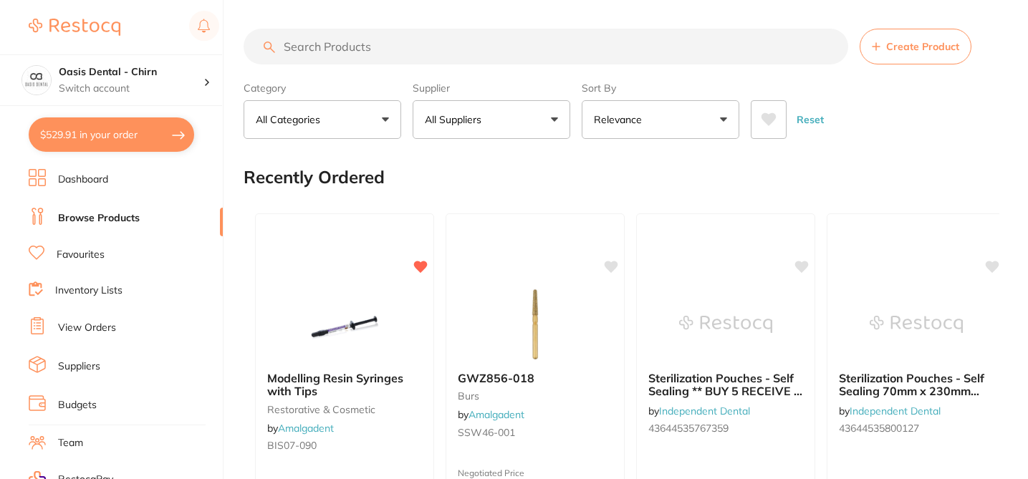
checkbox input "false"
click at [361, 43] on input "search" at bounding box center [546, 47] width 605 height 36
paste input "M-107507"
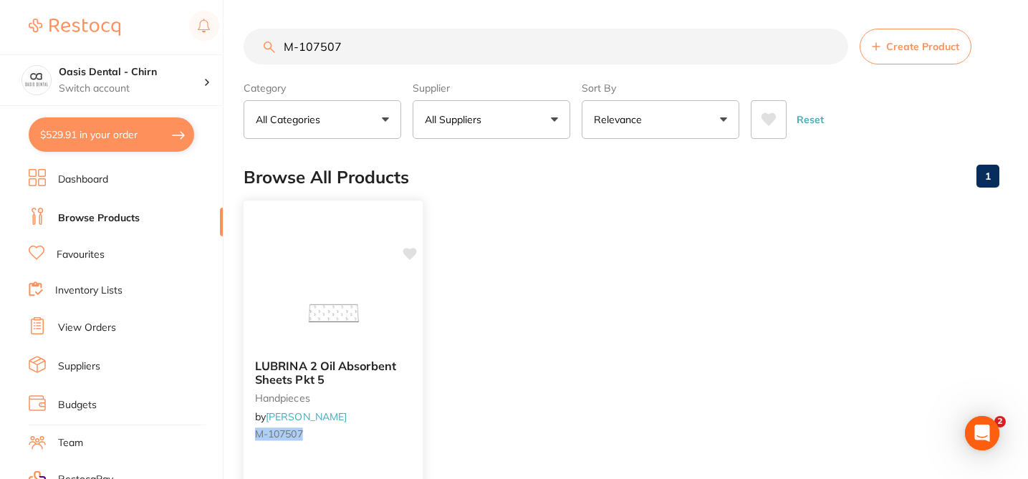
type input "M-107507"
click at [413, 256] on icon at bounding box center [410, 254] width 14 height 12
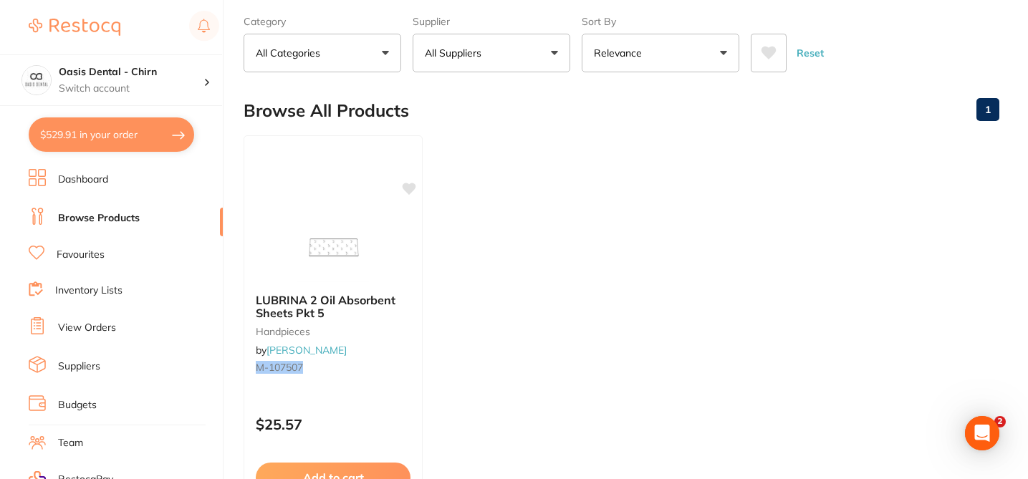
scroll to position [86, 0]
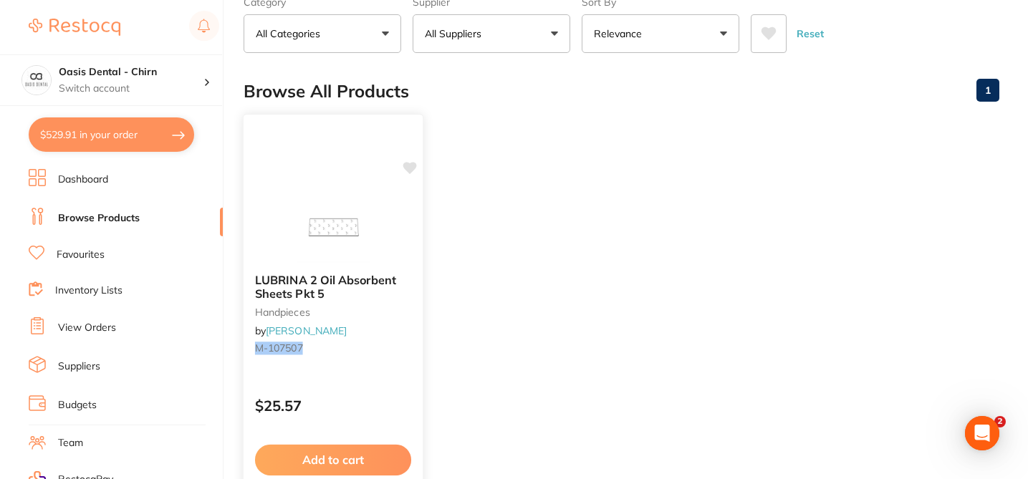
click at [385, 325] on div "LUBRINA 2 Oil Absorbent Sheets Pkt 5 handpieces by Henry Schein Halas M-107507" at bounding box center [333, 317] width 179 height 110
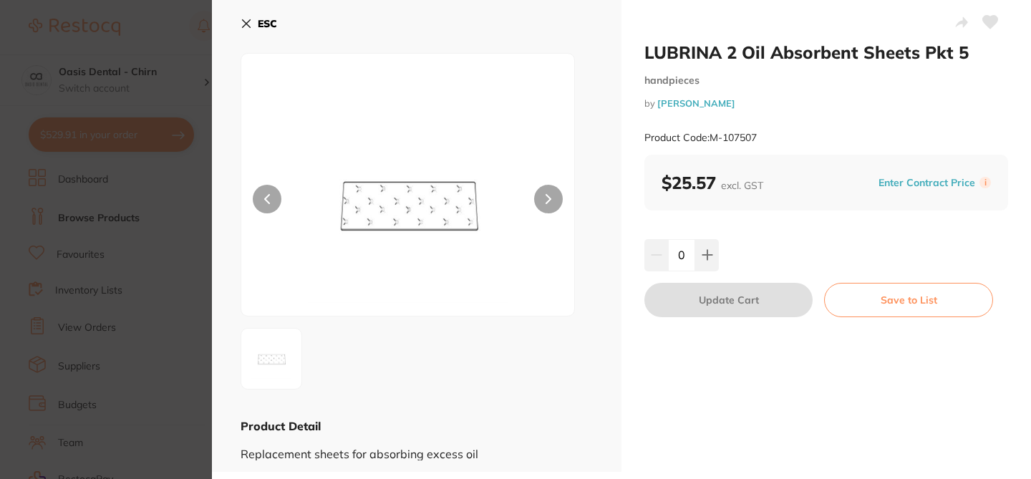
click at [989, 25] on icon at bounding box center [990, 22] width 15 height 13
click at [136, 200] on section "LUBRINA 2 Oil Absorbent Sheets Pkt 5 handpieces by Henry Schein Halas Product C…" at bounding box center [515, 239] width 1031 height 479
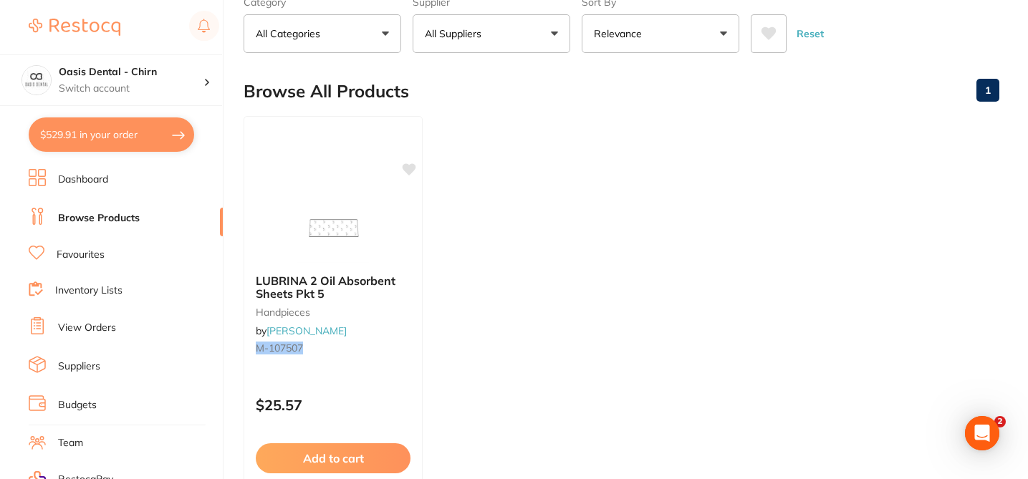
click at [100, 254] on link "Favourites" at bounding box center [81, 255] width 48 height 14
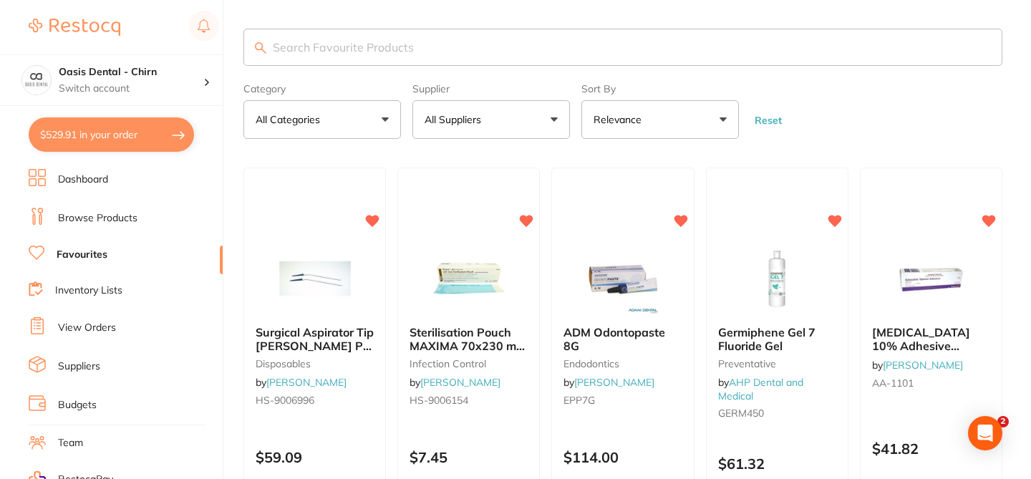
click at [368, 49] on input "search" at bounding box center [623, 47] width 759 height 37
click at [368, 49] on input "search" at bounding box center [622, 47] width 756 height 37
paste input "M-107507"
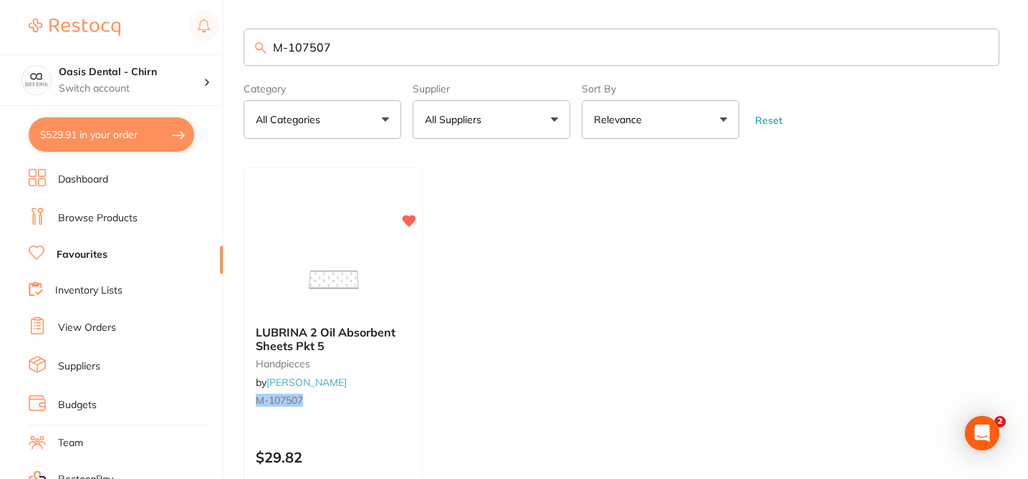
type input "M-107507"
drag, startPoint x: 337, startPoint y: 52, endPoint x: 234, endPoint y: 41, distance: 103.8
click at [234, 41] on div "$529.91 Oasis Dental - Chirn Switch account Oasis Dental - Chirn $529.91 in you…" at bounding box center [514, 239] width 1028 height 479
click at [122, 221] on link "Browse Products" at bounding box center [98, 218] width 80 height 14
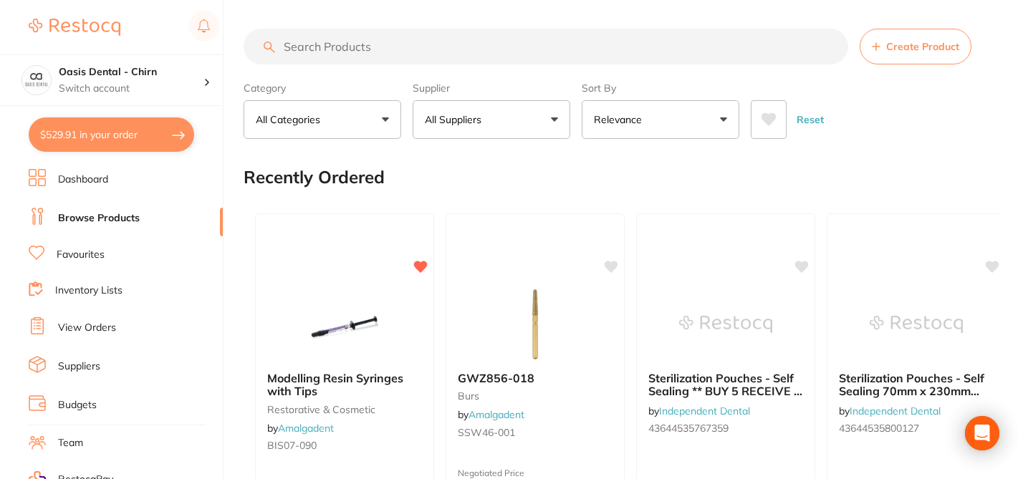
click at [313, 49] on input "search" at bounding box center [546, 47] width 605 height 36
click at [338, 48] on input "search" at bounding box center [546, 47] width 605 height 36
paste input "M-107507"
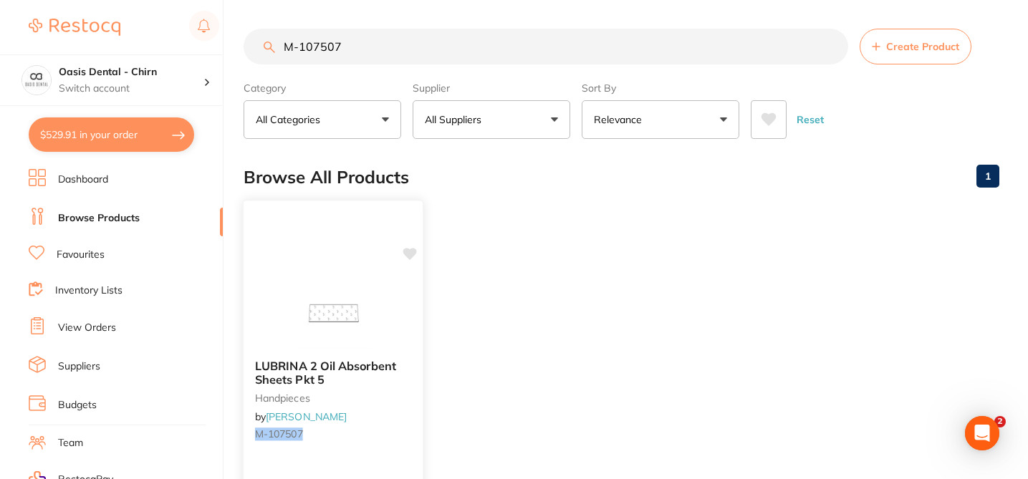
type input "M-107507"
click at [409, 396] on small "handpieces" at bounding box center [333, 397] width 156 height 11
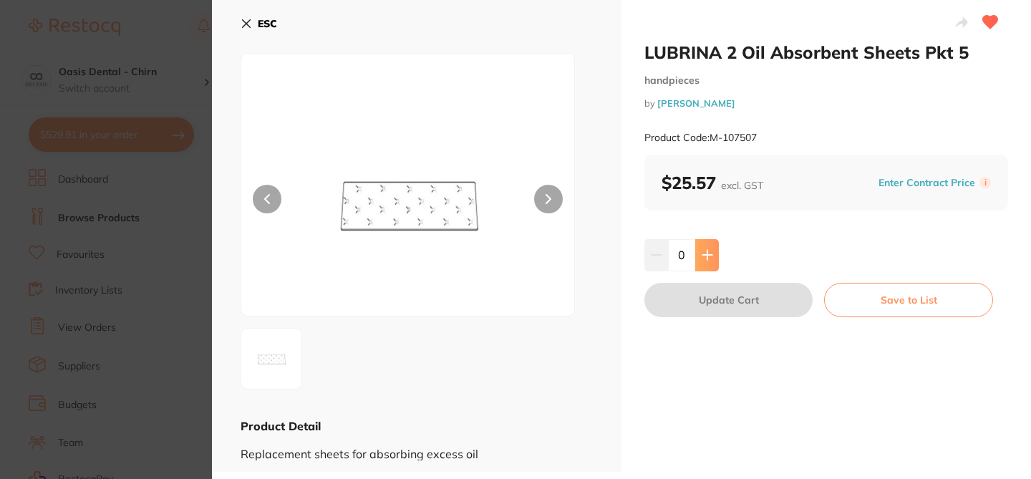
click at [702, 252] on icon at bounding box center [707, 254] width 11 height 11
type input "1"
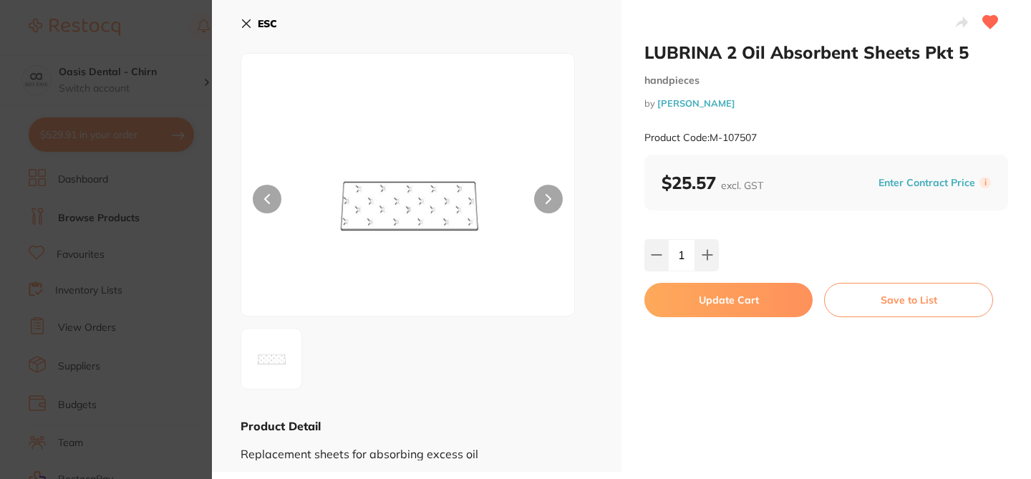
click at [713, 297] on button "Update Cart" at bounding box center [729, 300] width 168 height 34
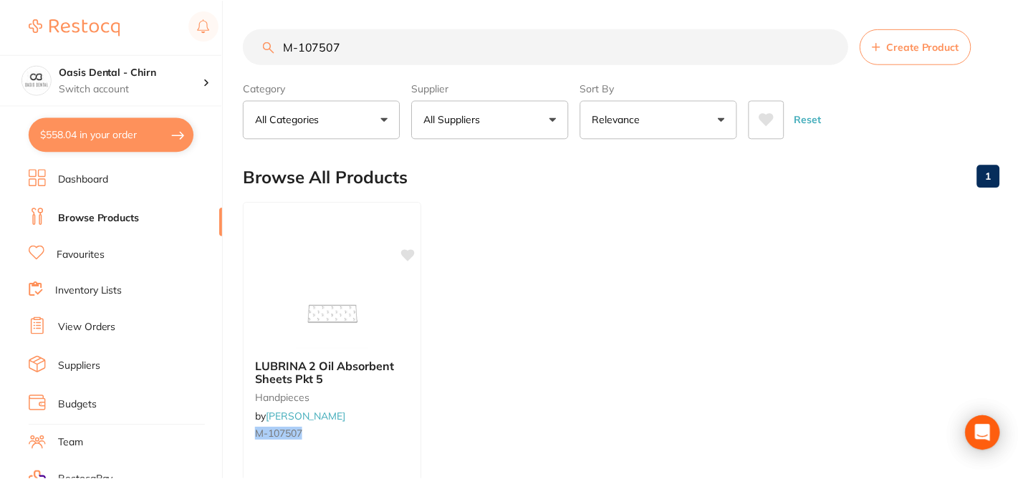
scroll to position [86, 0]
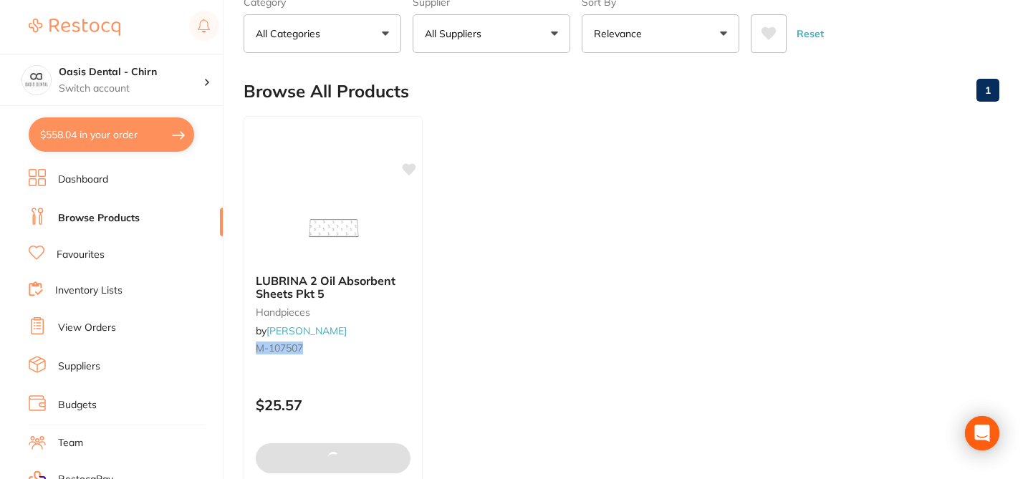
click at [148, 135] on button "$558.04 in your order" at bounding box center [111, 134] width 165 height 34
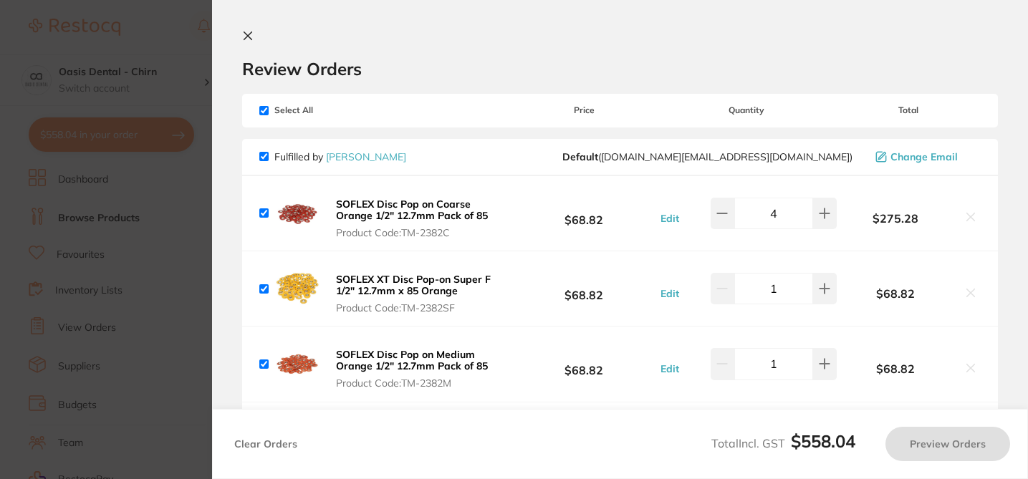
checkbox input "true"
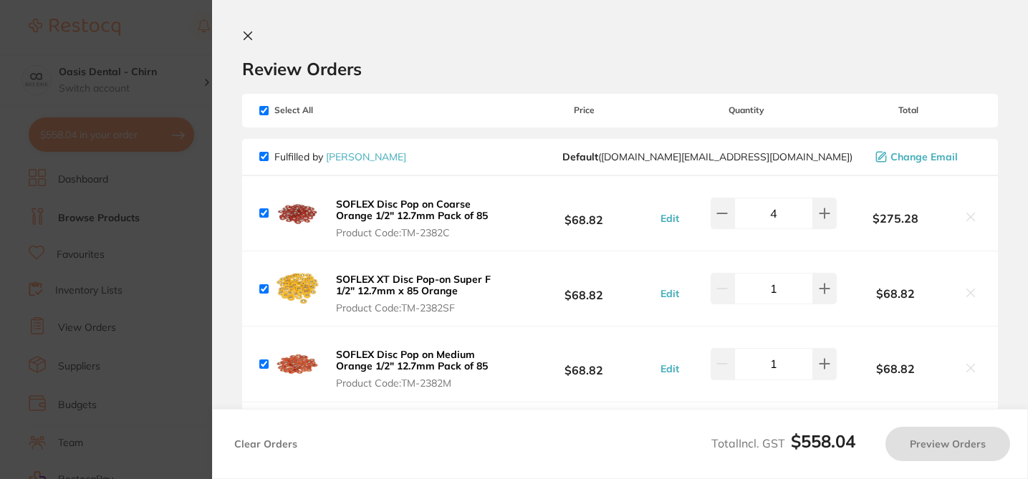
checkbox input "true"
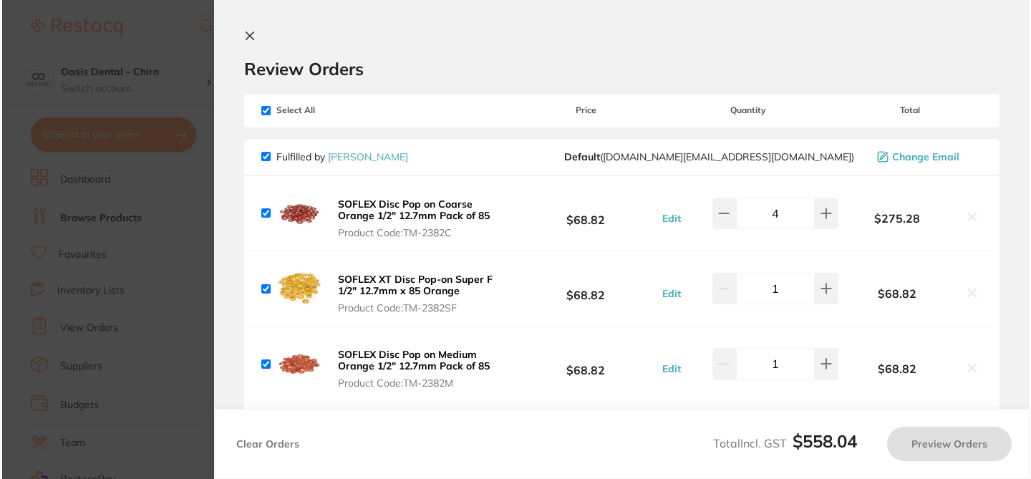
scroll to position [0, 0]
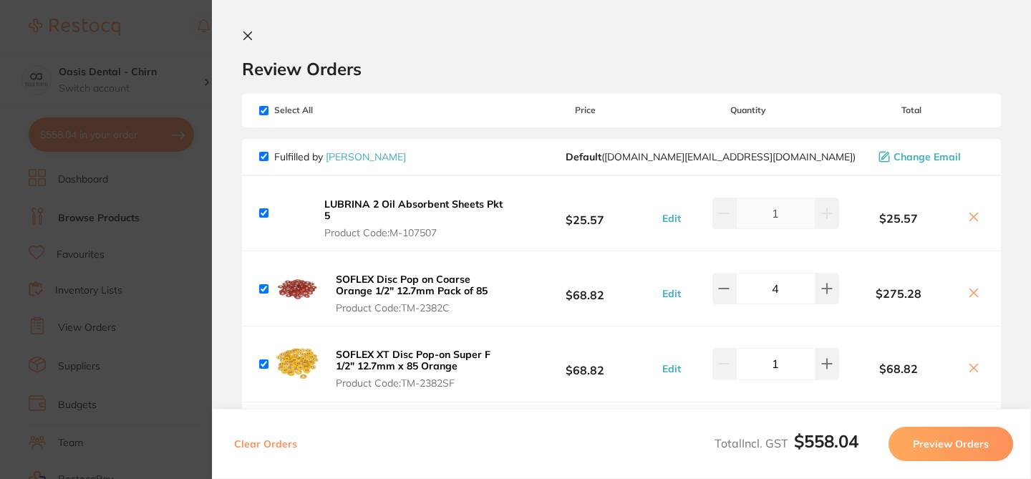
checkbox input "true"
click at [428, 29] on section "Review Orders Your orders are being processed and we will notify you once we ha…" at bounding box center [621, 239] width 819 height 479
click at [266, 214] on input "checkbox" at bounding box center [263, 212] width 9 height 9
checkbox input "false"
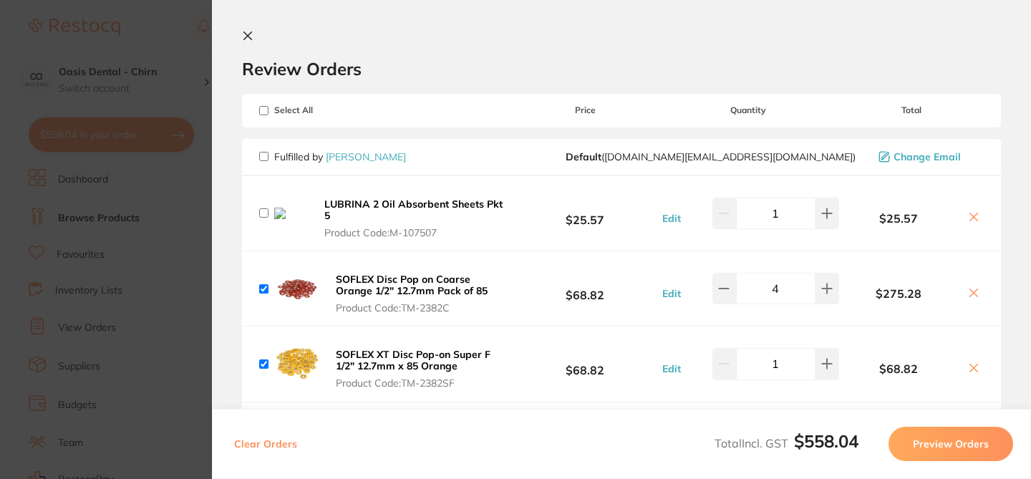
checkbox input "false"
click at [972, 218] on icon at bounding box center [973, 216] width 11 height 11
checkbox input "true"
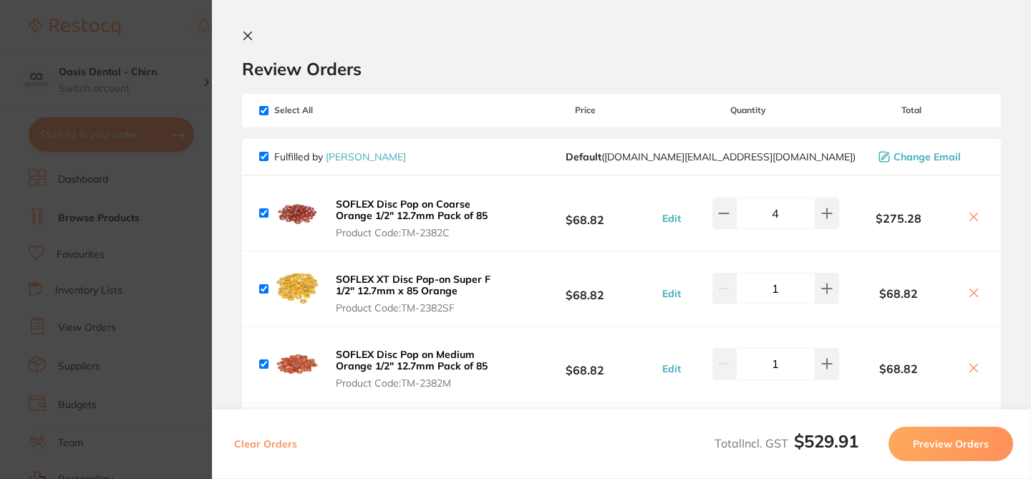
click at [170, 14] on section "Update RRP Set your pre negotiated price for this item. Item Agreed RRP (excl. …" at bounding box center [515, 239] width 1031 height 479
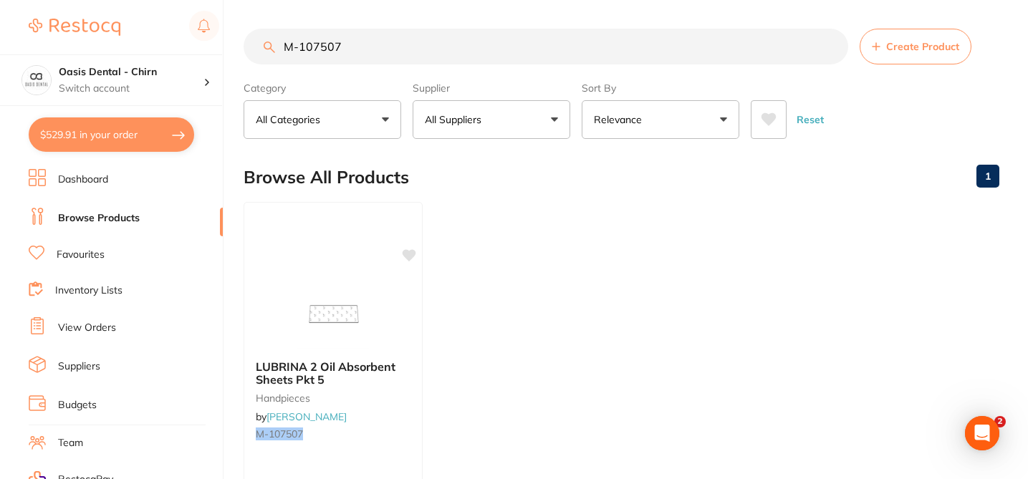
click at [100, 252] on link "Favourites" at bounding box center [81, 255] width 48 height 14
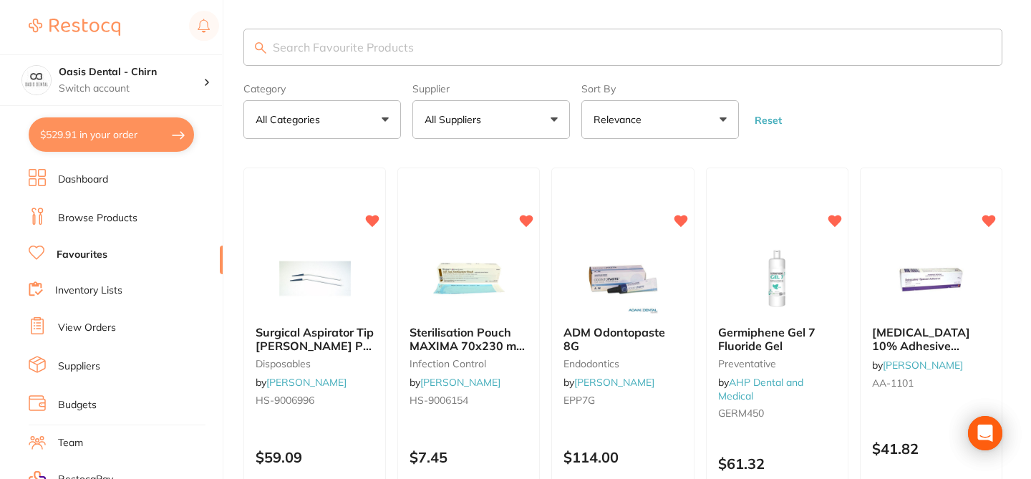
click at [355, 49] on input "search" at bounding box center [623, 47] width 759 height 37
paste input "M-107507"
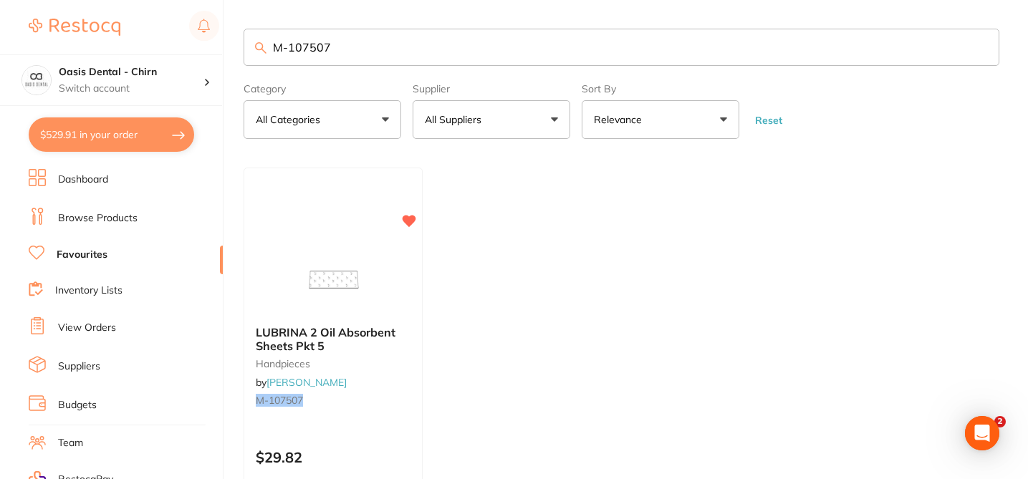
type input "M-107507"
click at [105, 255] on link "Favourites" at bounding box center [82, 255] width 51 height 14
checkbox input "false"
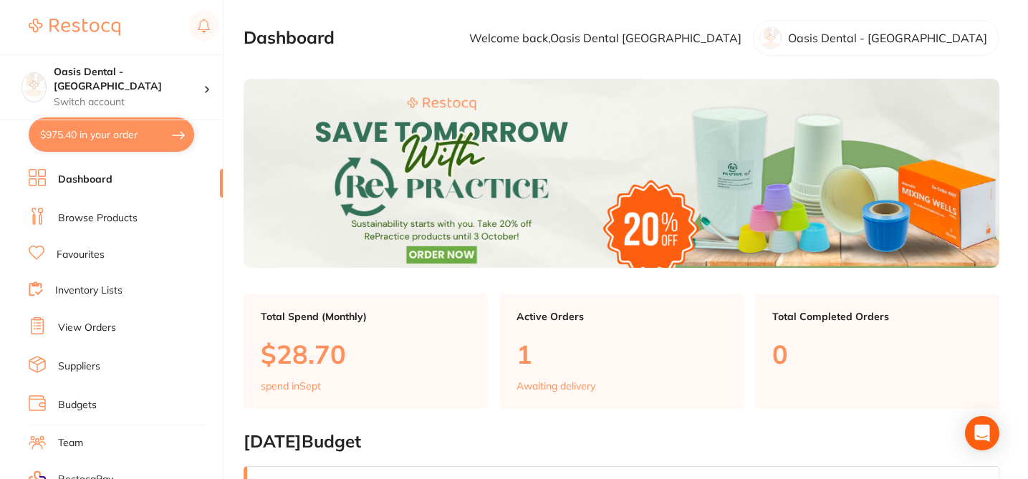
click at [148, 140] on button "$975.40 in your order" at bounding box center [111, 134] width 165 height 34
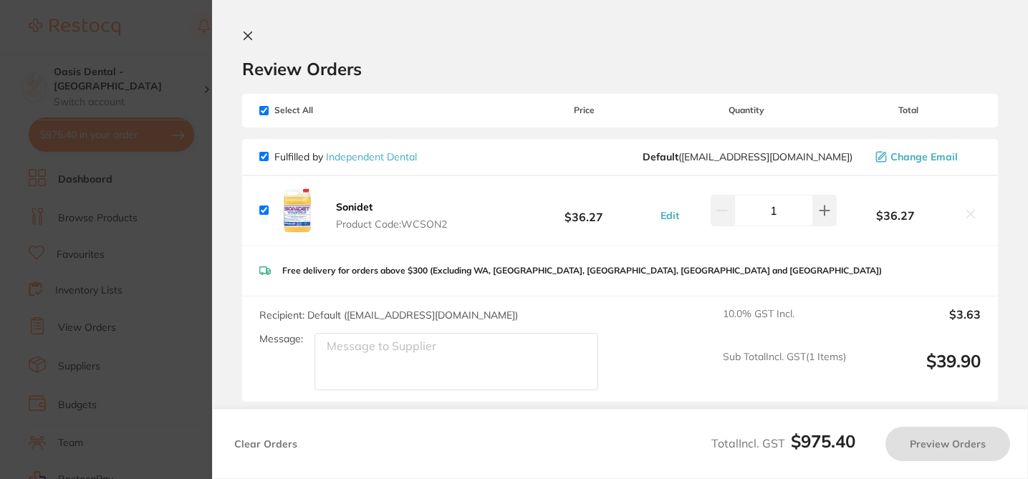
checkbox input "true"
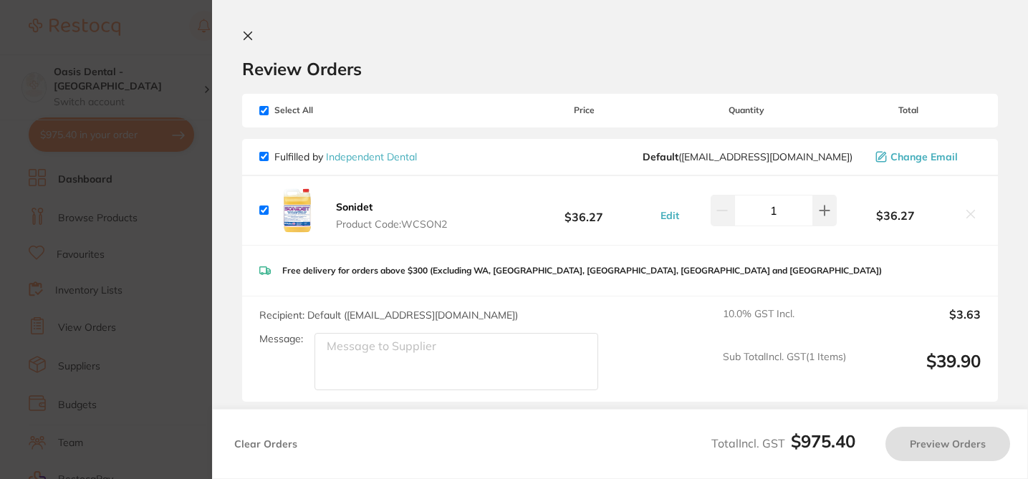
checkbox input "true"
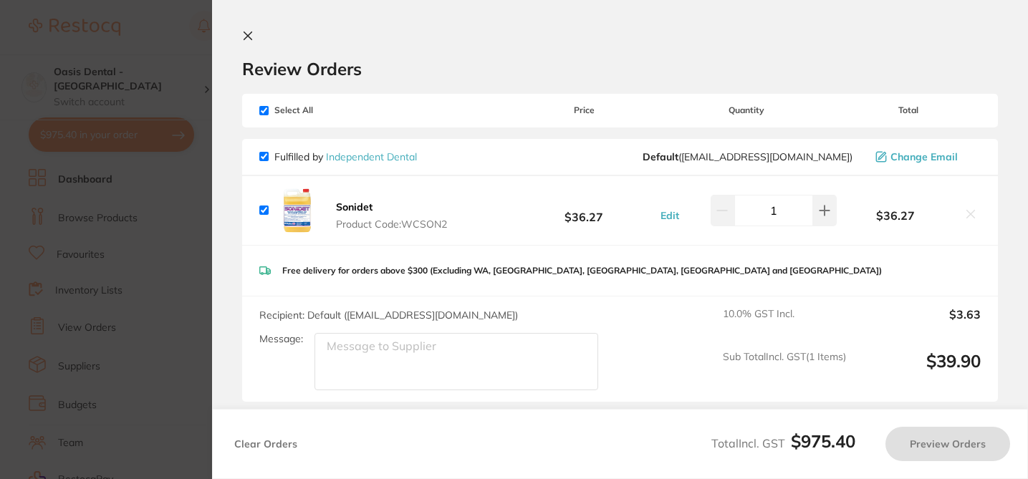
checkbox input "true"
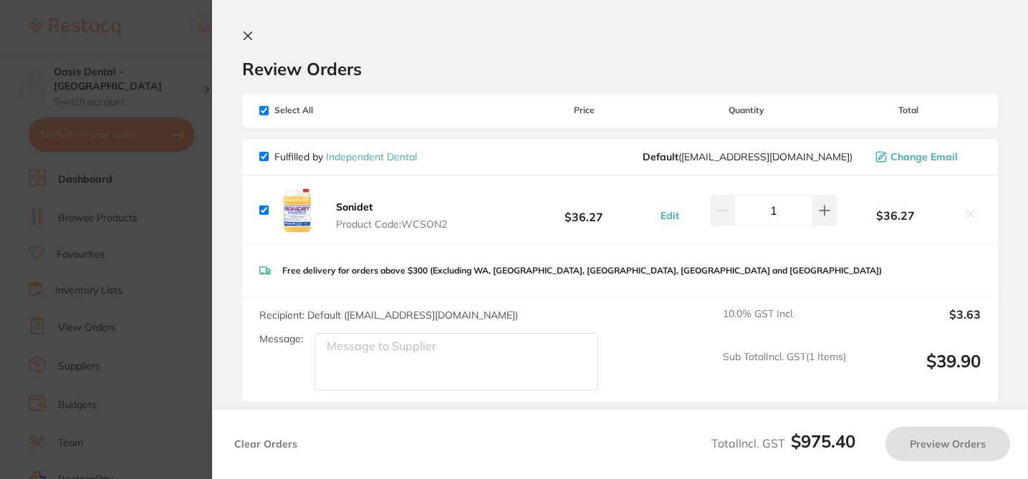
checkbox input "true"
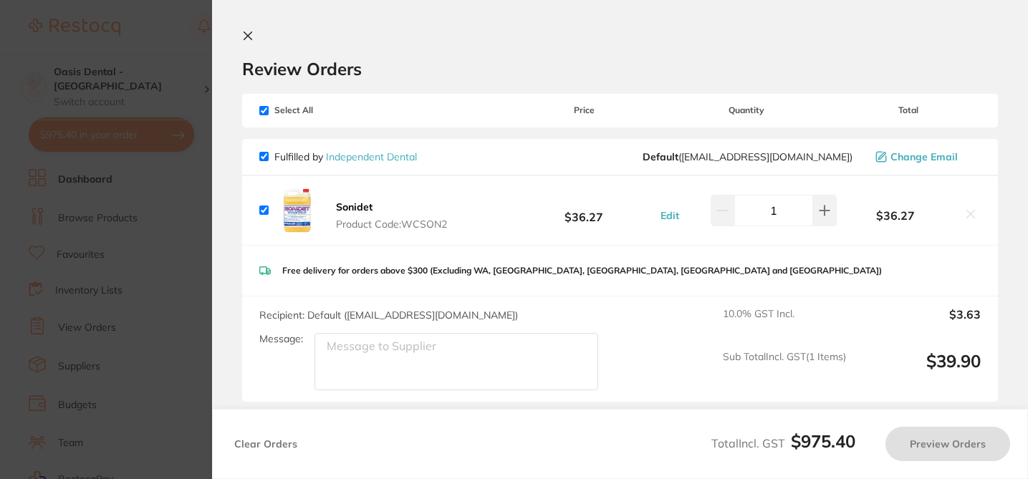
checkbox input "true"
click at [460, 75] on h2 "Review Orders" at bounding box center [621, 68] width 759 height 21
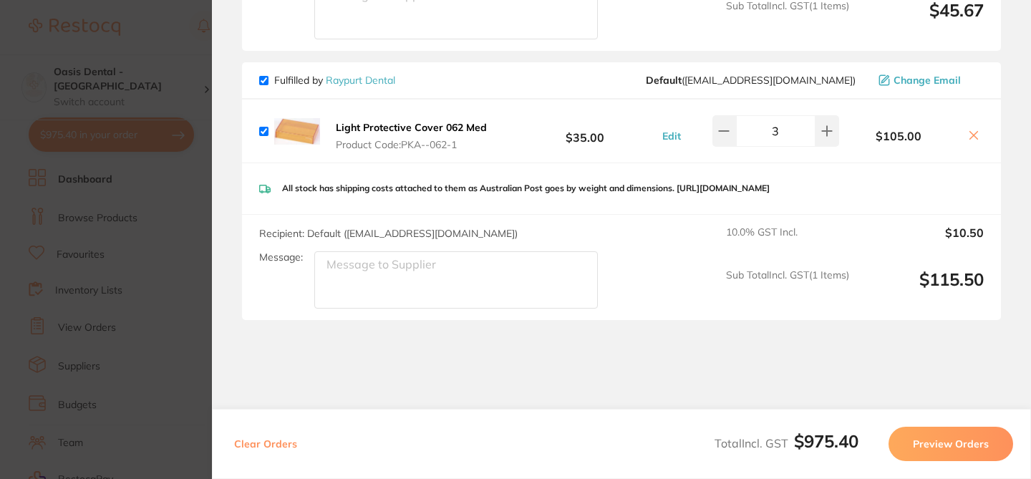
scroll to position [3226, 0]
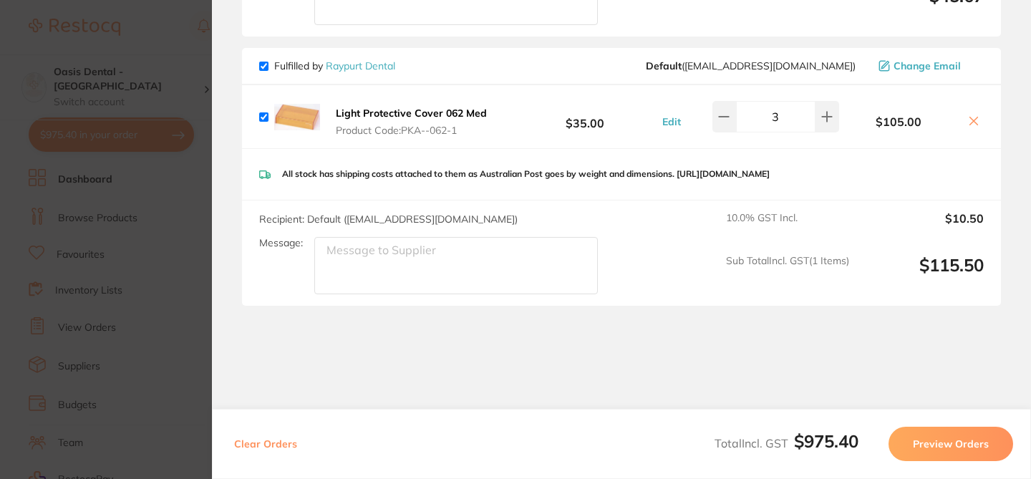
click at [151, 37] on section "Update RRP Set your pre negotiated price for this item. Item Agreed RRP (excl. …" at bounding box center [515, 239] width 1031 height 479
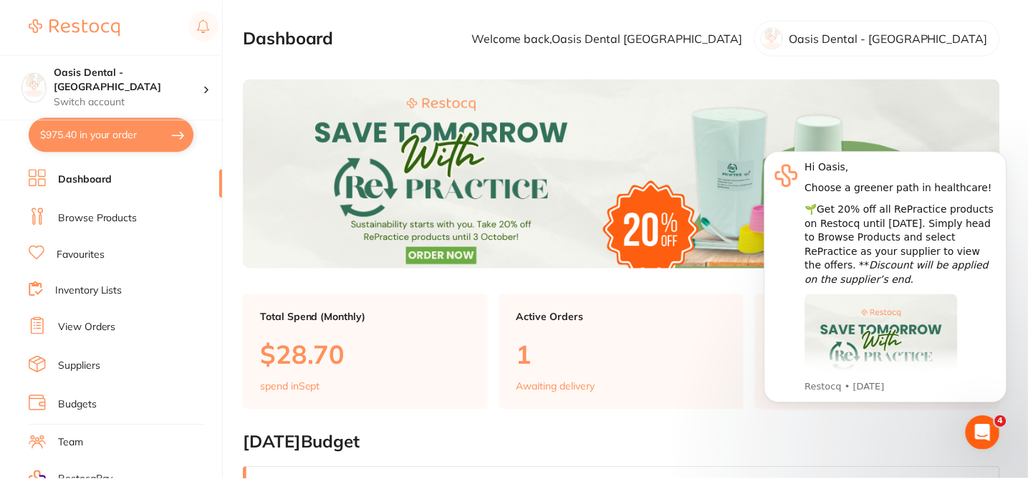
scroll to position [1, 0]
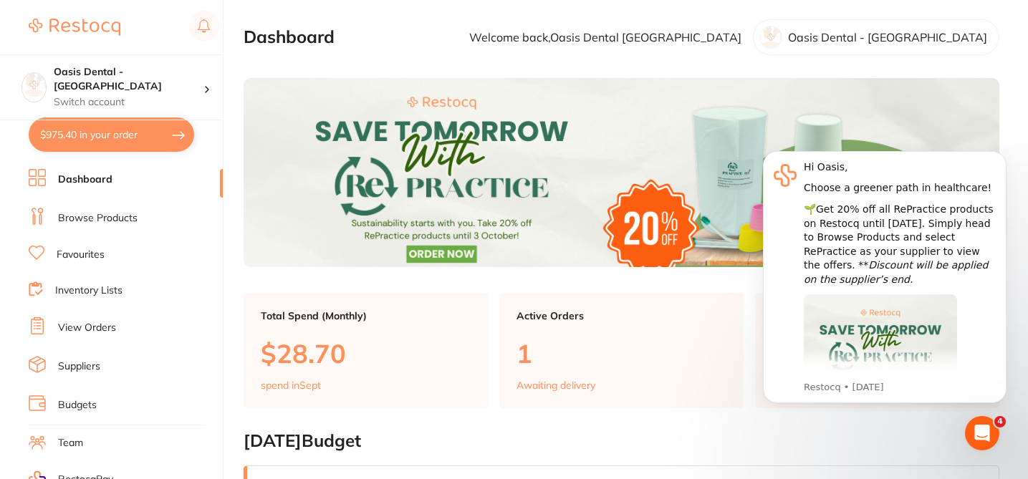
click at [134, 216] on link "Browse Products" at bounding box center [98, 218] width 80 height 14
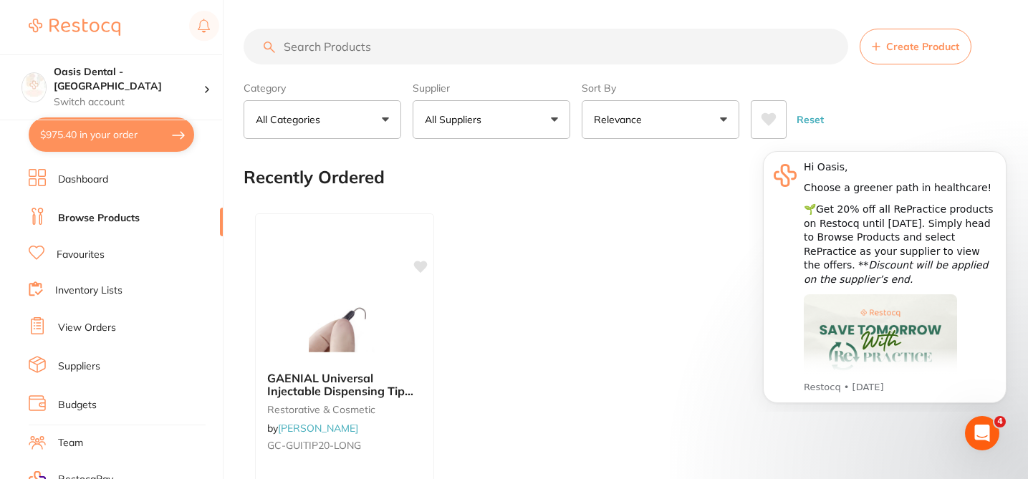
checkbox input "false"
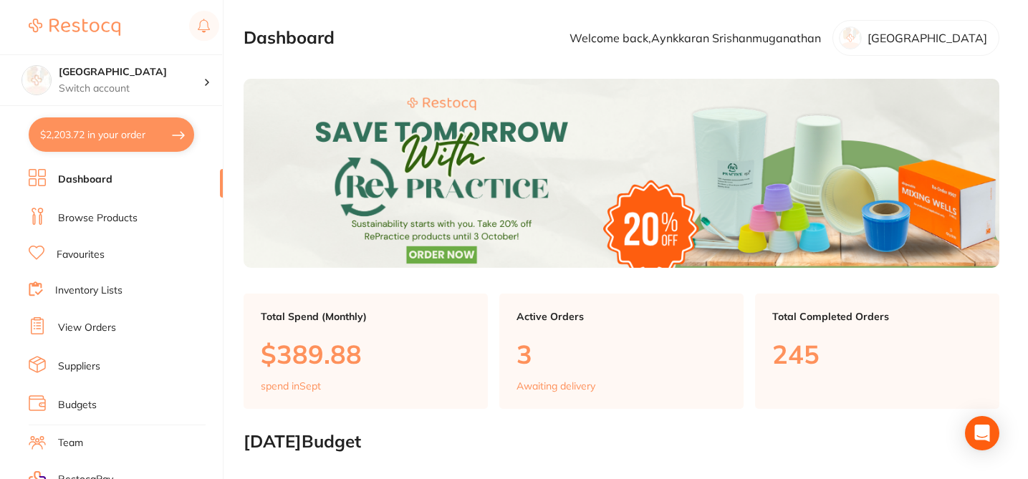
click at [165, 141] on button "$2,203.72 in your order" at bounding box center [111, 134] width 165 height 34
checkbox input "true"
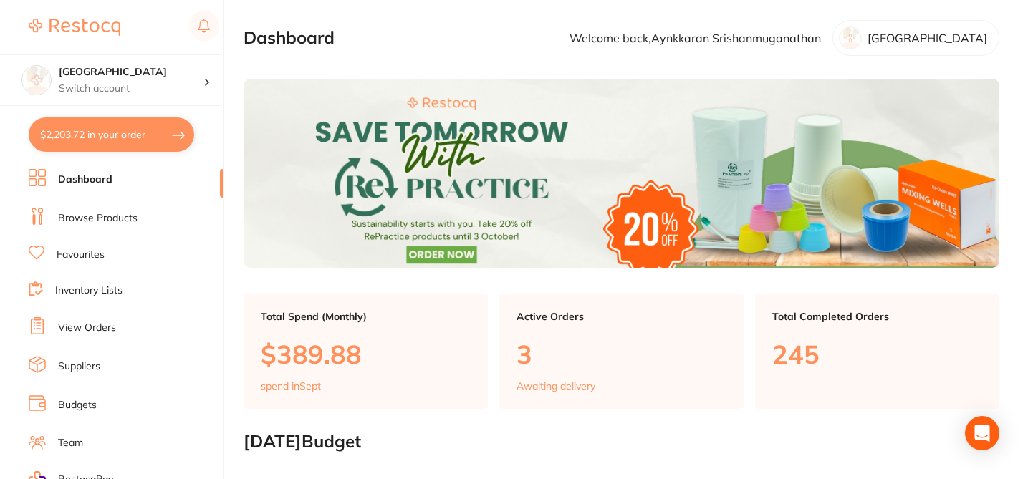
checkbox input "true"
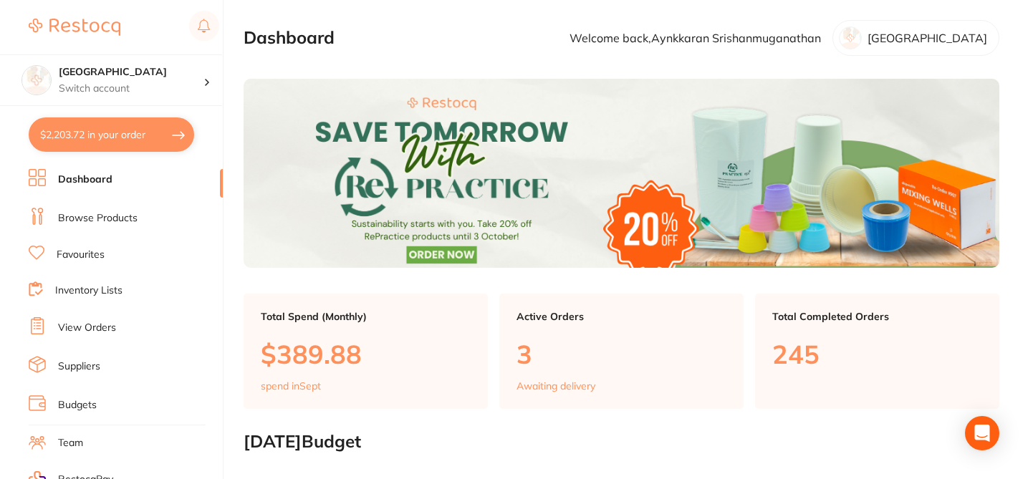
checkbox input "true"
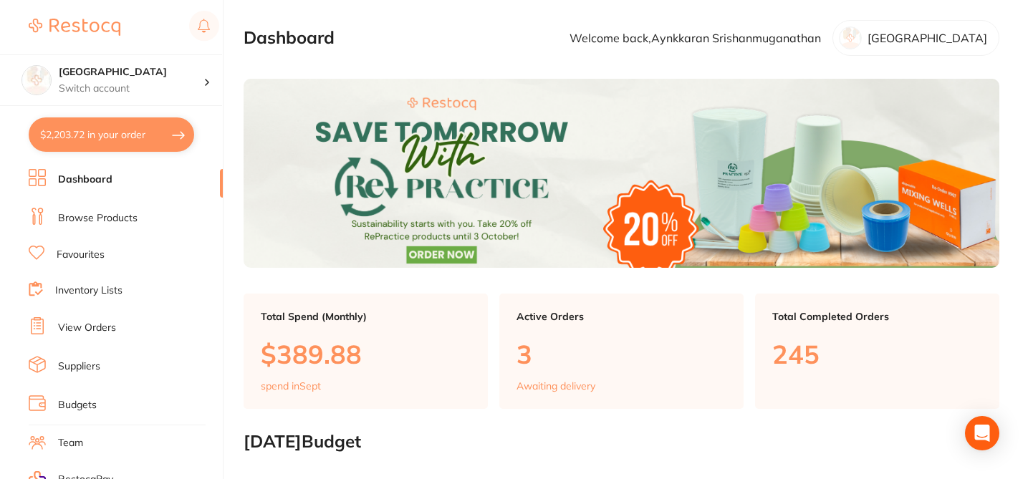
checkbox input "true"
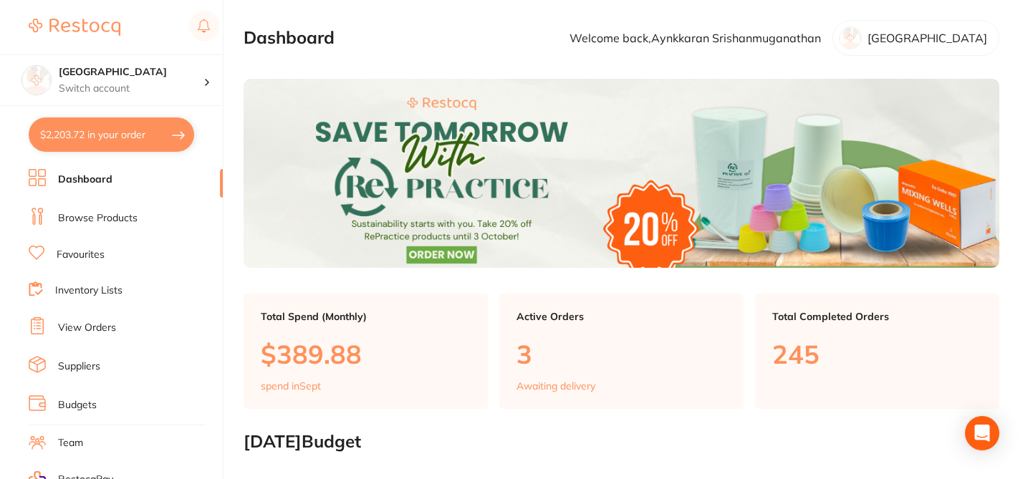
checkbox input "true"
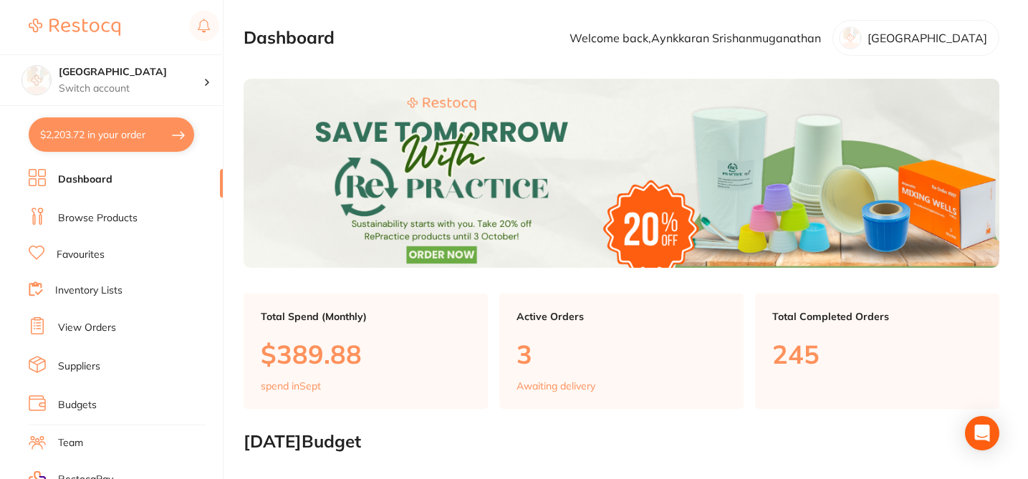
checkbox input "true"
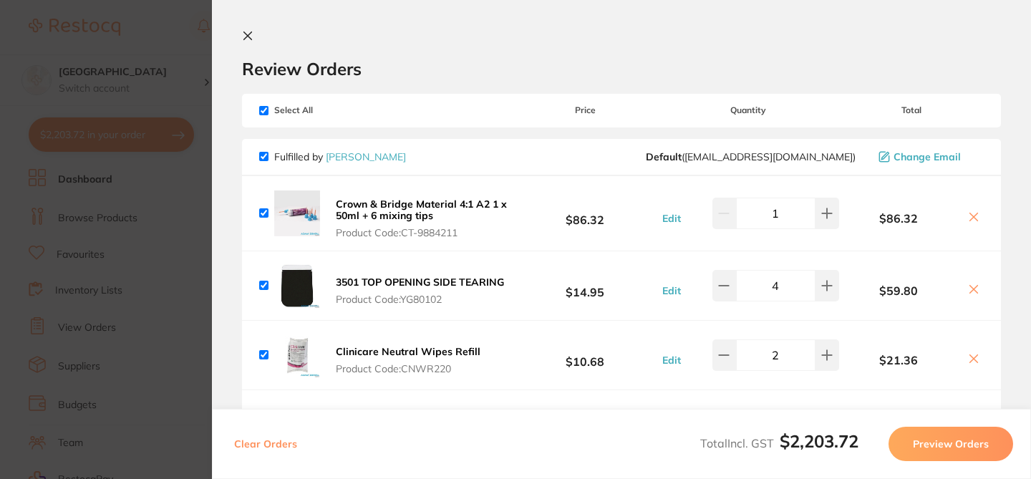
click at [468, 37] on div "Review Orders" at bounding box center [621, 54] width 759 height 49
click at [115, 234] on section "Update RRP Set your pre negotiated price for this item. Item Agreed RRP (excl. …" at bounding box center [515, 239] width 1031 height 479
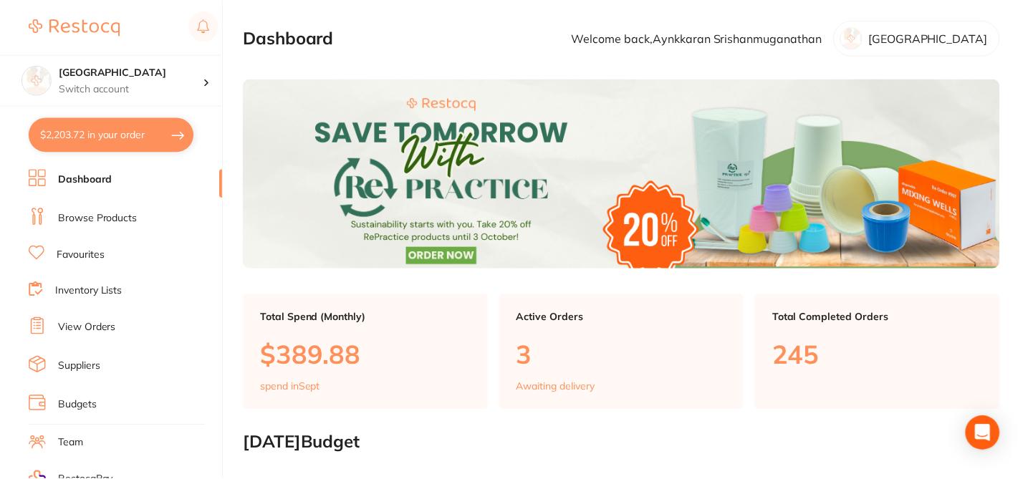
scroll to position [1, 0]
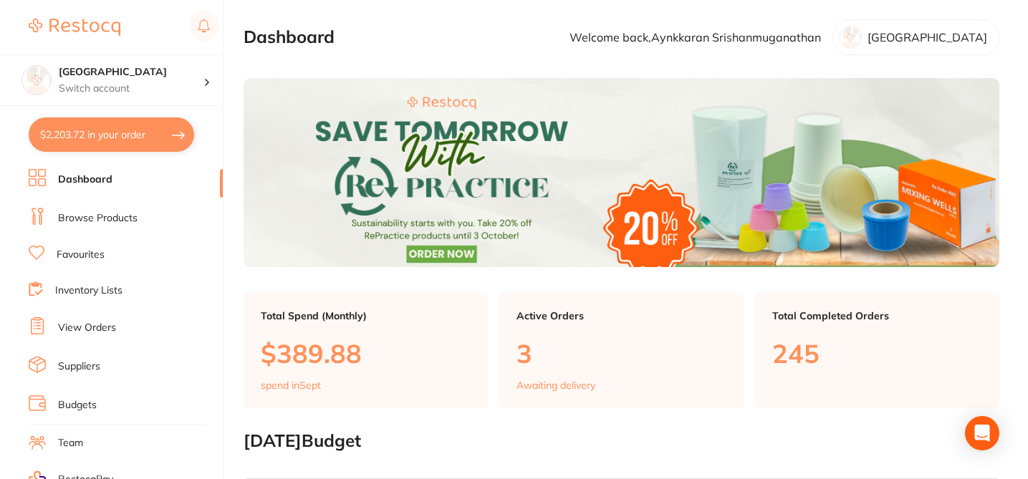
click at [109, 324] on link "View Orders" at bounding box center [87, 328] width 58 height 14
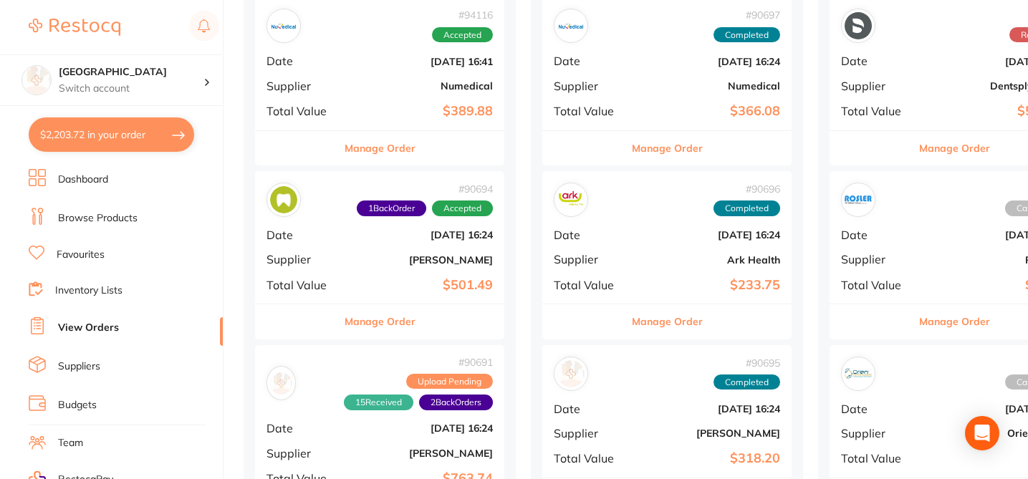
scroll to position [201, 0]
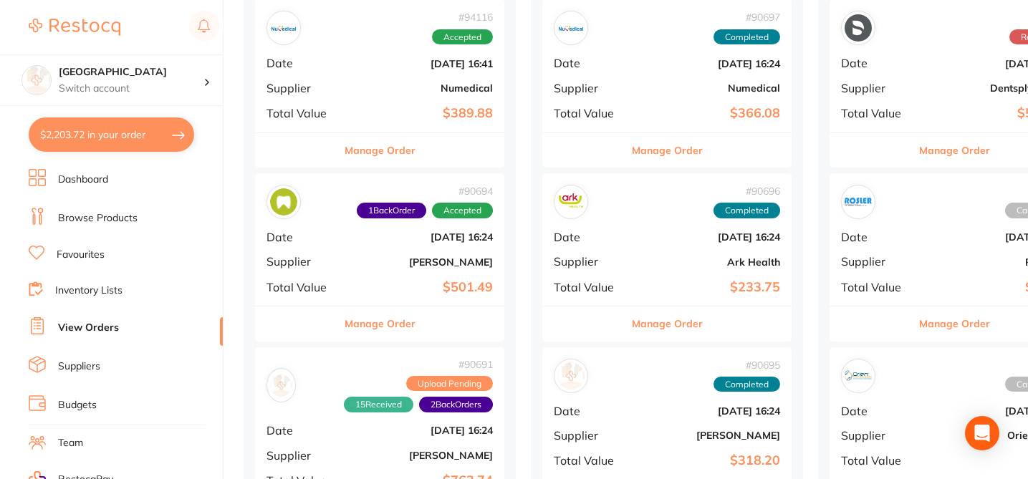
click at [134, 137] on button "$2,203.72 in your order" at bounding box center [111, 134] width 165 height 34
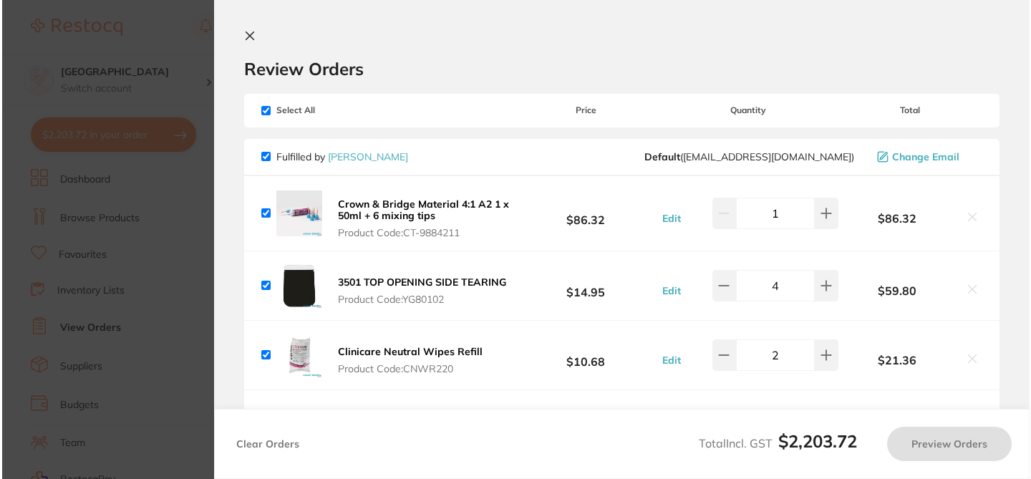
scroll to position [0, 0]
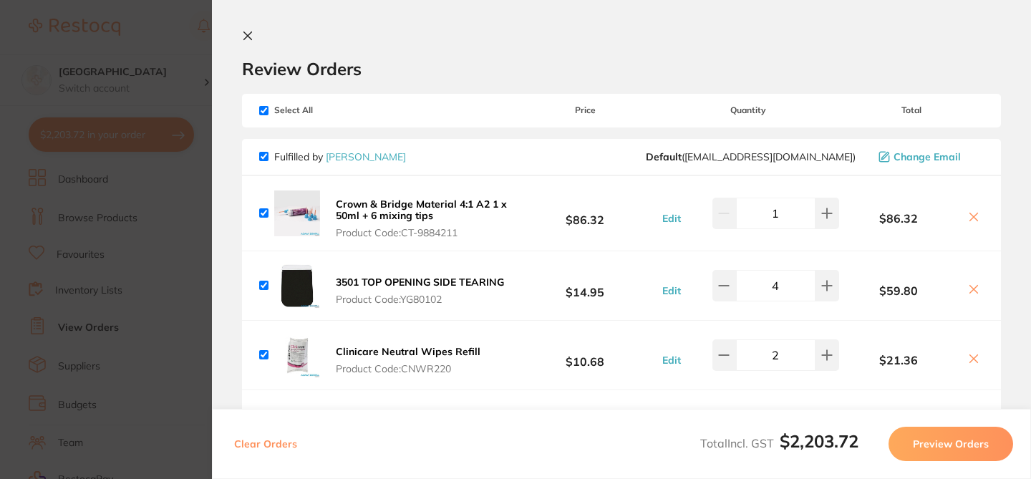
click at [402, 63] on h2 "Review Orders" at bounding box center [621, 68] width 759 height 21
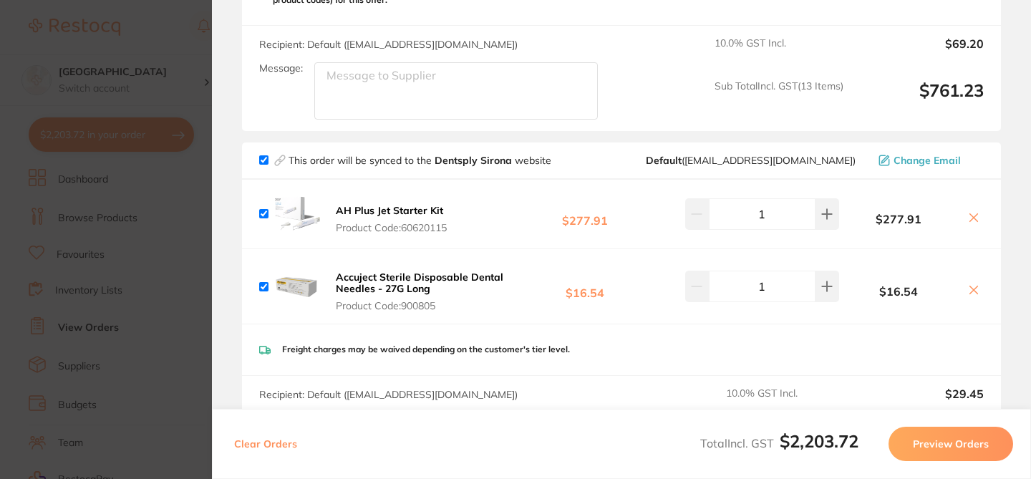
scroll to position [1175, 0]
drag, startPoint x: 444, startPoint y: 295, endPoint x: 427, endPoint y: 298, distance: 17.4
click at [427, 299] on span "Product Code: 900805" at bounding box center [422, 304] width 173 height 11
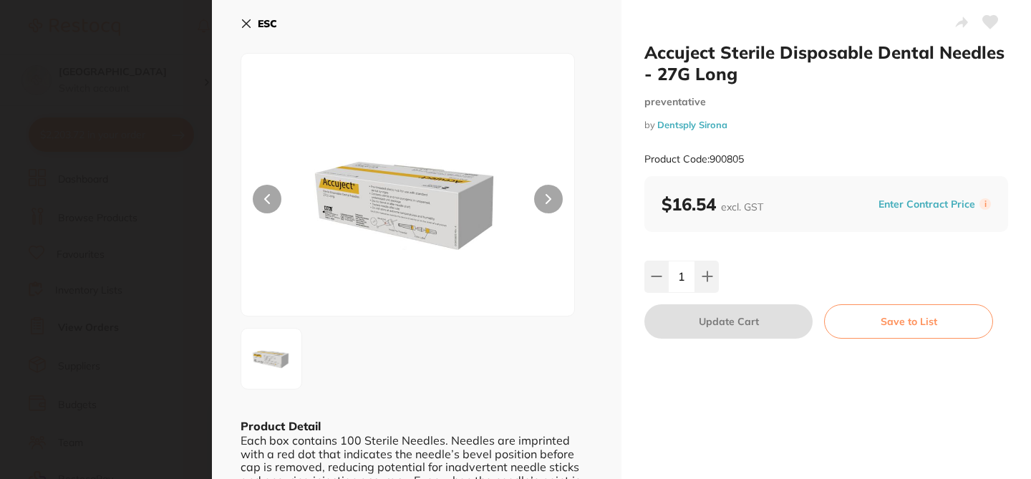
click at [247, 21] on icon at bounding box center [247, 24] width 8 height 8
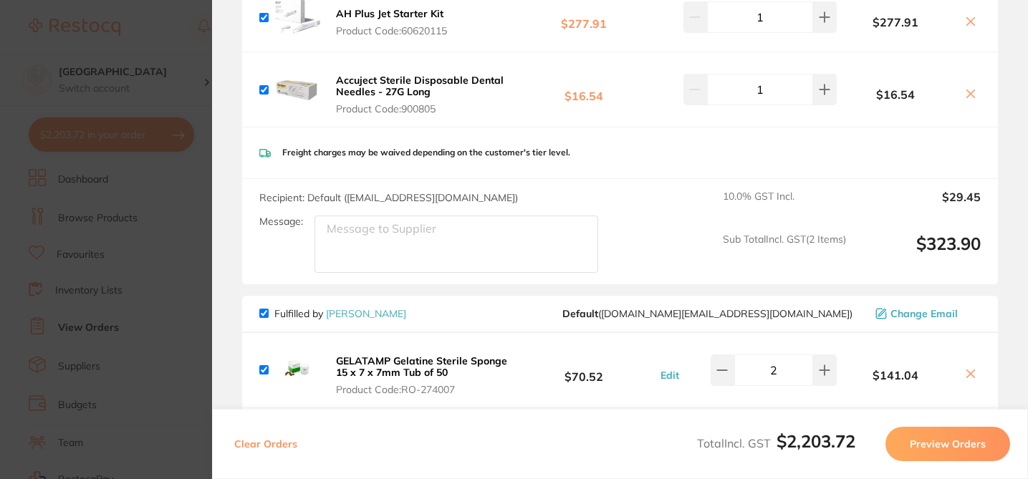
scroll to position [1220, 0]
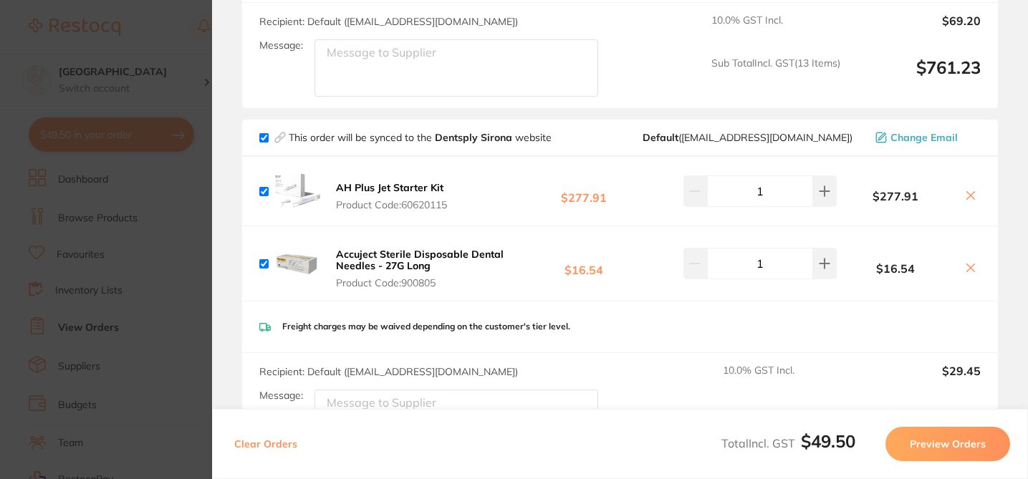
checkbox input "false"
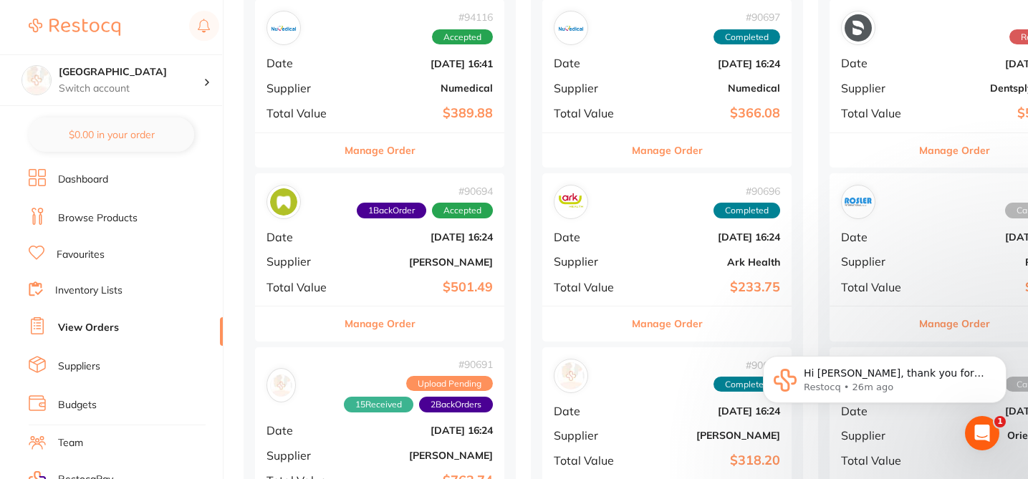
scroll to position [0, 0]
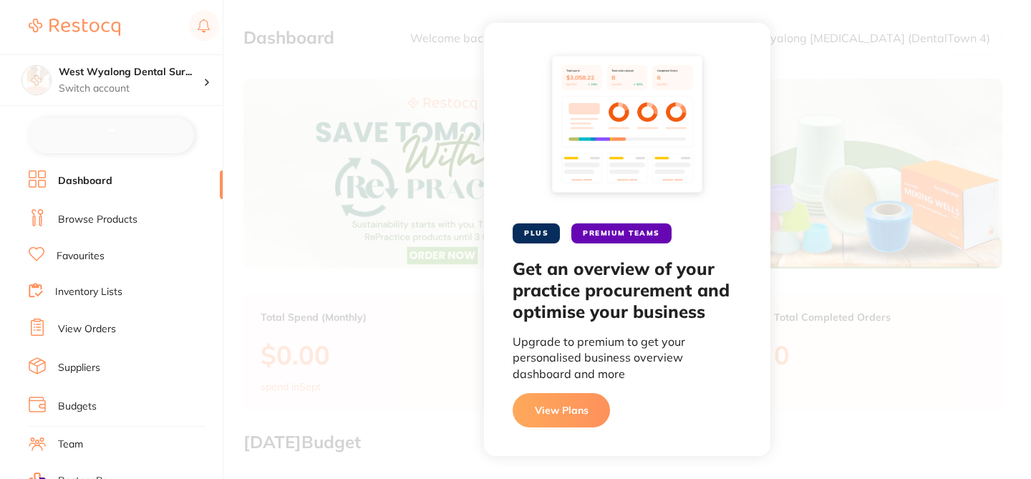
checkbox input "false"
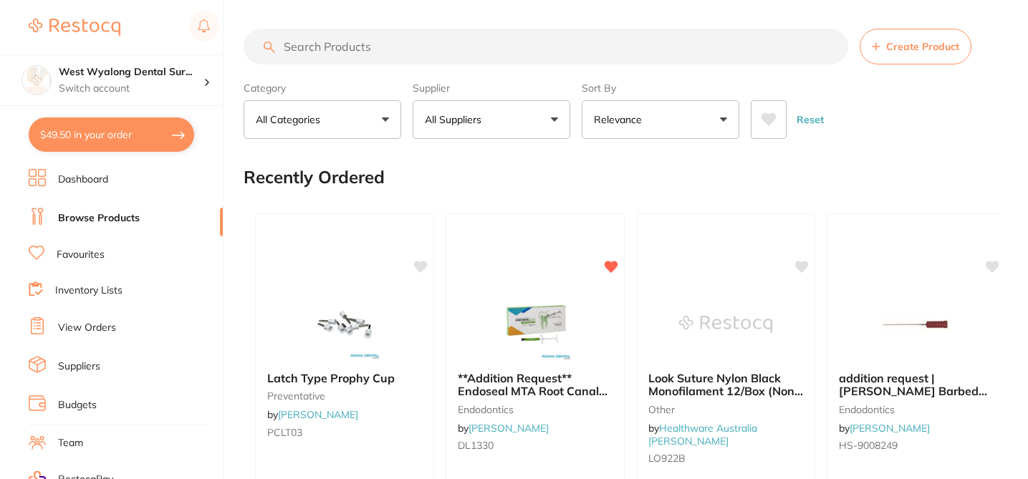
click at [324, 49] on input "search" at bounding box center [546, 47] width 605 height 36
paste input "F-CRSPR"
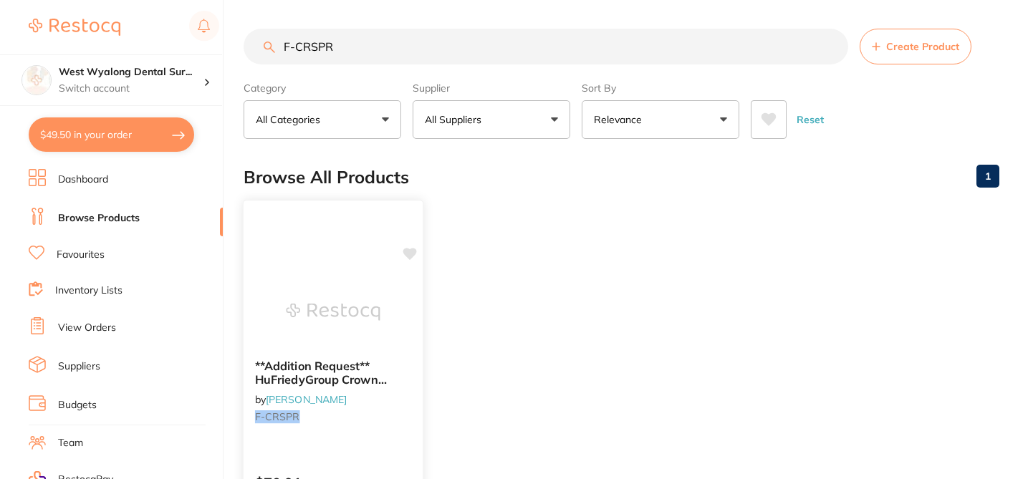
type input "F-CRSPR"
click at [413, 251] on div "**Addition Request** HuFriedyGroup Crown Spreader - Nash Taylor - #6 Satin Stee…" at bounding box center [622, 408] width 756 height 412
click at [412, 256] on div "**Addition Request** HuFriedyGroup Crown Spreader - Nash Taylor - #6 Satin Stee…" at bounding box center [622, 408] width 756 height 412
click at [410, 259] on icon at bounding box center [410, 254] width 14 height 12
click at [398, 292] on div at bounding box center [333, 312] width 179 height 72
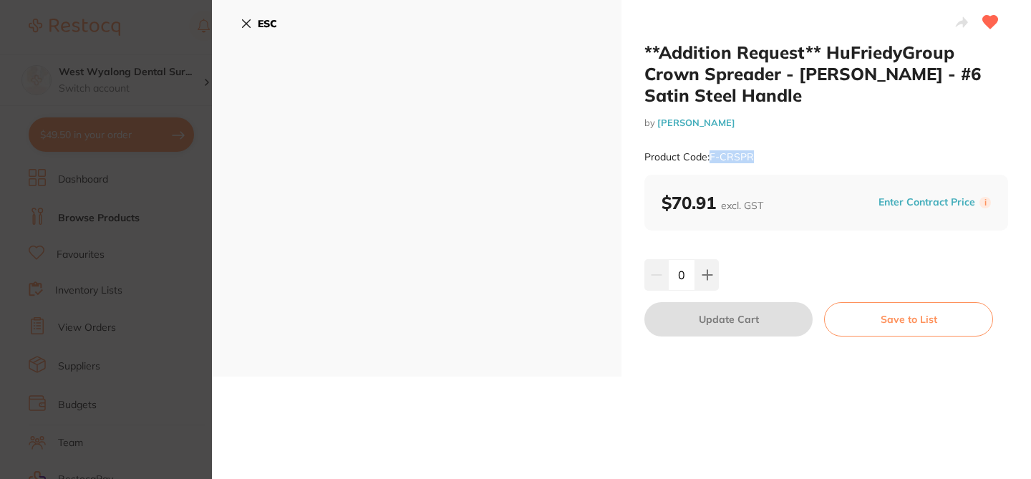
drag, startPoint x: 757, startPoint y: 156, endPoint x: 710, endPoint y: 154, distance: 47.3
click at [710, 154] on div "Product Code: F-CRSPR" at bounding box center [827, 157] width 364 height 35
copy small "F-CRSPR"
click at [246, 18] on icon at bounding box center [246, 23] width 11 height 11
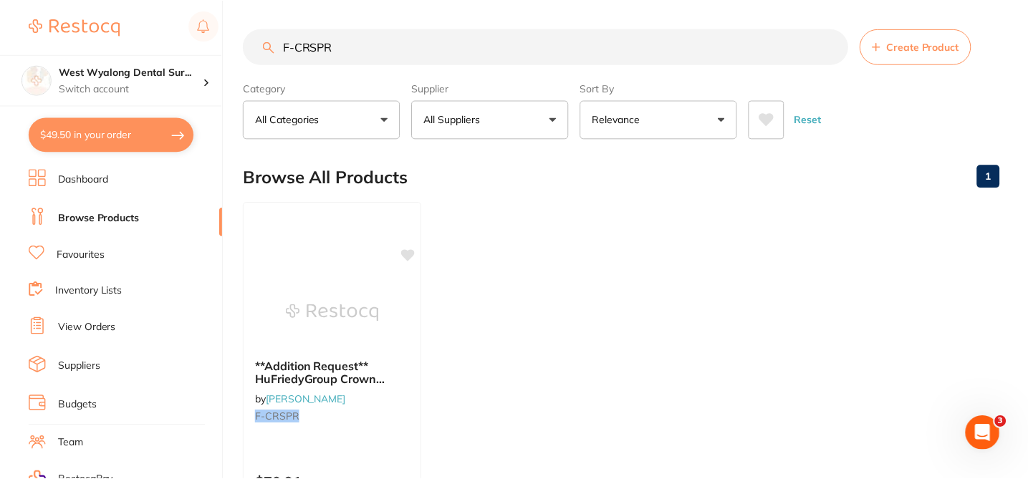
scroll to position [201, 0]
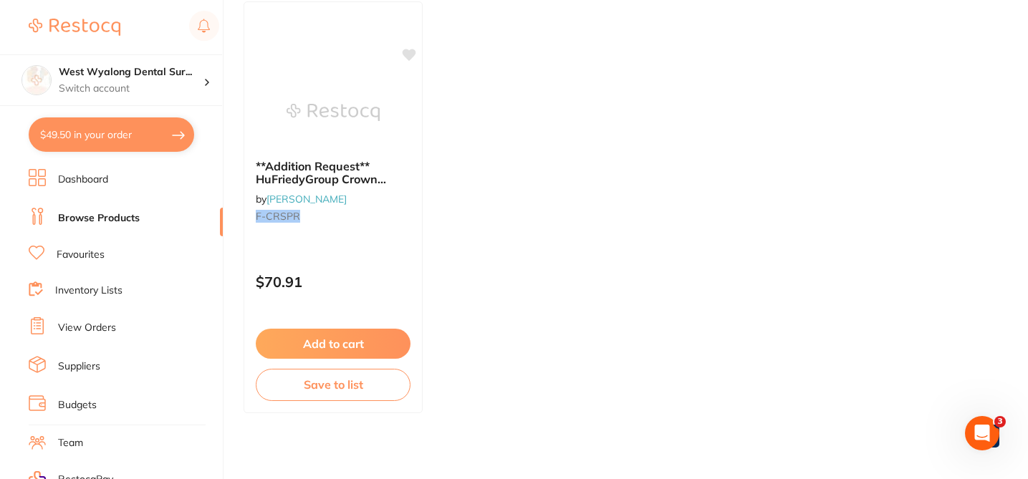
checkbox input "true"
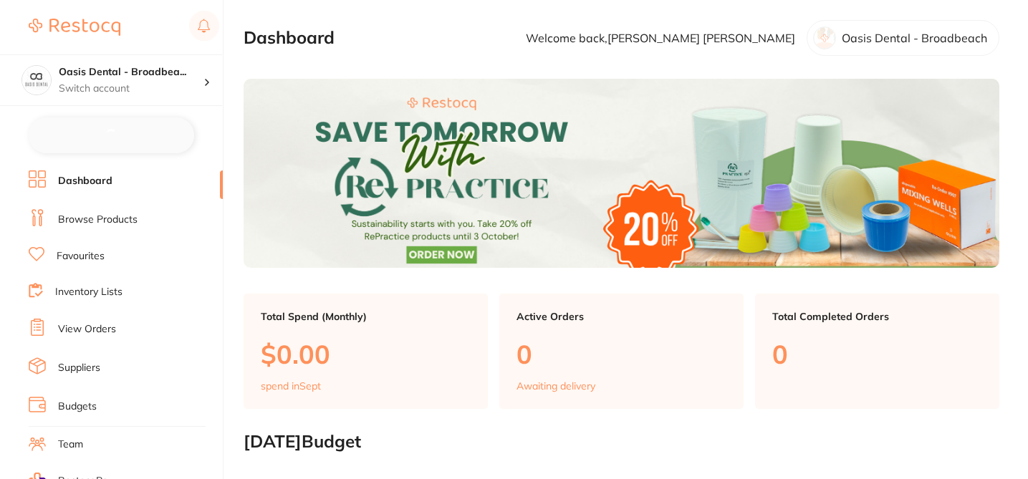
checkbox input "false"
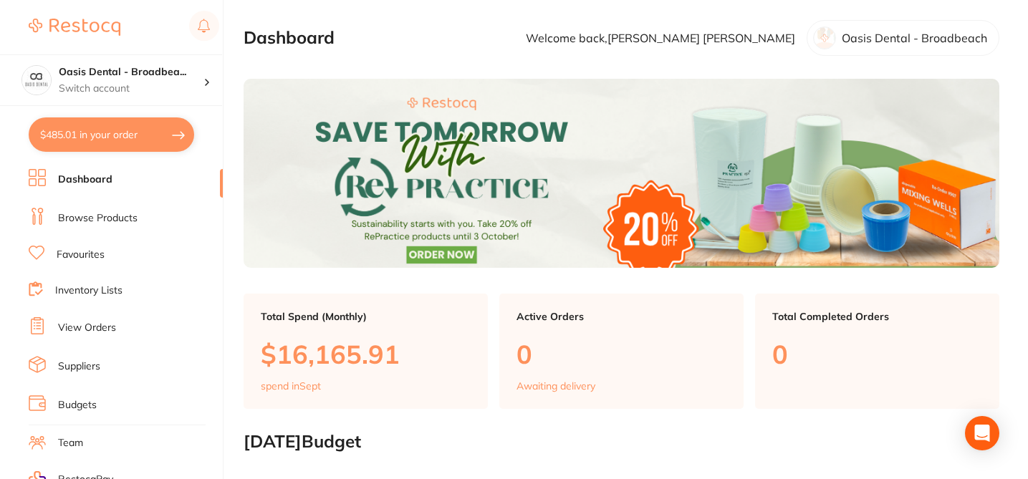
click at [124, 218] on link "Browse Products" at bounding box center [98, 218] width 80 height 14
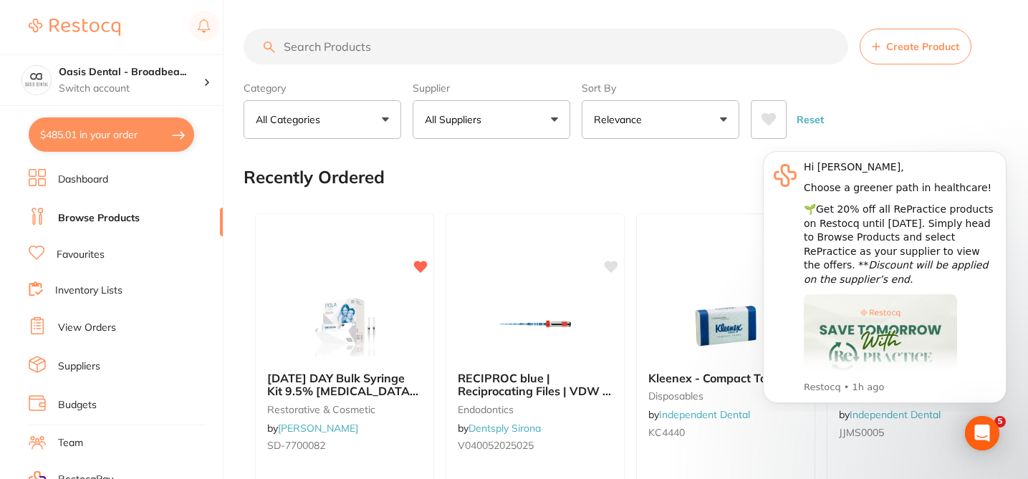
click at [350, 57] on input "search" at bounding box center [546, 47] width 605 height 36
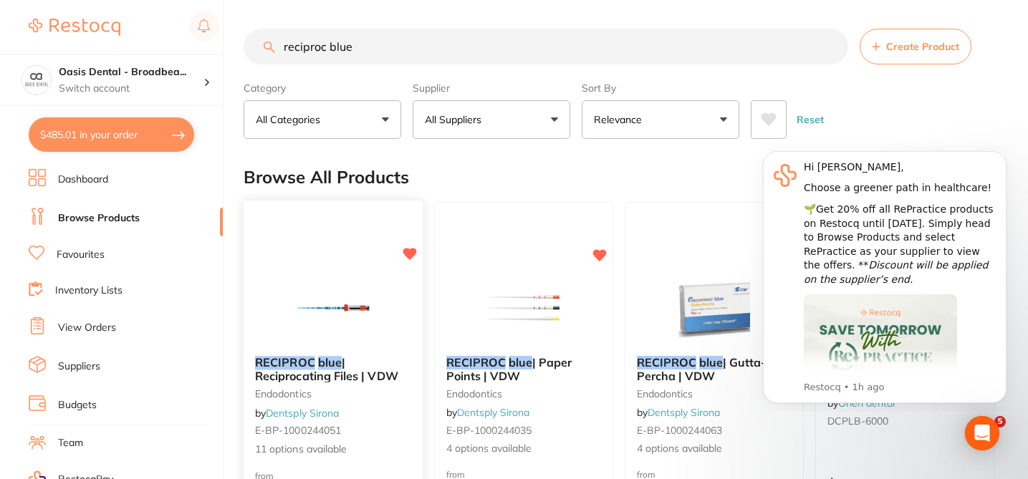
type input "reciproc blue"
click at [400, 395] on small "endodontics" at bounding box center [333, 393] width 156 height 11
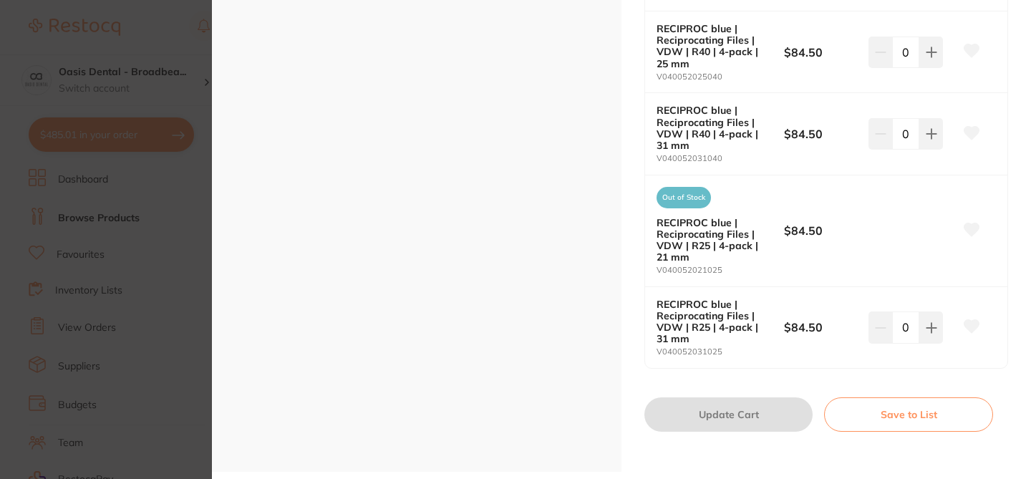
scroll to position [1003, 0]
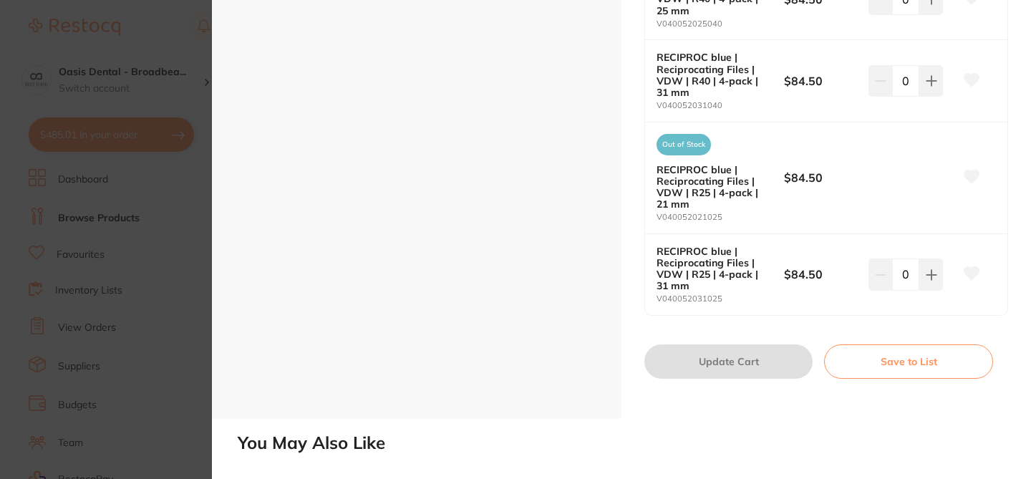
click at [148, 15] on section "RECIPROC blue | Reciprocating Files | VDW endodontics by Dentsply Sirona Produc…" at bounding box center [515, 239] width 1031 height 479
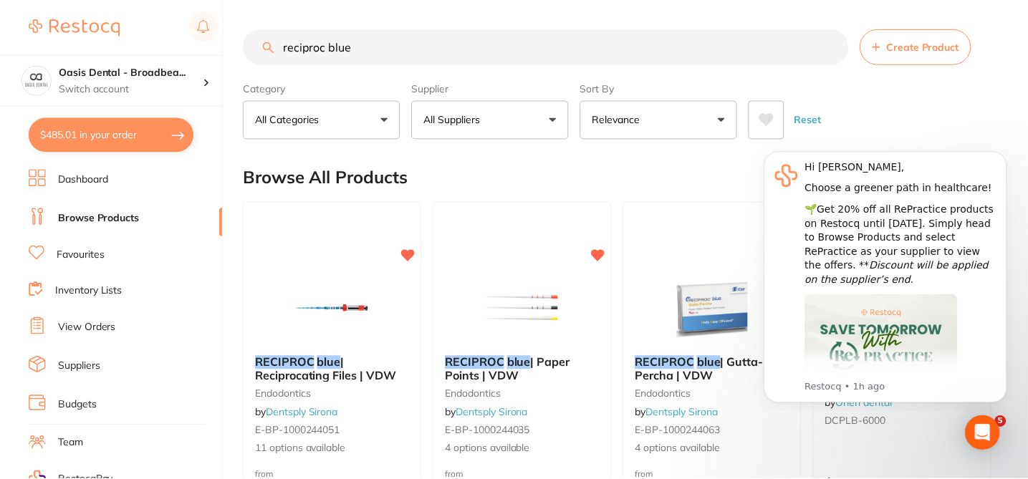
scroll to position [201, 0]
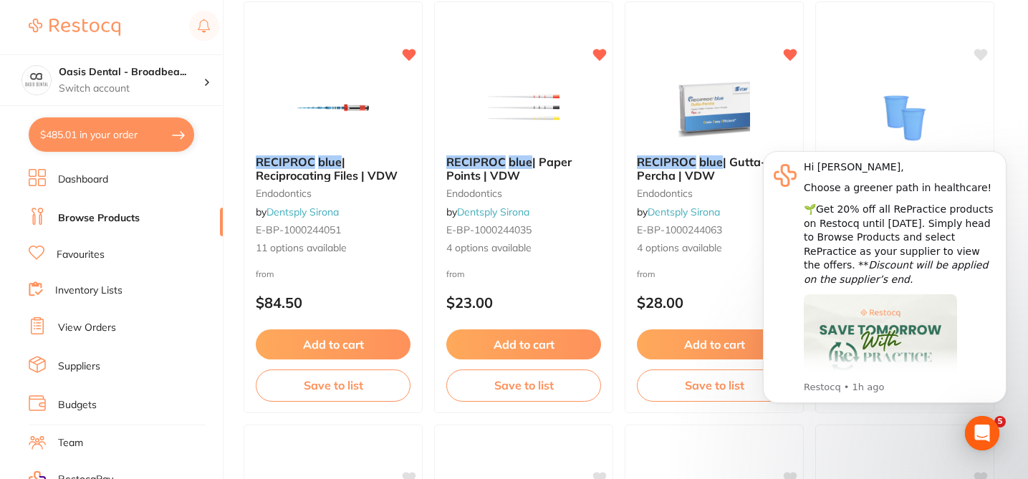
click at [96, 368] on link "Suppliers" at bounding box center [79, 367] width 42 height 14
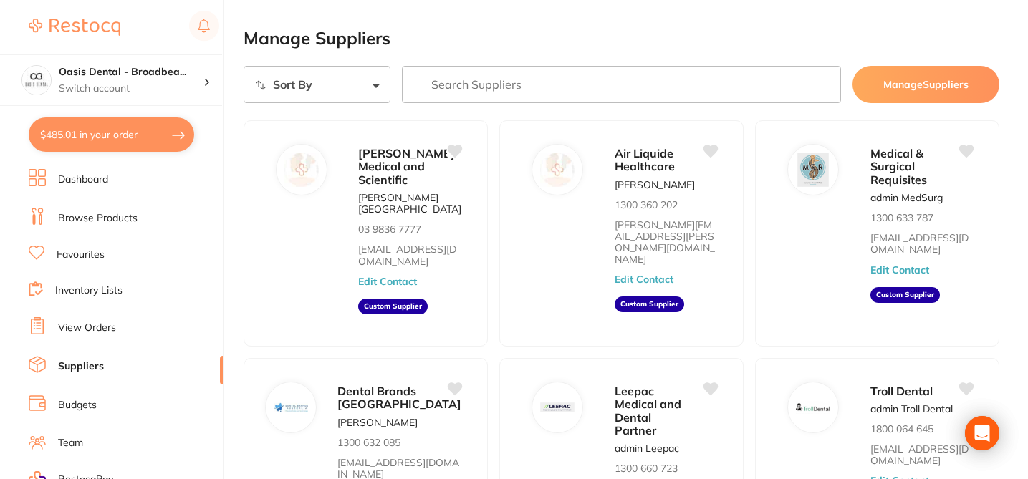
click at [431, 89] on input "search" at bounding box center [622, 84] width 440 height 37
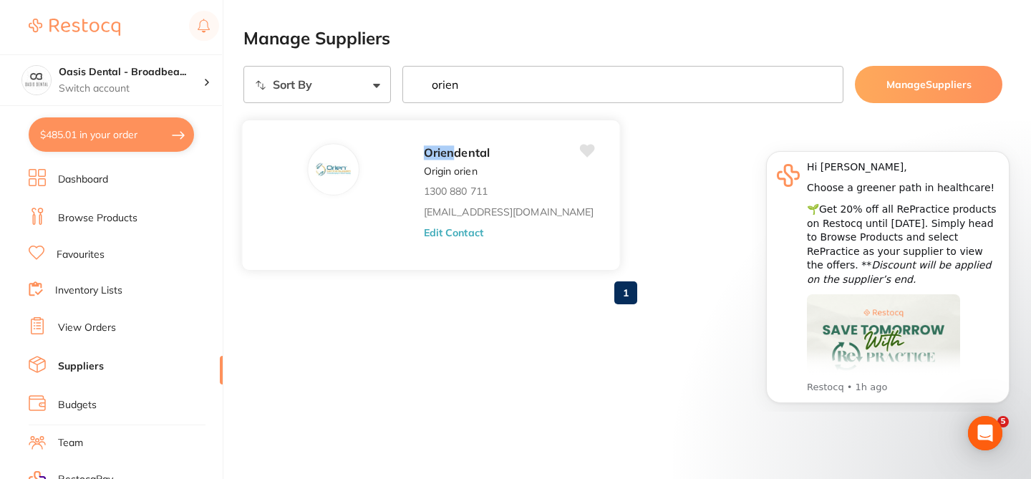
type input "orien"
click at [424, 235] on button "Edit Contact" at bounding box center [453, 231] width 59 height 11
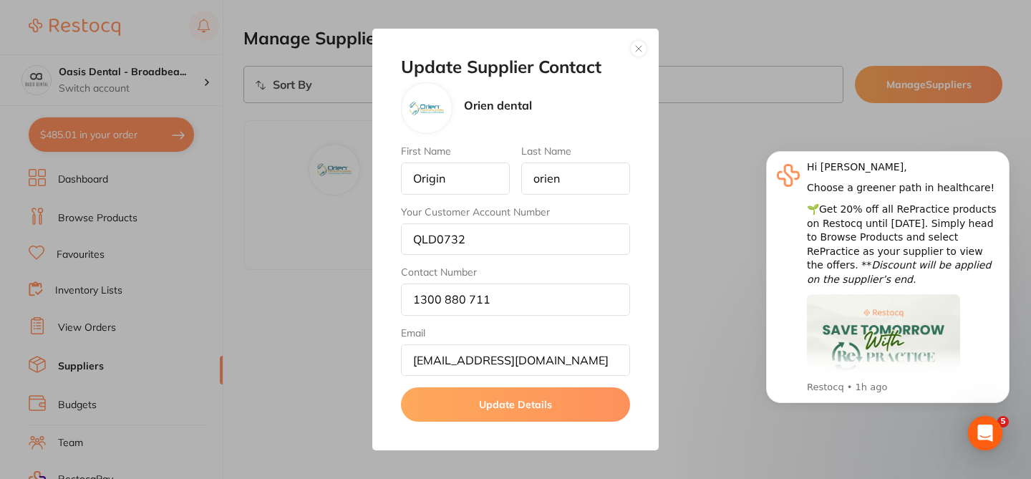
click at [641, 47] on button "button" at bounding box center [638, 48] width 17 height 17
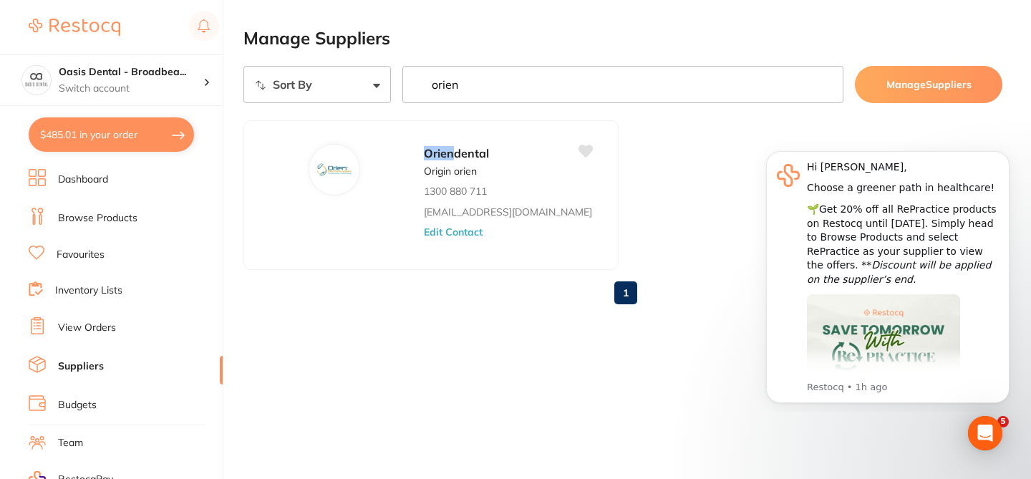
click at [114, 213] on link "Browse Products" at bounding box center [98, 218] width 80 height 14
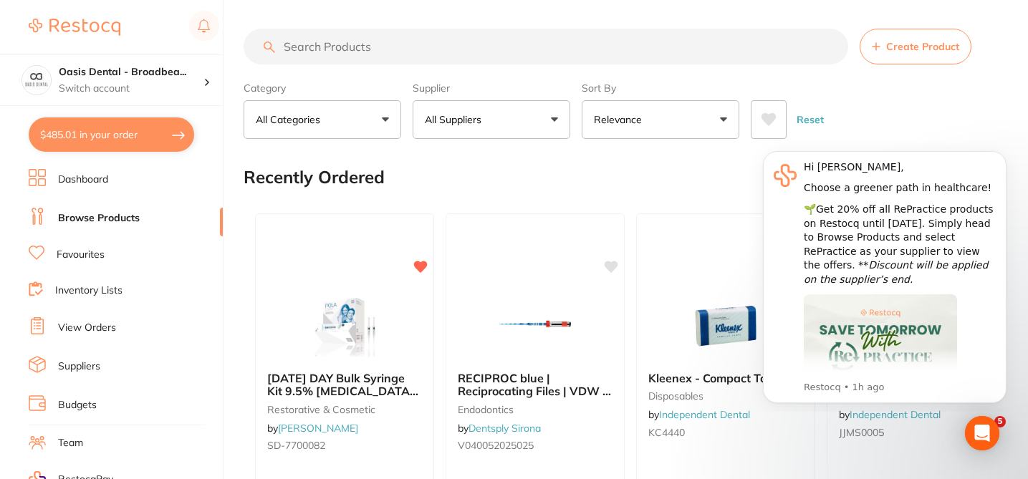
click at [467, 56] on input "search" at bounding box center [546, 47] width 605 height 36
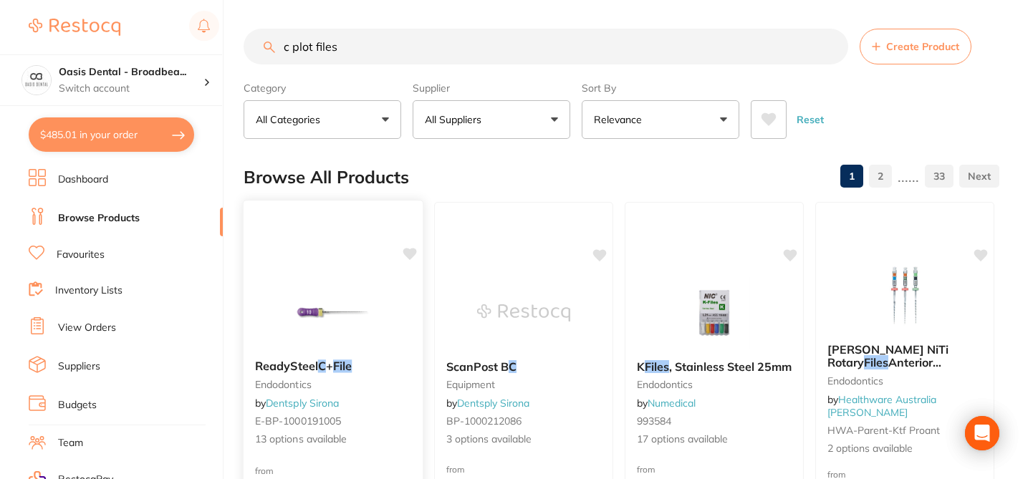
click at [391, 405] on div "ReadySteel C + File endodontics by Dentsply Sirona E-BP-1000191005 13 options a…" at bounding box center [333, 403] width 179 height 110
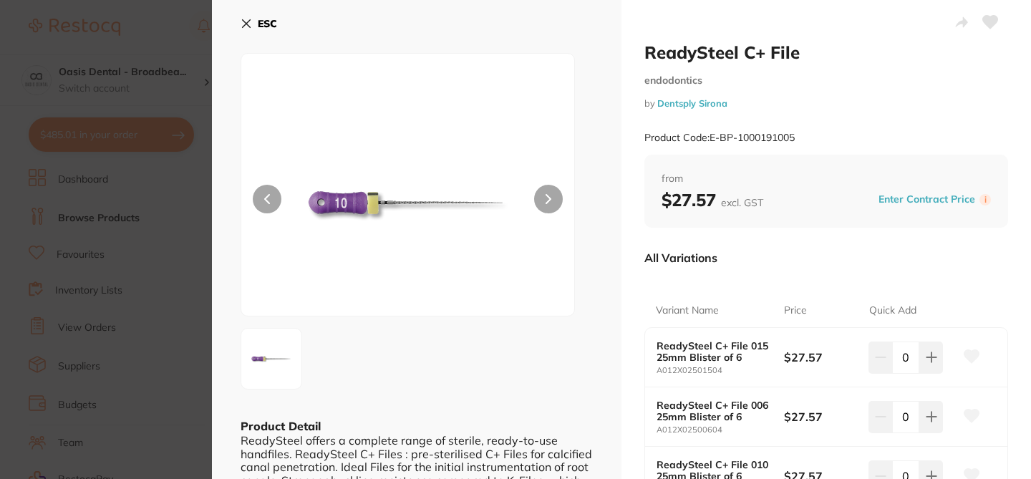
click at [763, 254] on div "All Variations" at bounding box center [827, 257] width 364 height 37
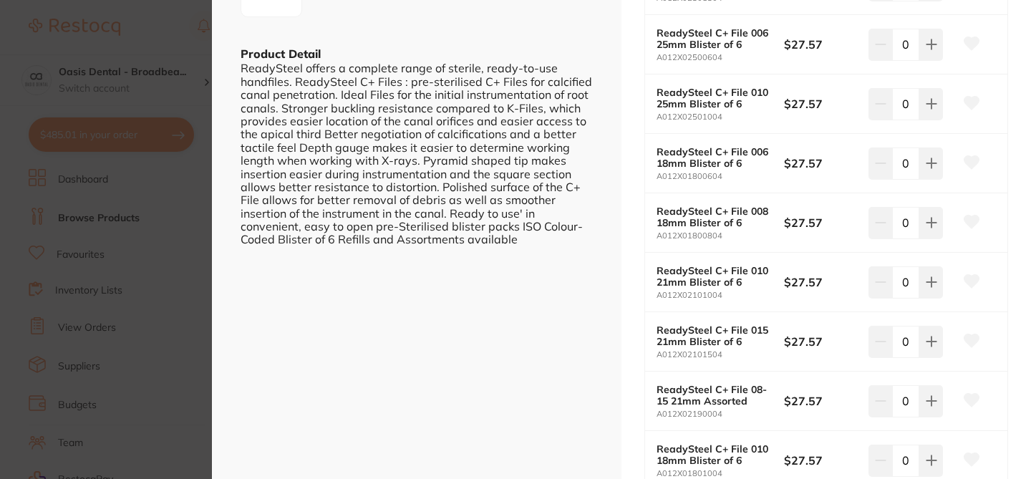
scroll to position [344, 0]
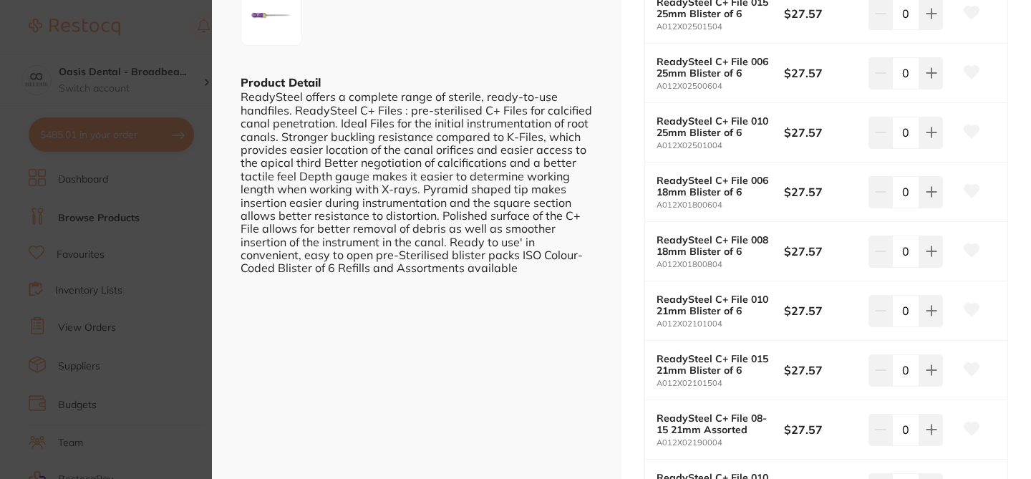
click at [971, 129] on icon at bounding box center [972, 131] width 15 height 13
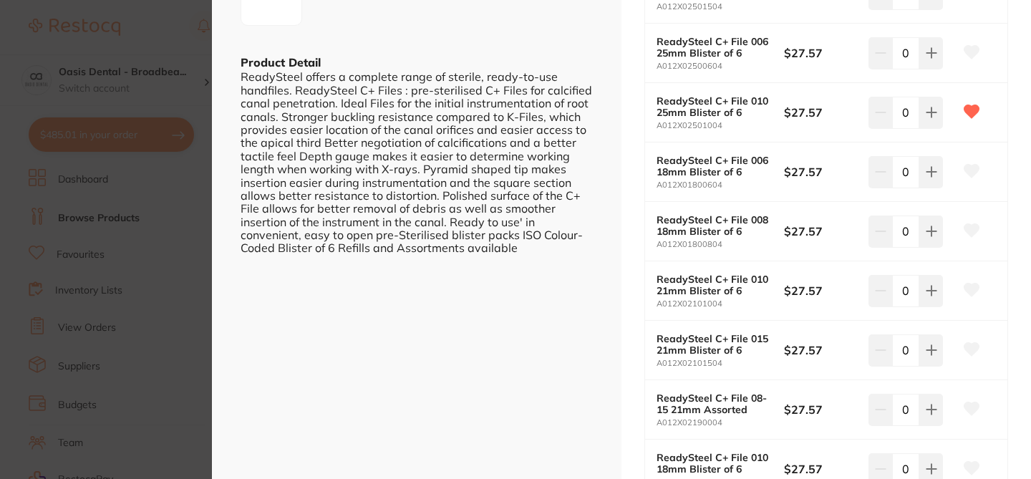
scroll to position [362, 0]
drag, startPoint x: 729, startPoint y: 127, endPoint x: 651, endPoint y: 126, distance: 78.1
click at [651, 126] on div "ReadySteel C+ File 010 25mm Blister of 6 A012X02501004 $27.57 0" at bounding box center [826, 114] width 362 height 59
copy small "A012X02501004"
drag, startPoint x: 657, startPoint y: 102, endPoint x: 726, endPoint y: 128, distance: 73.4
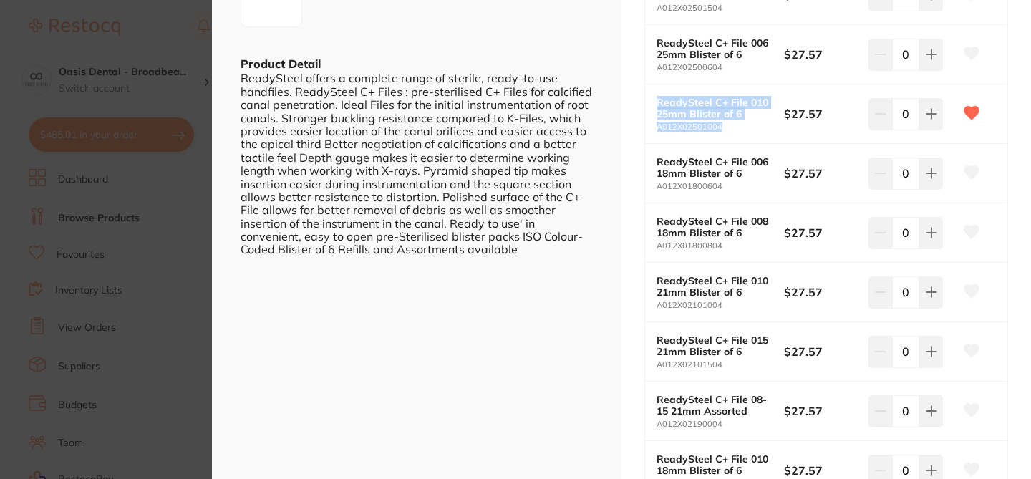
click at [726, 128] on div "ReadySteel C+ File 010 25mm Blister of 6 A012X02501004" at bounding box center [721, 114] width 128 height 35
copy div "ReadySteel C+ File 010 25mm Blister of 6 A012X02501004"
click at [1009, 51] on div "ReadySteel C+ File endodontics by Dentsply Sirona Product Code: E-BP-1000191005…" at bounding box center [827, 240] width 410 height 1205
click at [160, 43] on section "ReadySteel C+ File endodontics by Dentsply Sirona Product Code: E-BP-1000191005…" at bounding box center [515, 239] width 1031 height 479
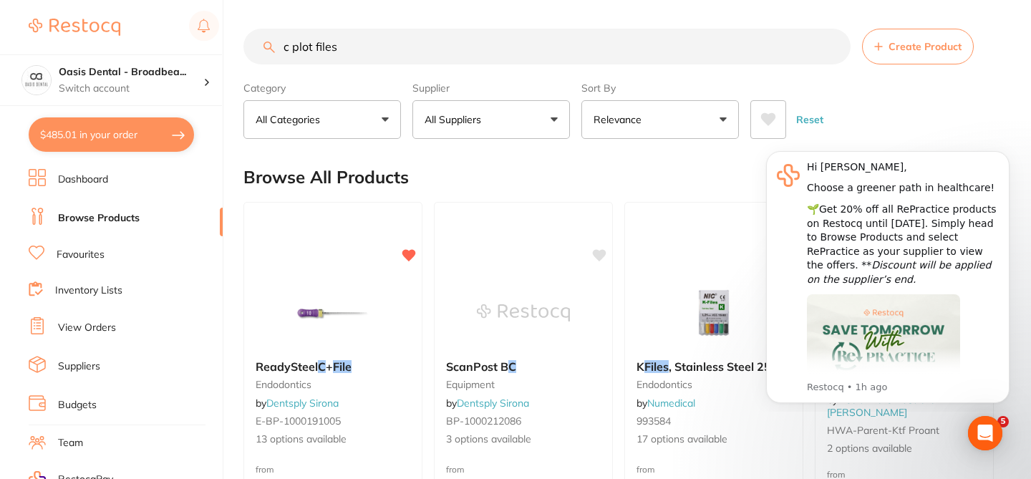
click at [167, 33] on div at bounding box center [124, 27] width 191 height 33
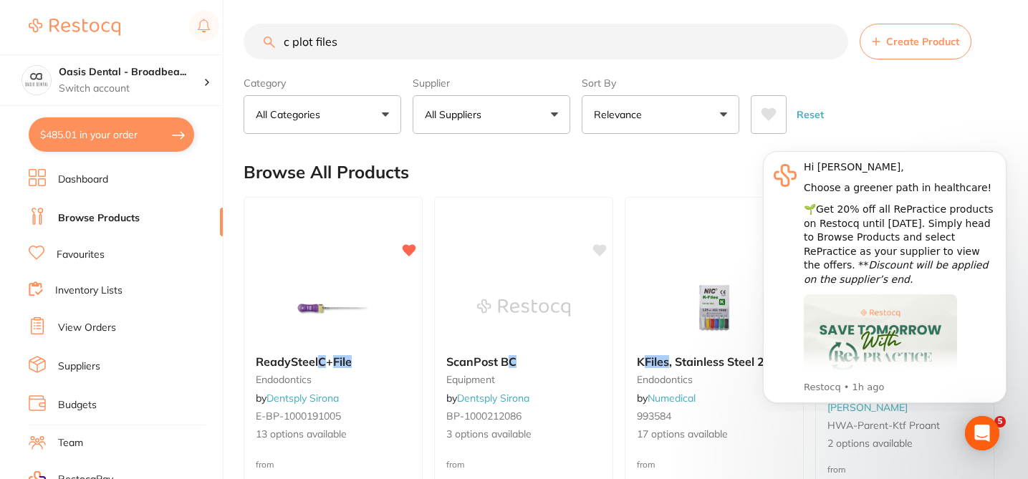
drag, startPoint x: 347, startPoint y: 47, endPoint x: 251, endPoint y: 39, distance: 96.3
click at [251, 39] on input "c plot files" at bounding box center [546, 42] width 605 height 36
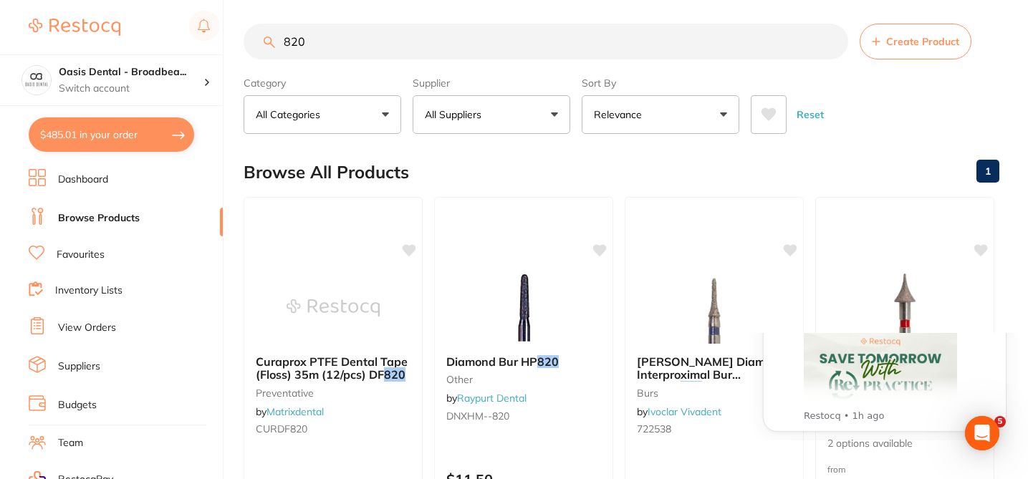
type input "820"
